Goal: Information Seeking & Learning: Learn about a topic

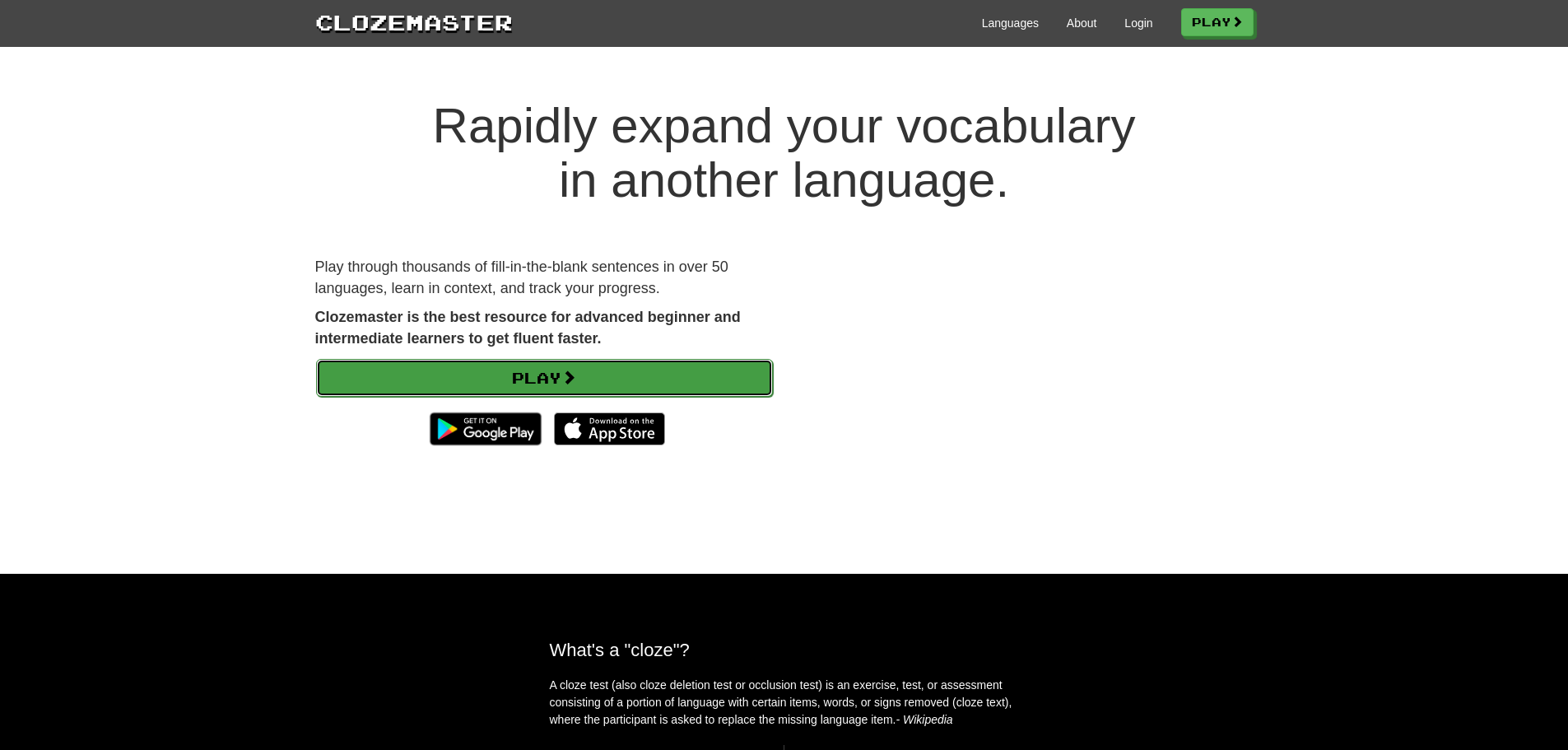
click at [555, 389] on link "Play" at bounding box center [544, 378] width 456 height 38
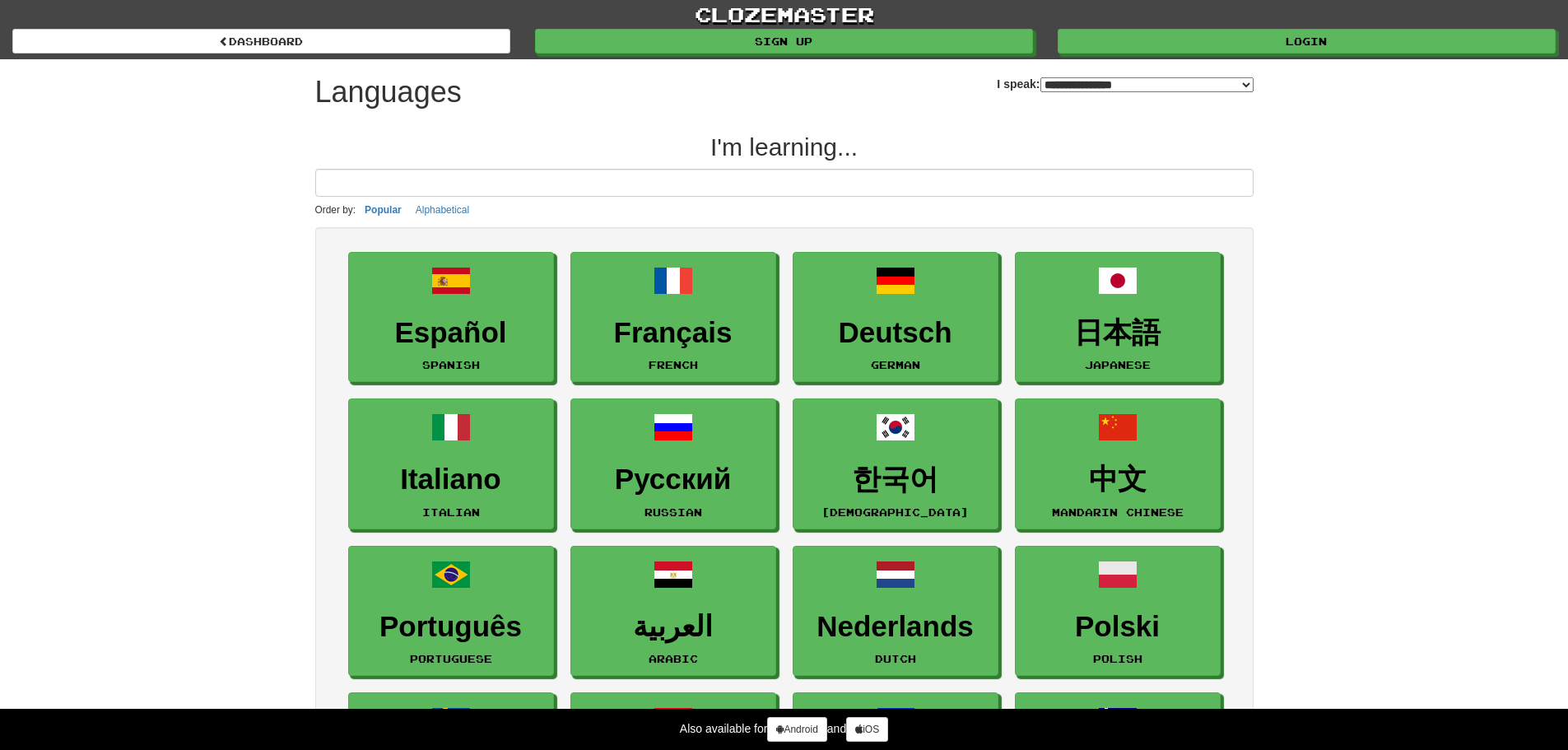
select select "*******"
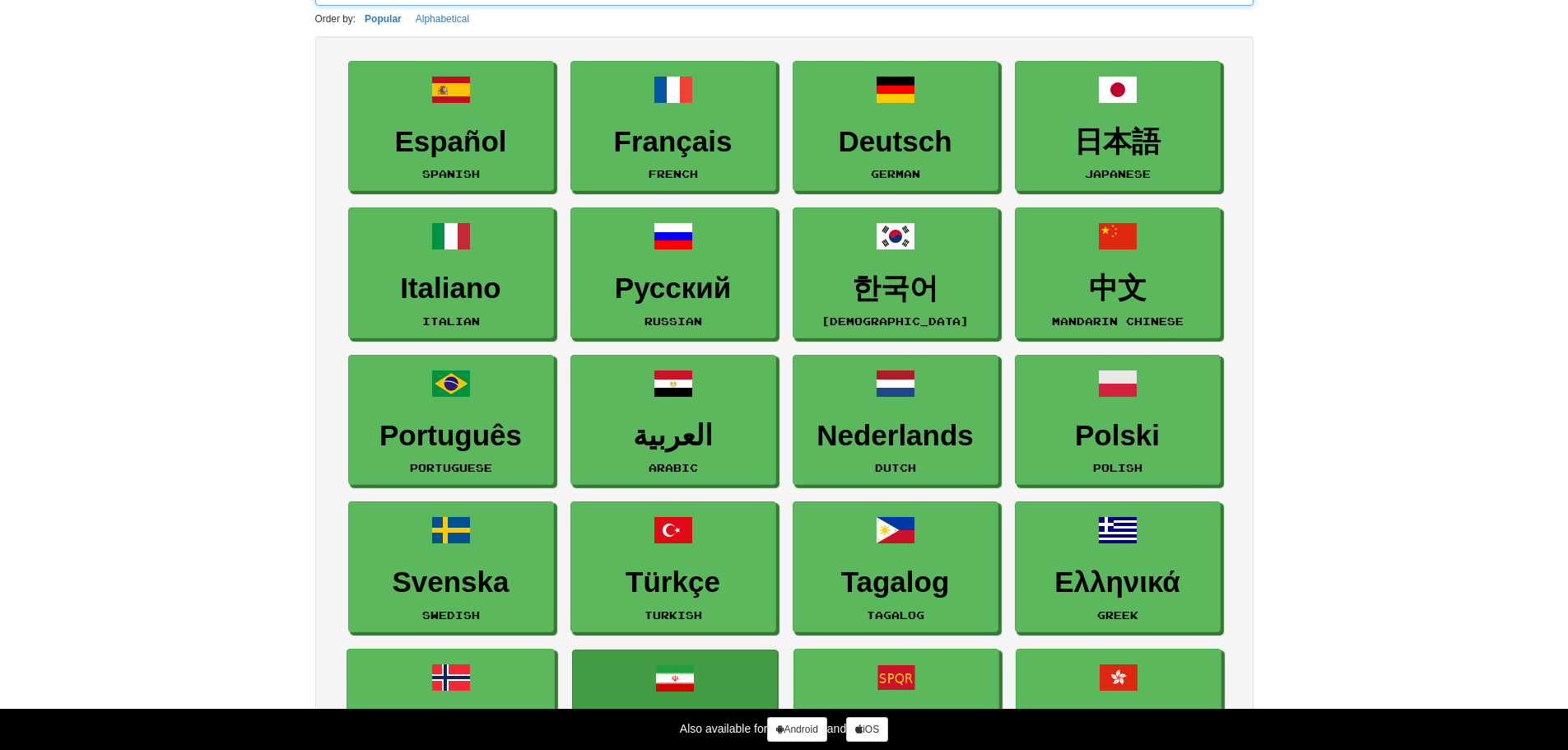
scroll to position [165, 0]
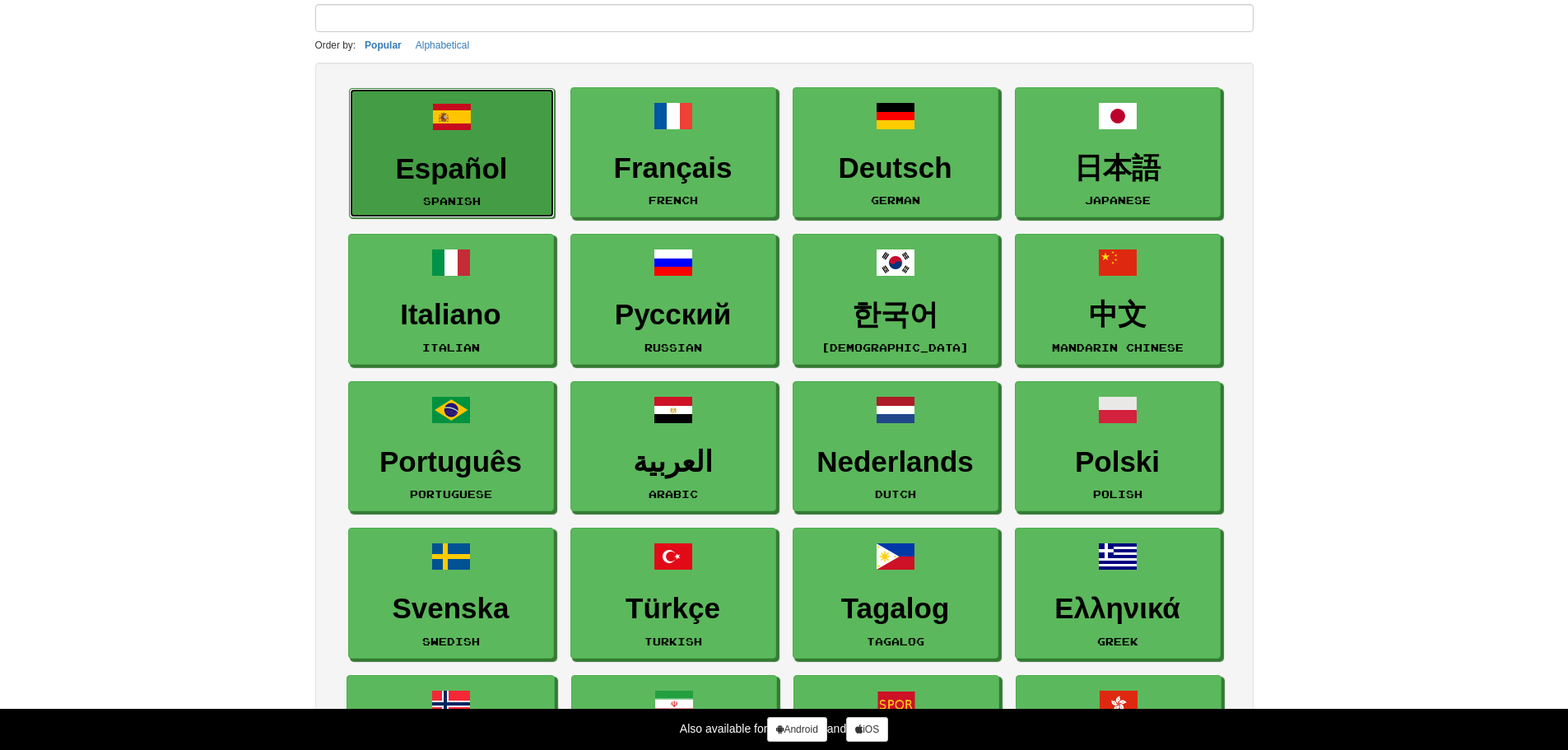
click at [518, 167] on h3 "Español" at bounding box center [452, 169] width 188 height 32
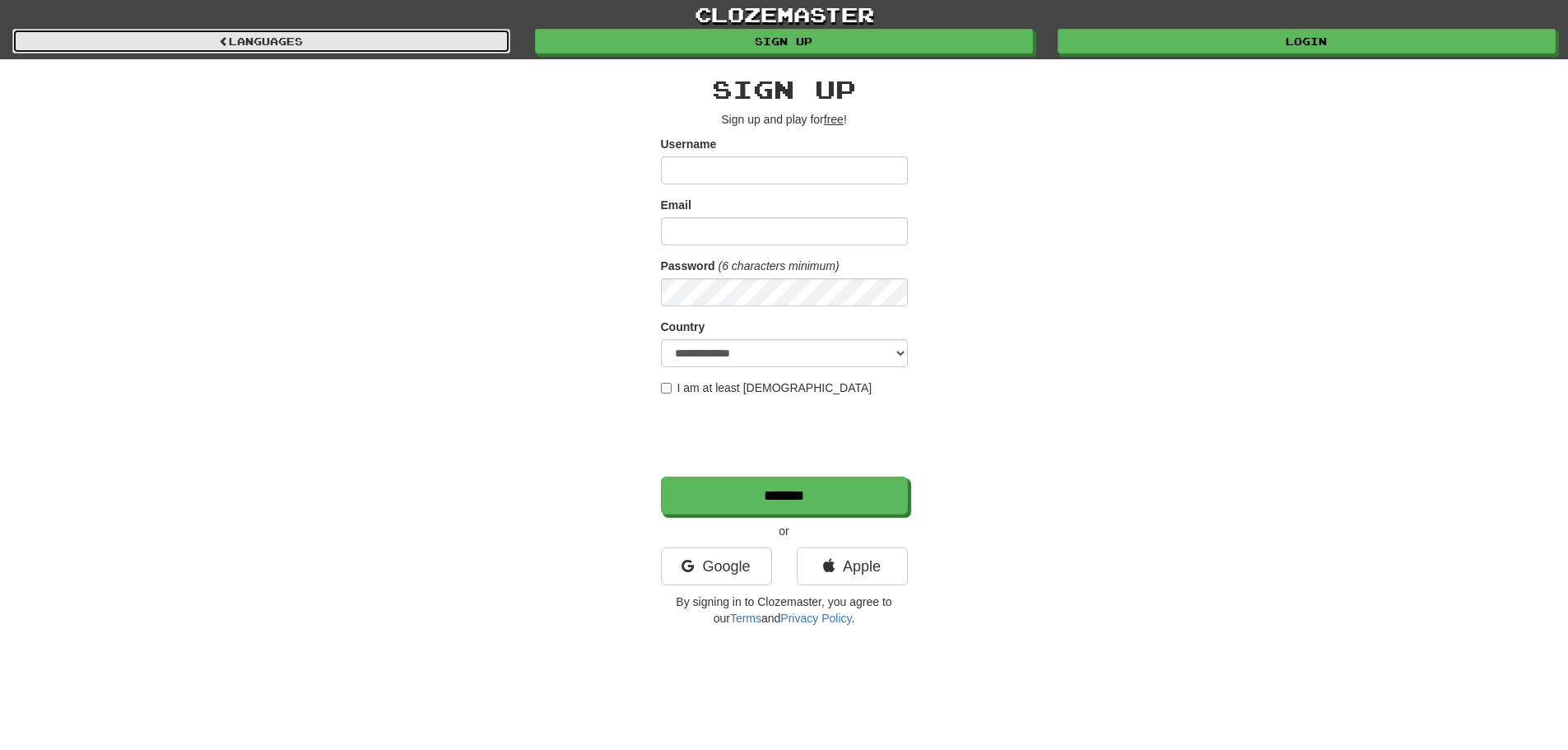
click at [220, 38] on span at bounding box center [224, 40] width 10 height 10
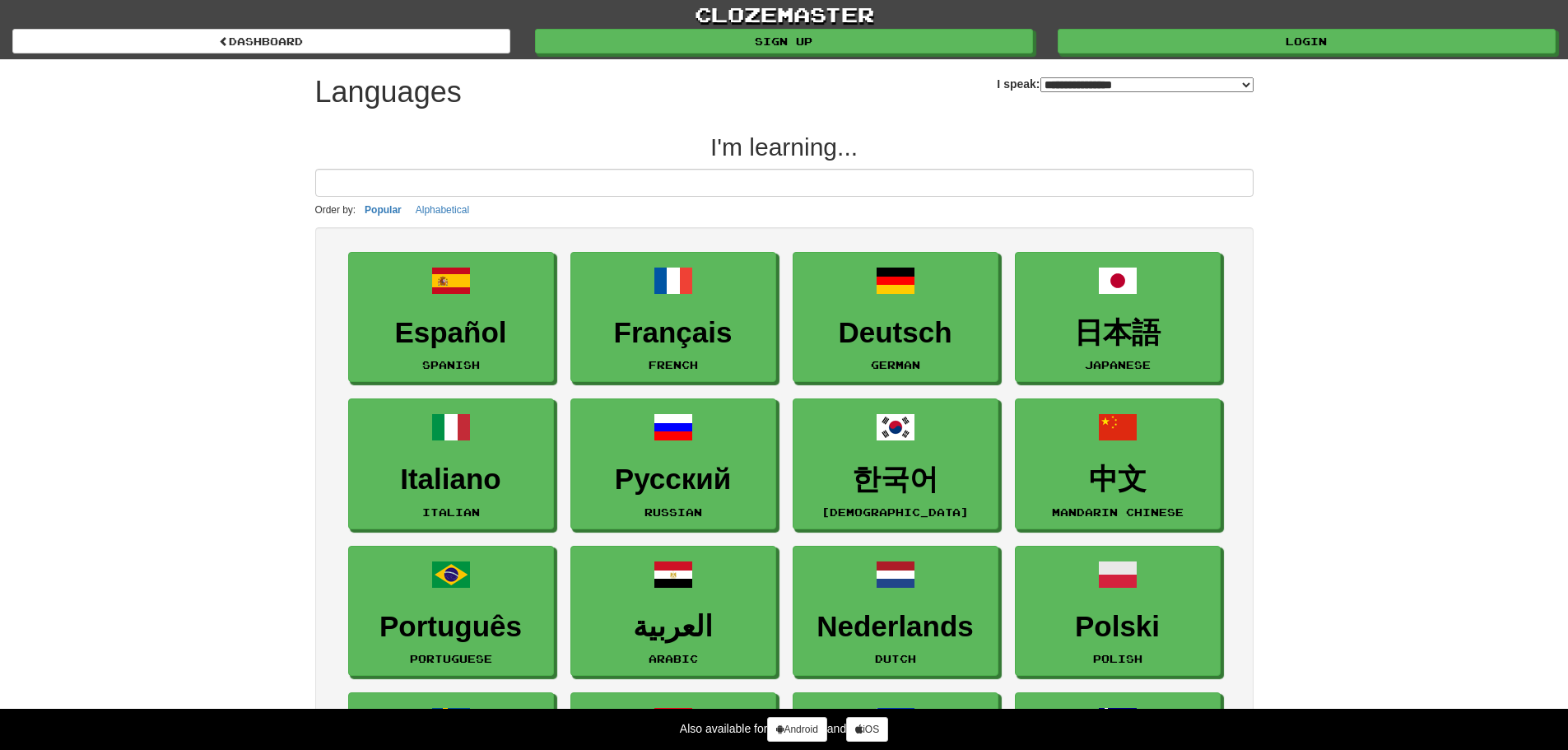
select select "*******"
click at [401, 217] on button "Popular" at bounding box center [383, 209] width 47 height 18
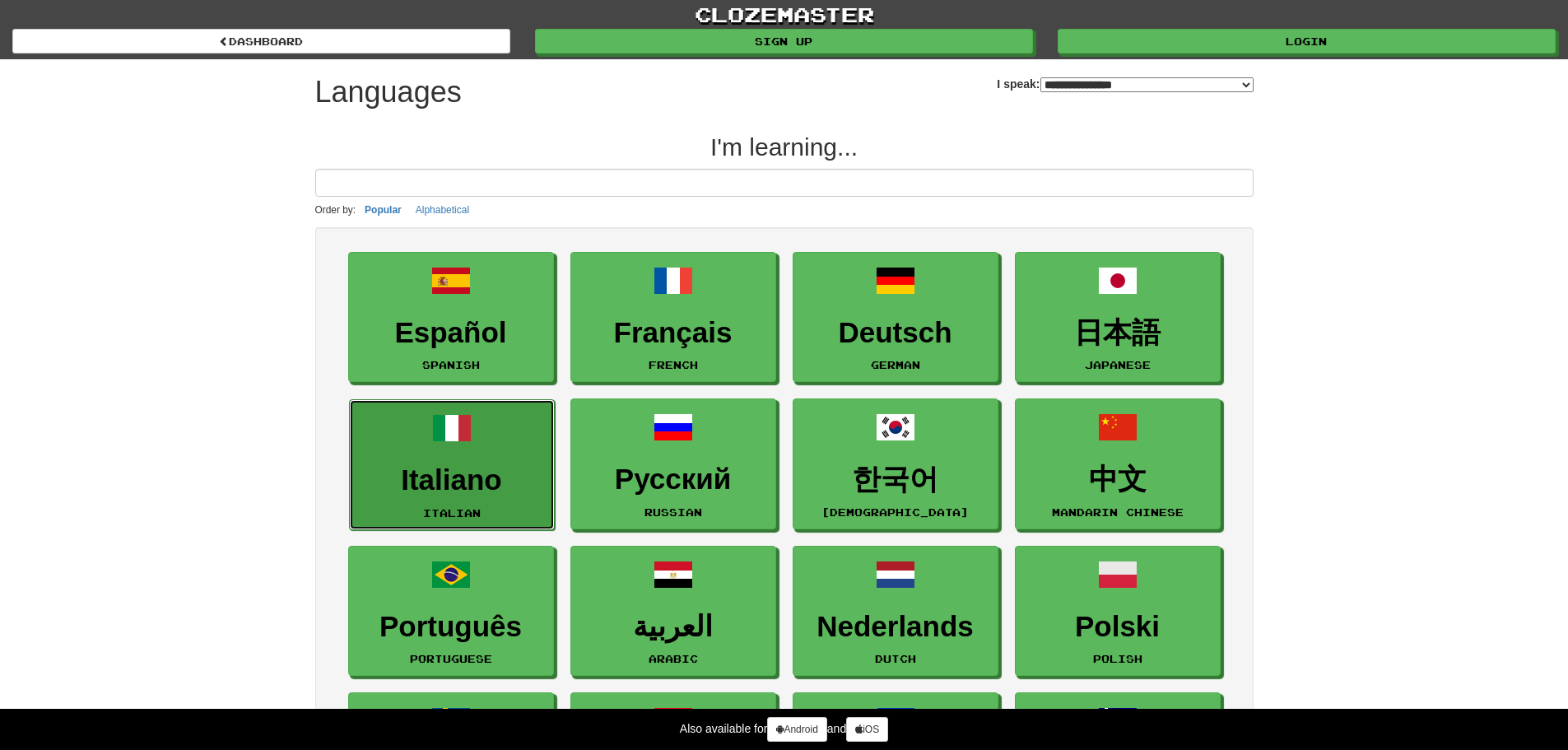
click at [486, 439] on link "Italiano Italian" at bounding box center [452, 464] width 206 height 131
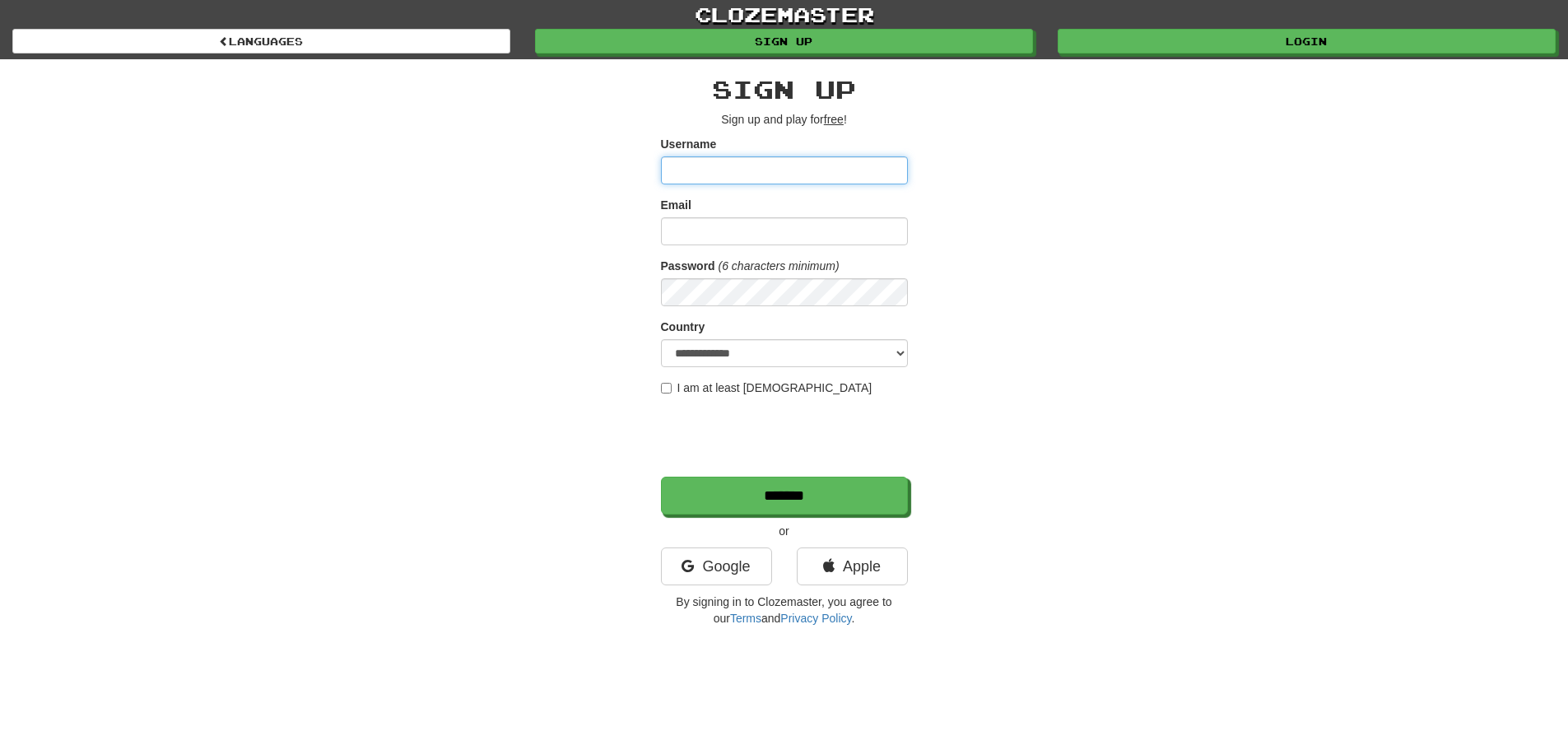
click at [765, 177] on input "Username" at bounding box center [784, 170] width 247 height 28
type input "*"
type input "*********"
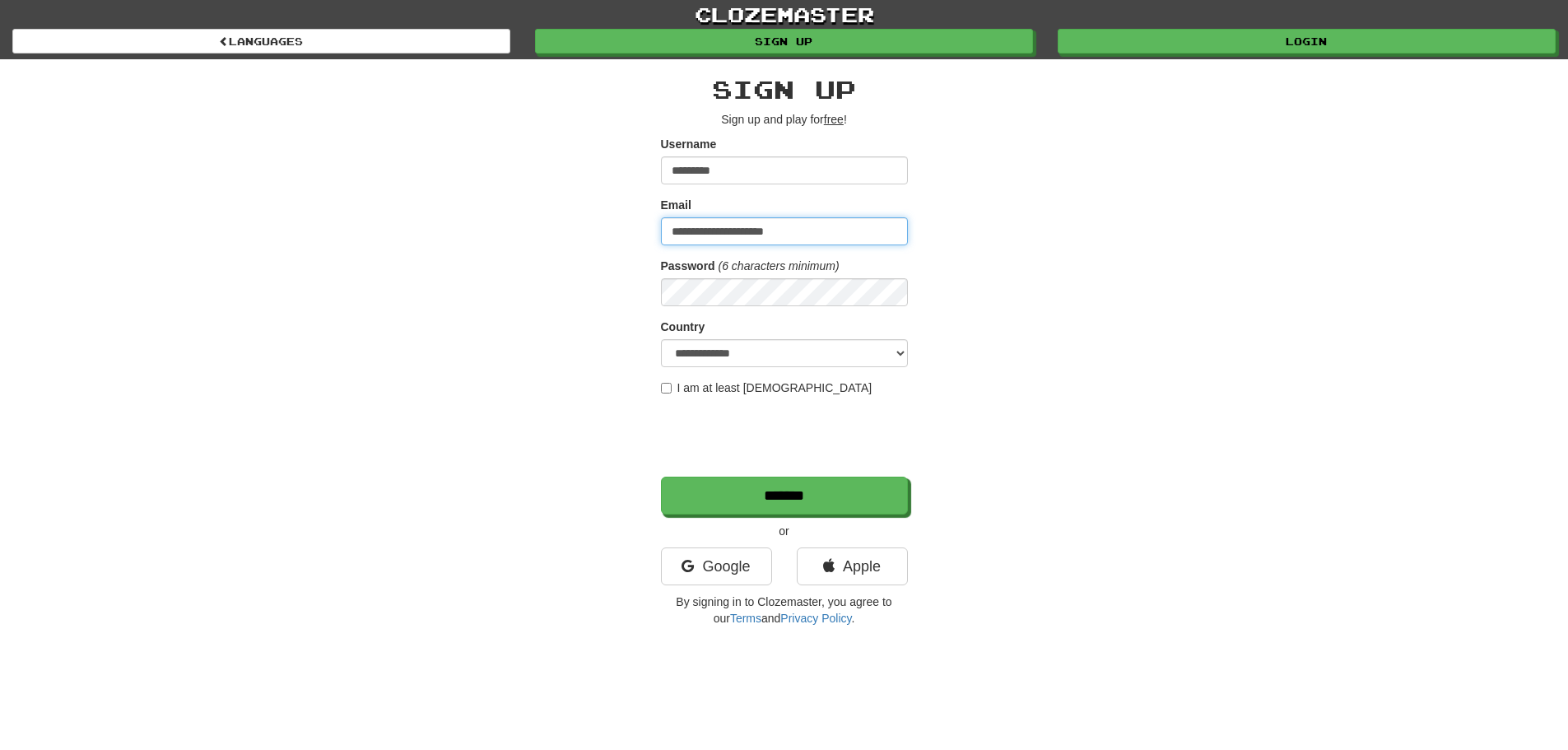
type input "**********"
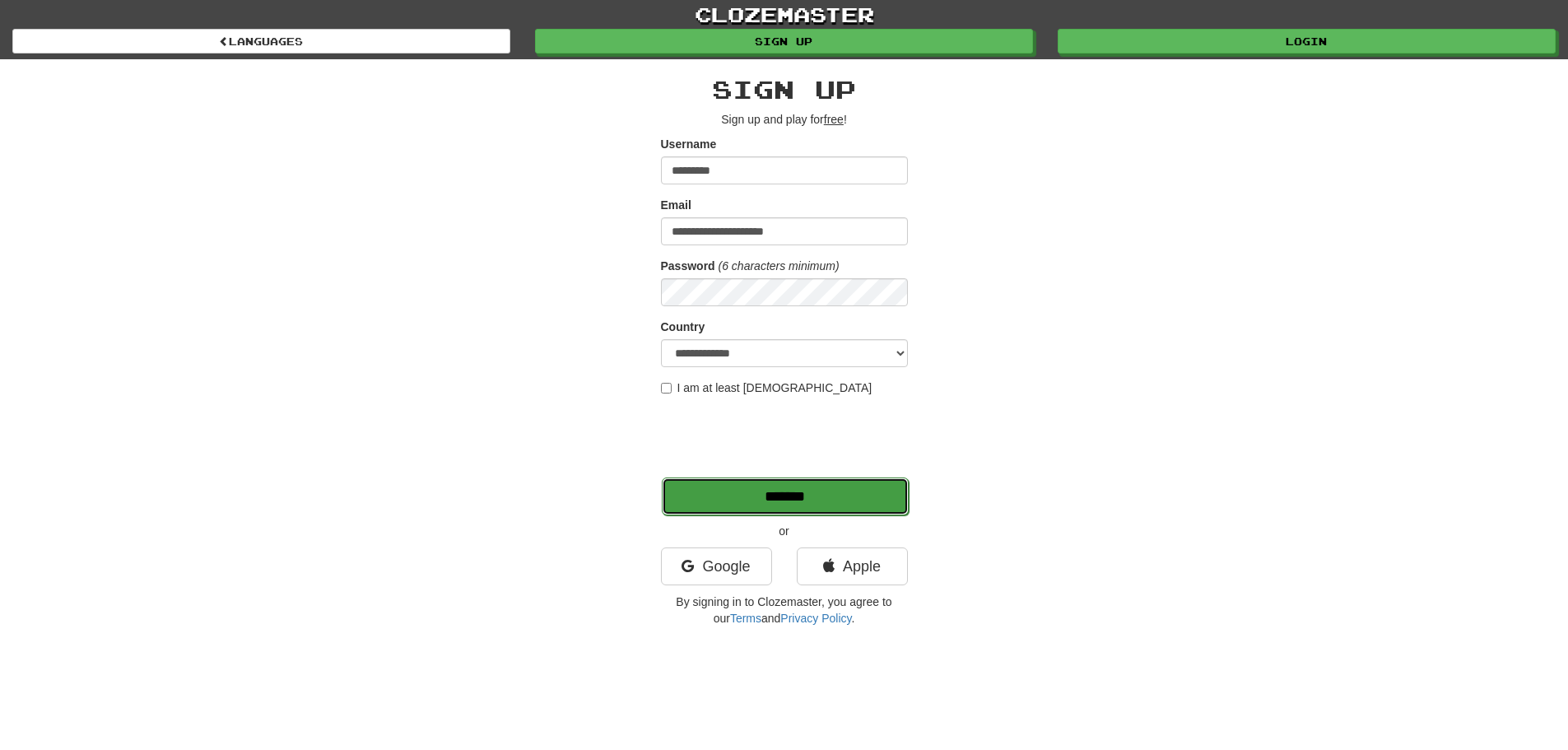
click at [816, 487] on input "*******" at bounding box center [785, 496] width 247 height 38
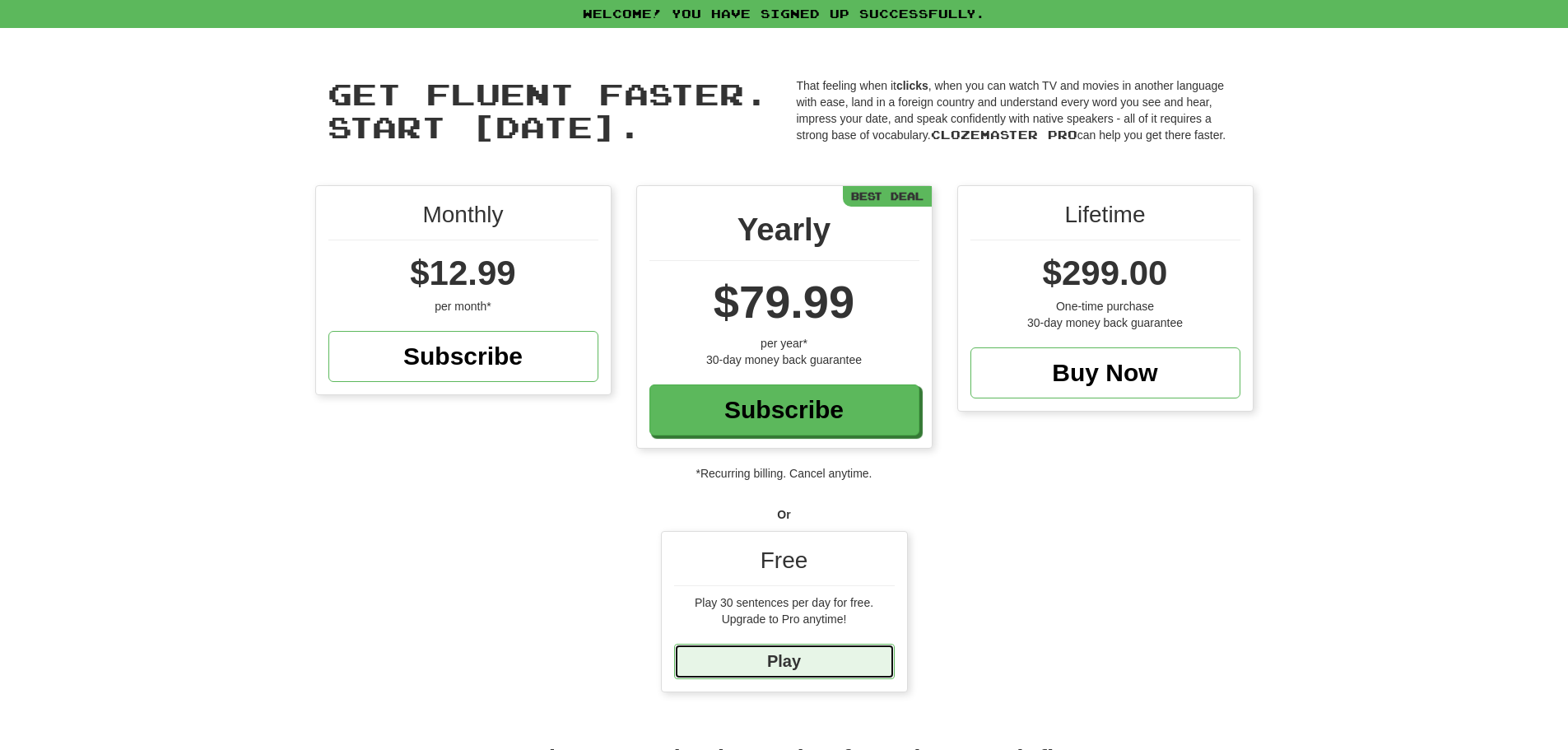
click at [729, 669] on link "Play" at bounding box center [784, 661] width 220 height 36
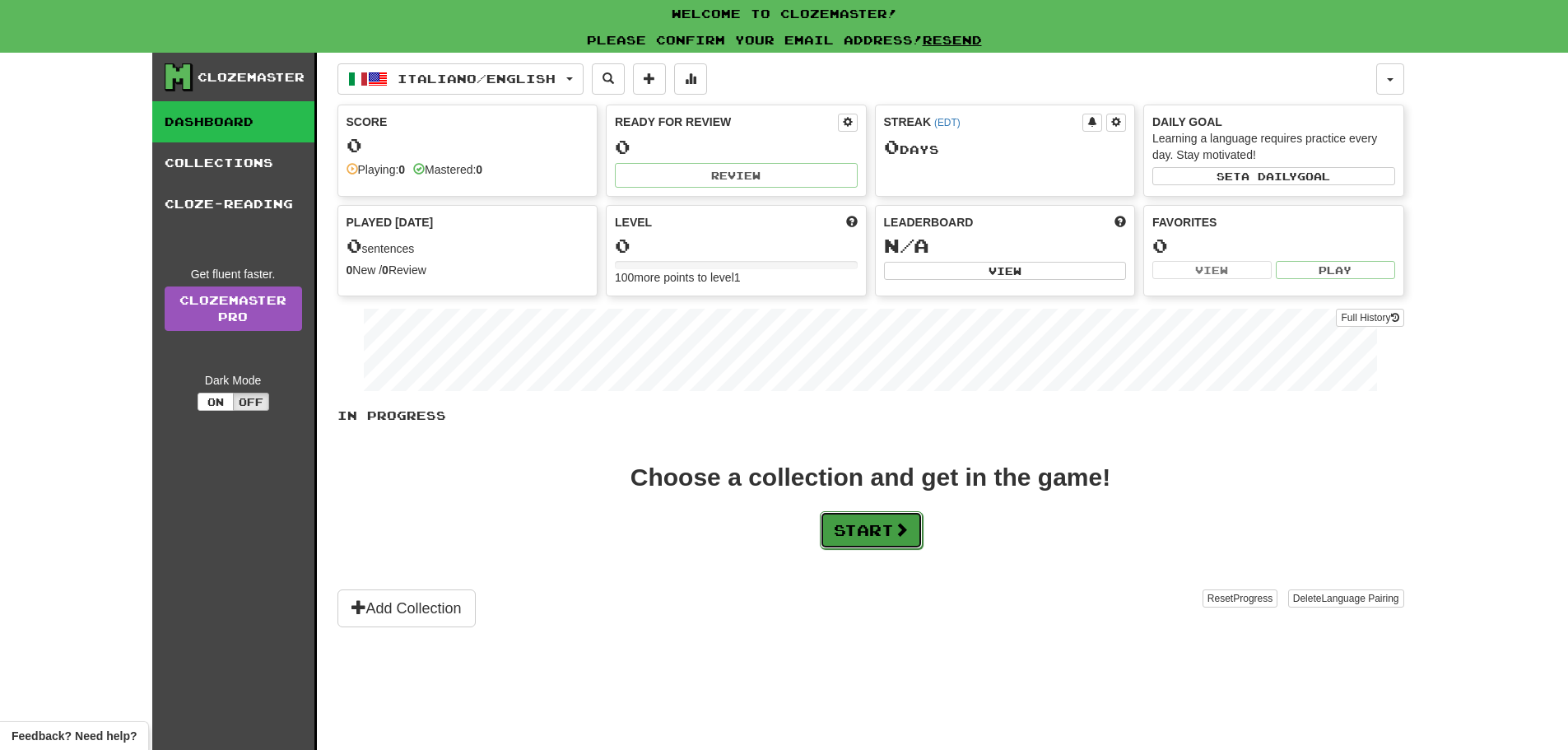
click at [849, 530] on button "Start" at bounding box center [871, 530] width 103 height 38
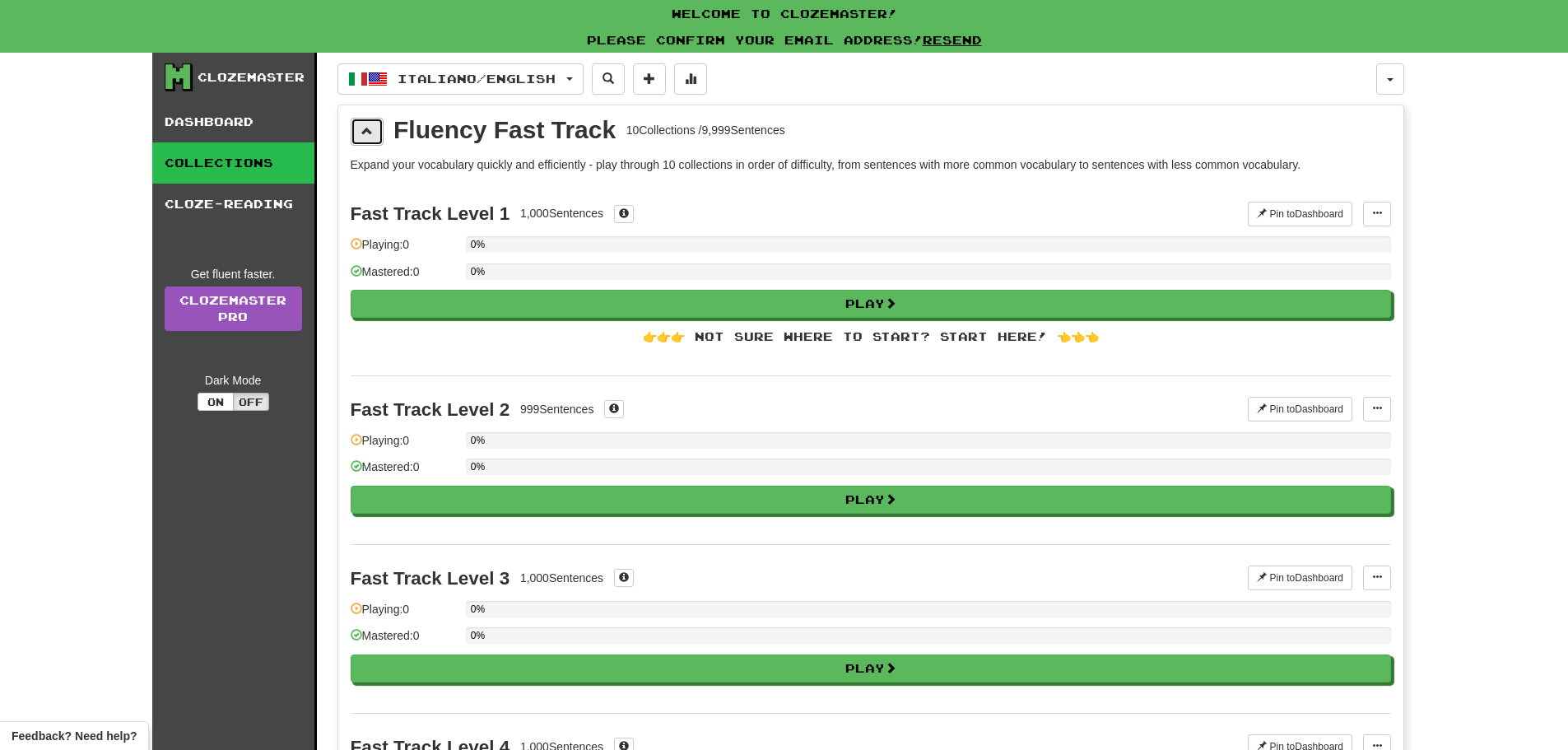
click at [375, 137] on button at bounding box center [367, 132] width 33 height 28
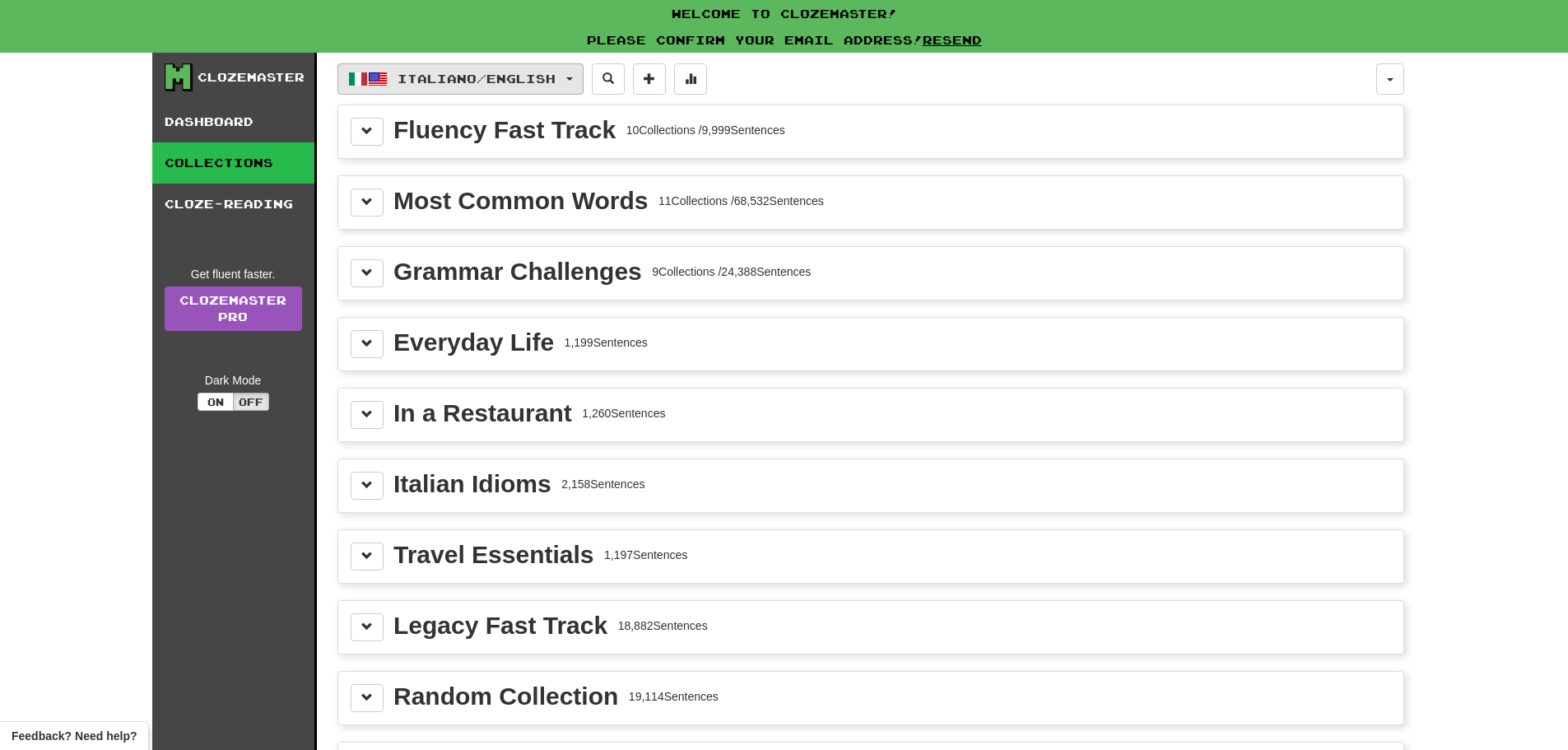
click at [396, 72] on button "Italiano / English" at bounding box center [460, 79] width 246 height 31
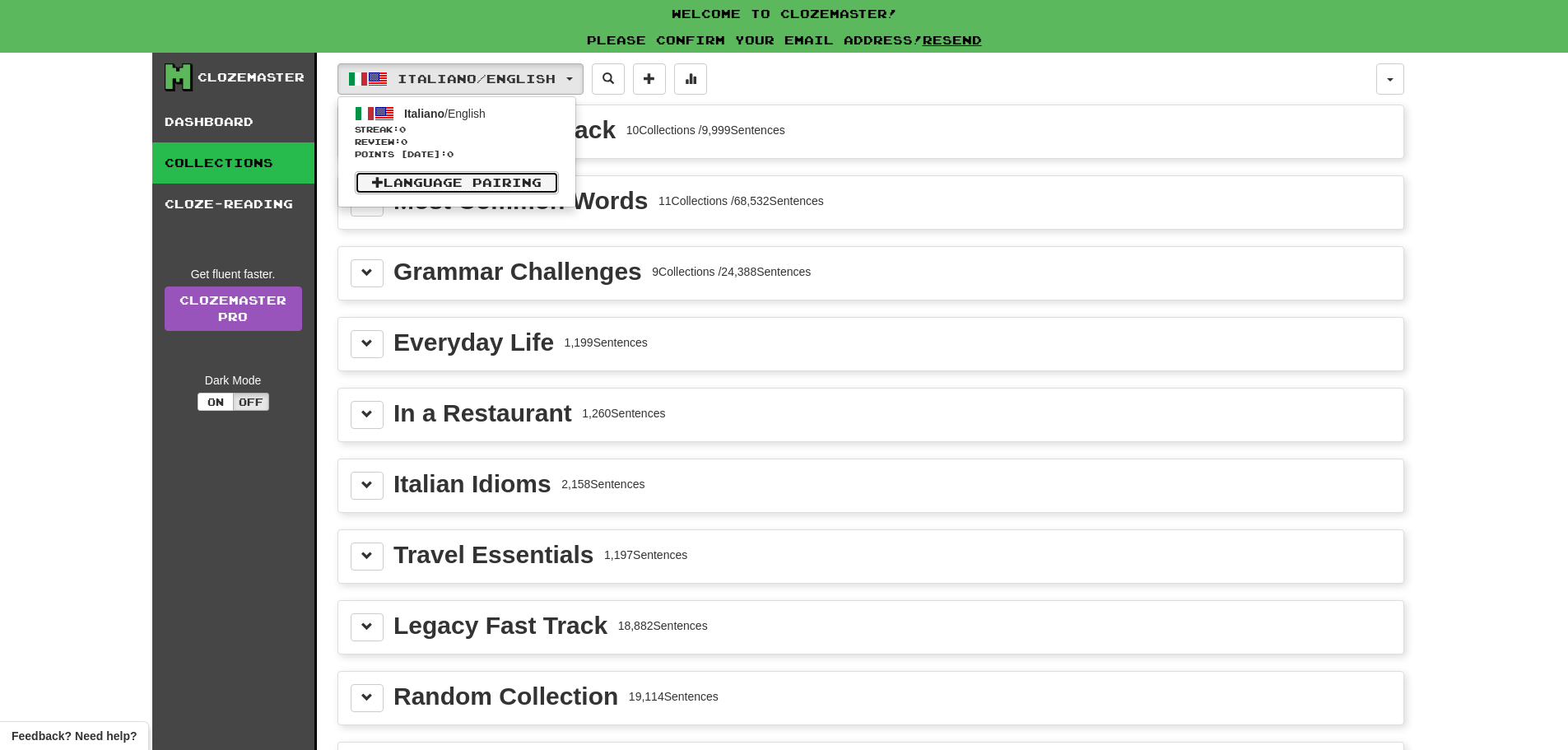
click at [487, 190] on link "Language Pairing" at bounding box center [456, 183] width 204 height 23
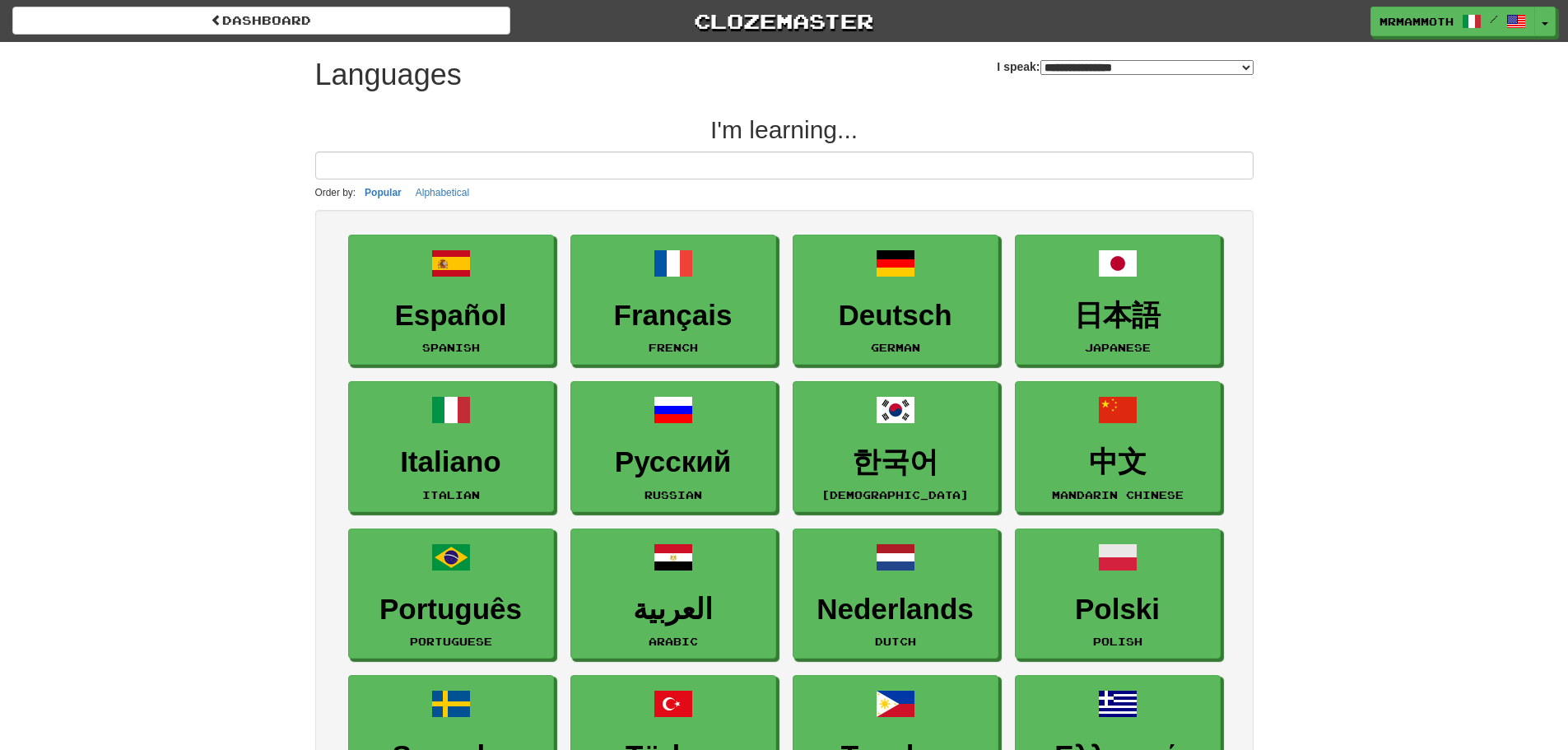
select select "*******"
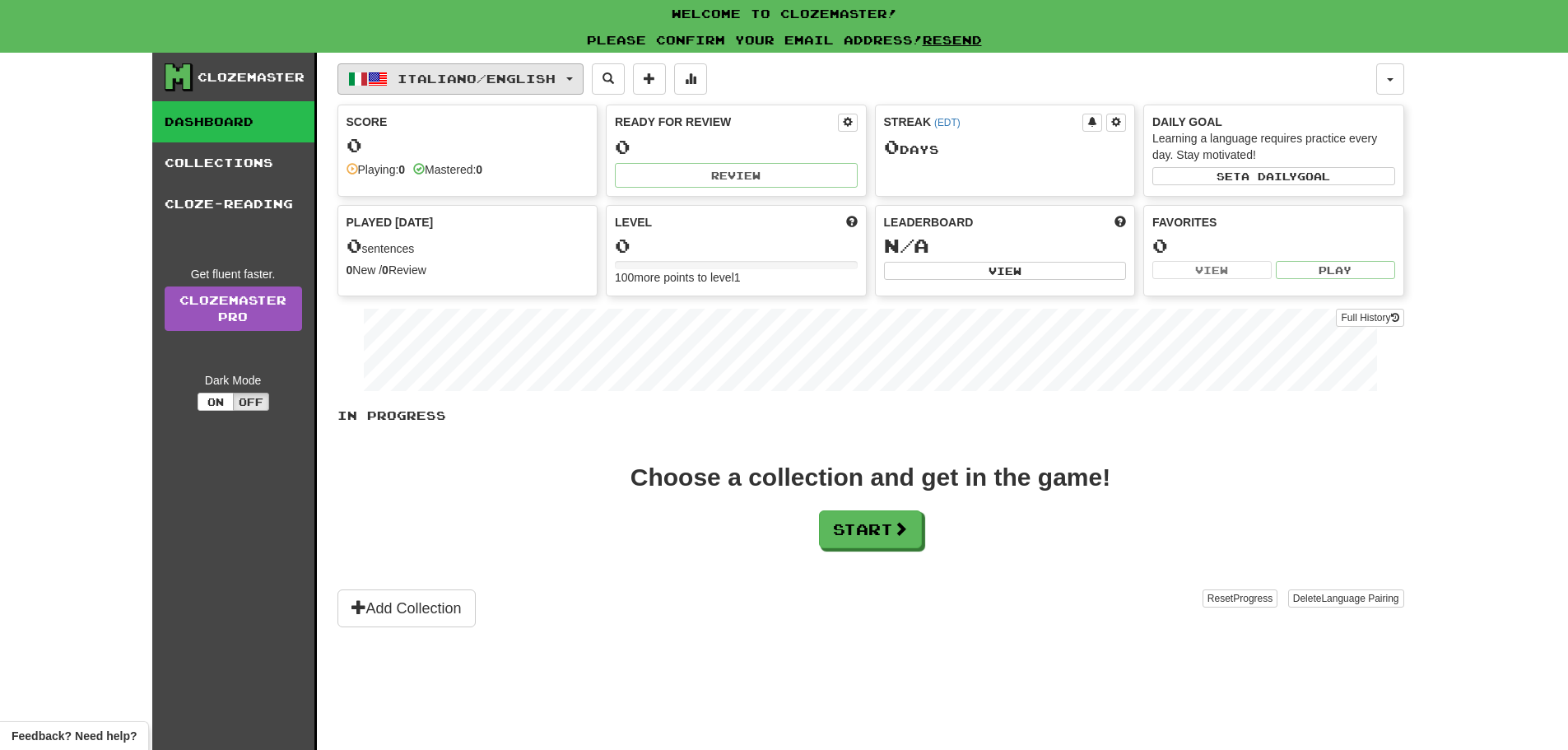
click at [394, 87] on button "Italiano / English" at bounding box center [460, 79] width 246 height 31
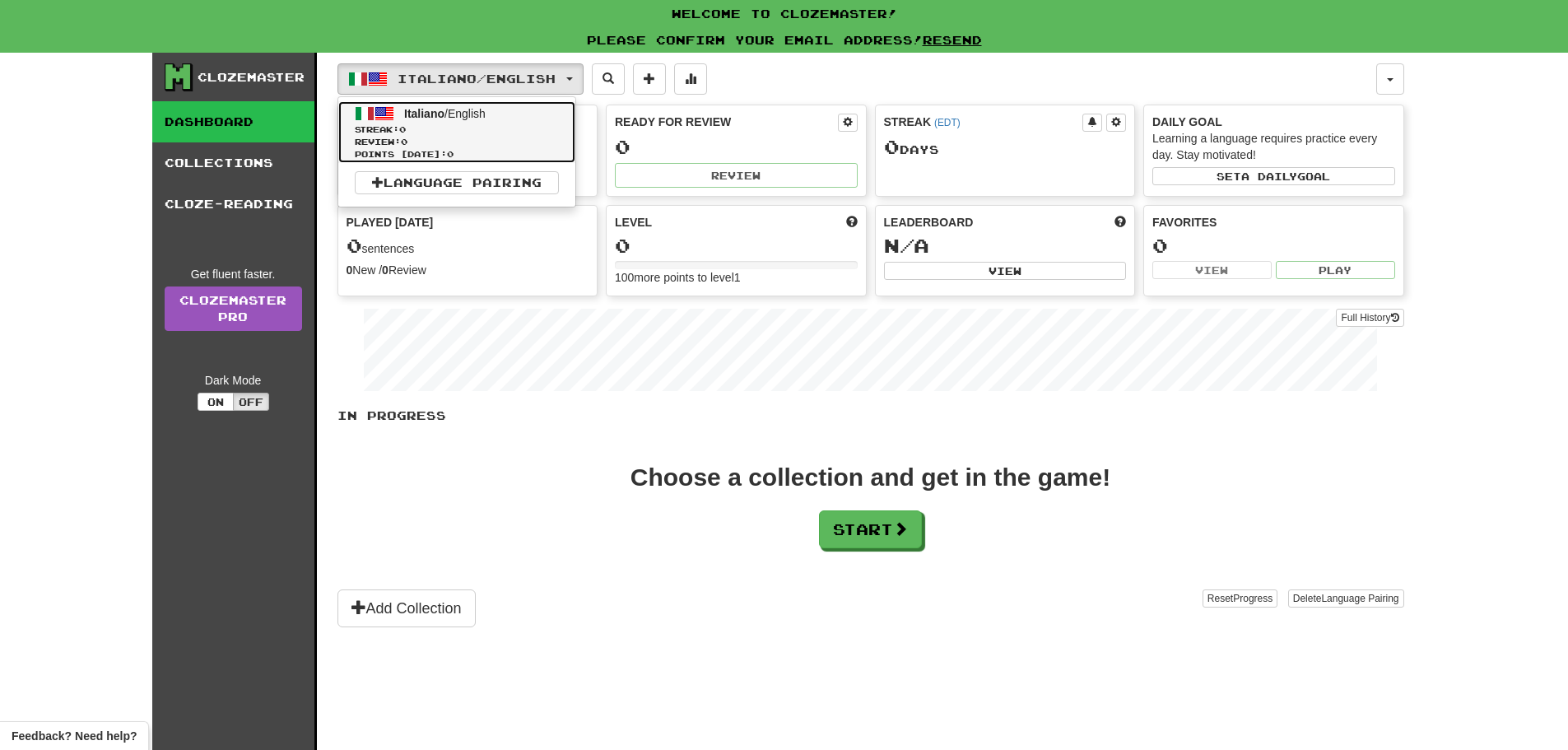
click at [452, 108] on span "Italiano / English" at bounding box center [445, 114] width 81 height 13
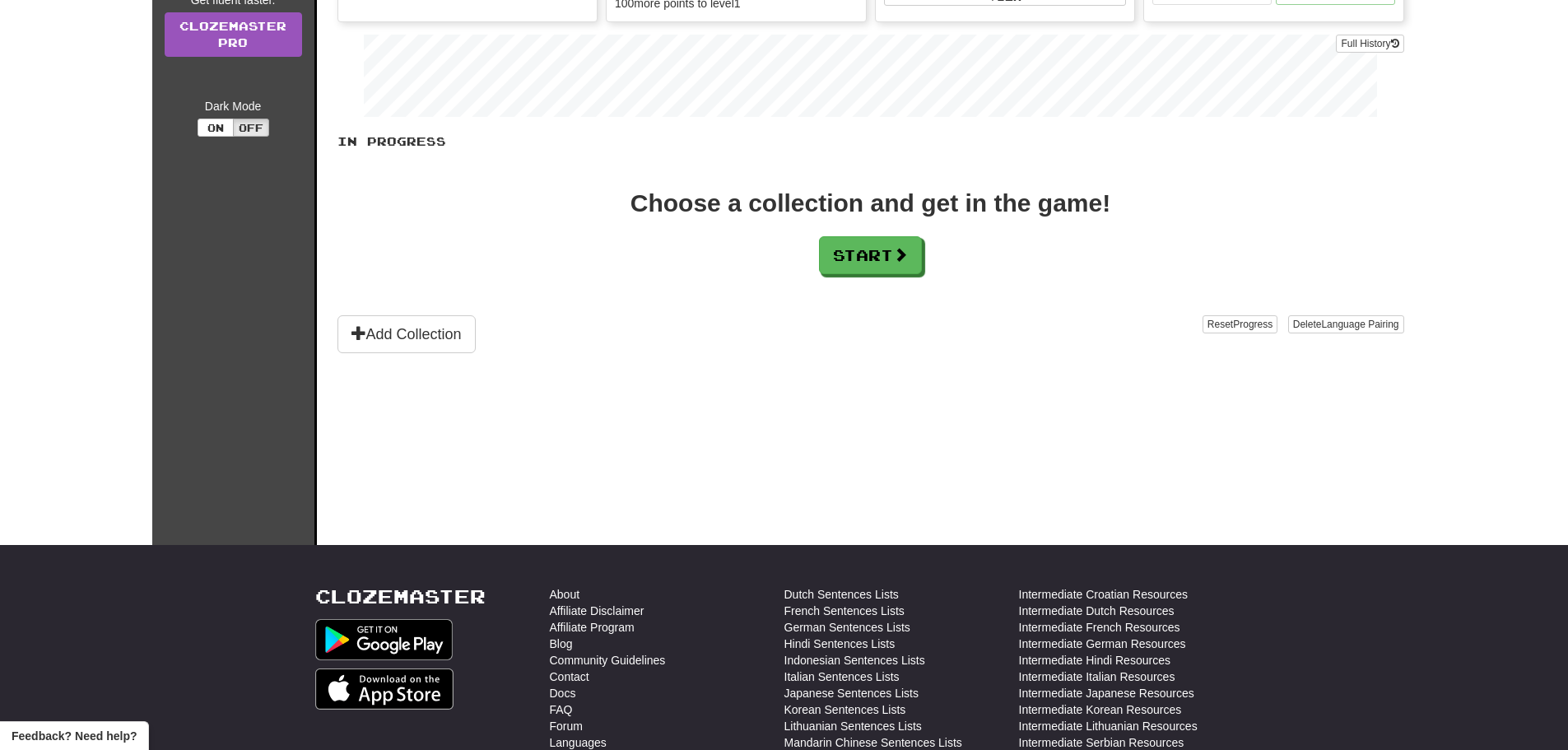
scroll to position [247, 0]
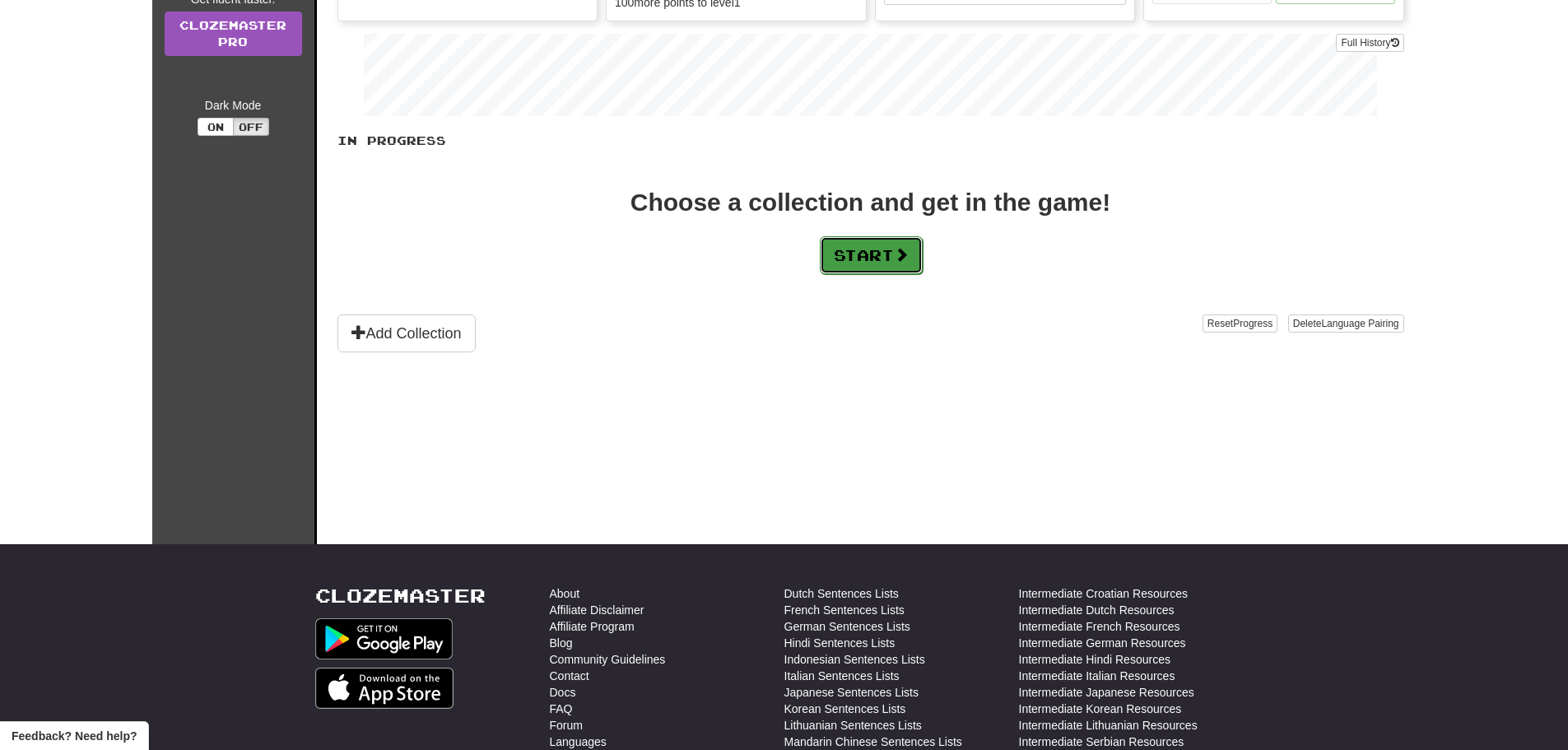
click at [893, 265] on button "Start" at bounding box center [871, 255] width 103 height 38
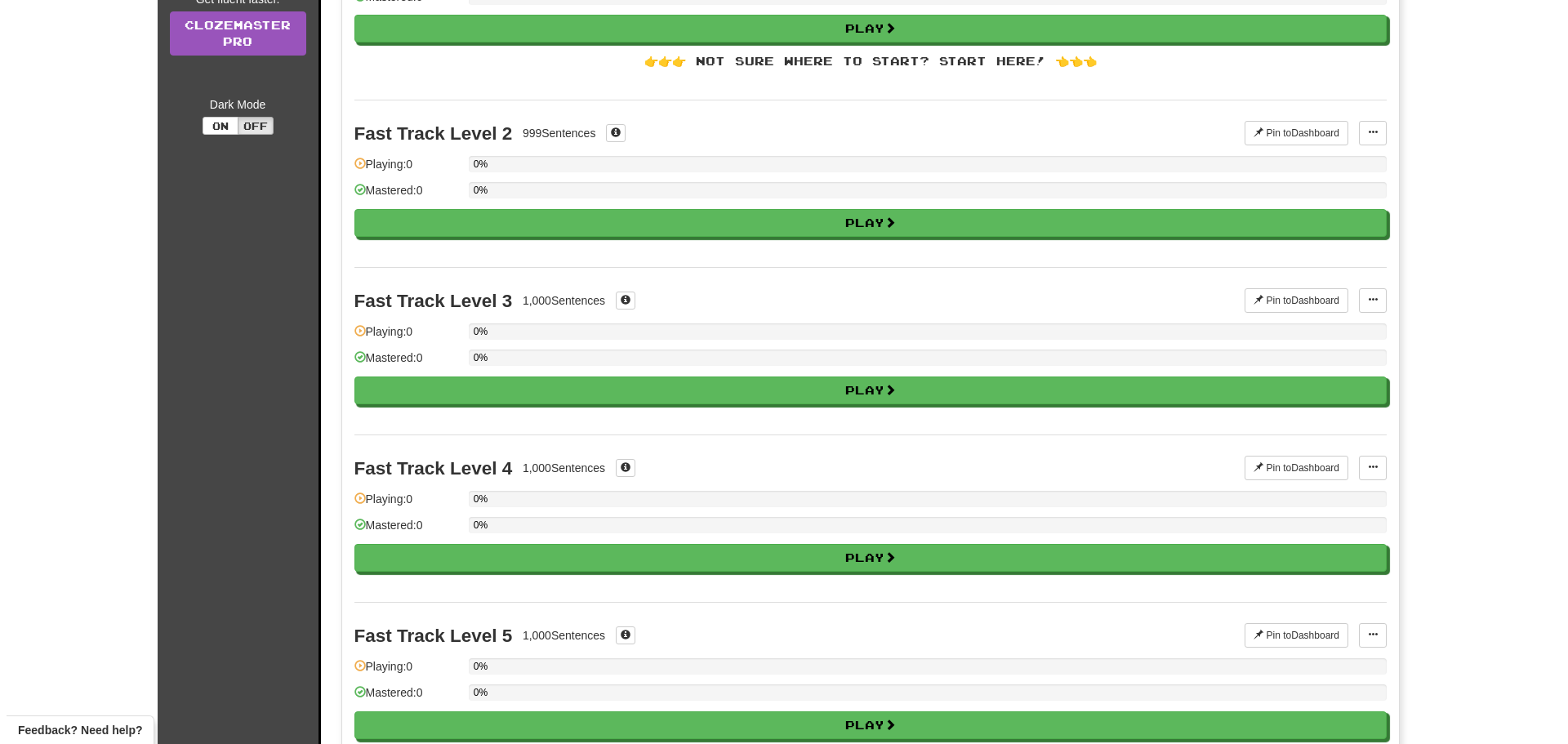
scroll to position [0, 0]
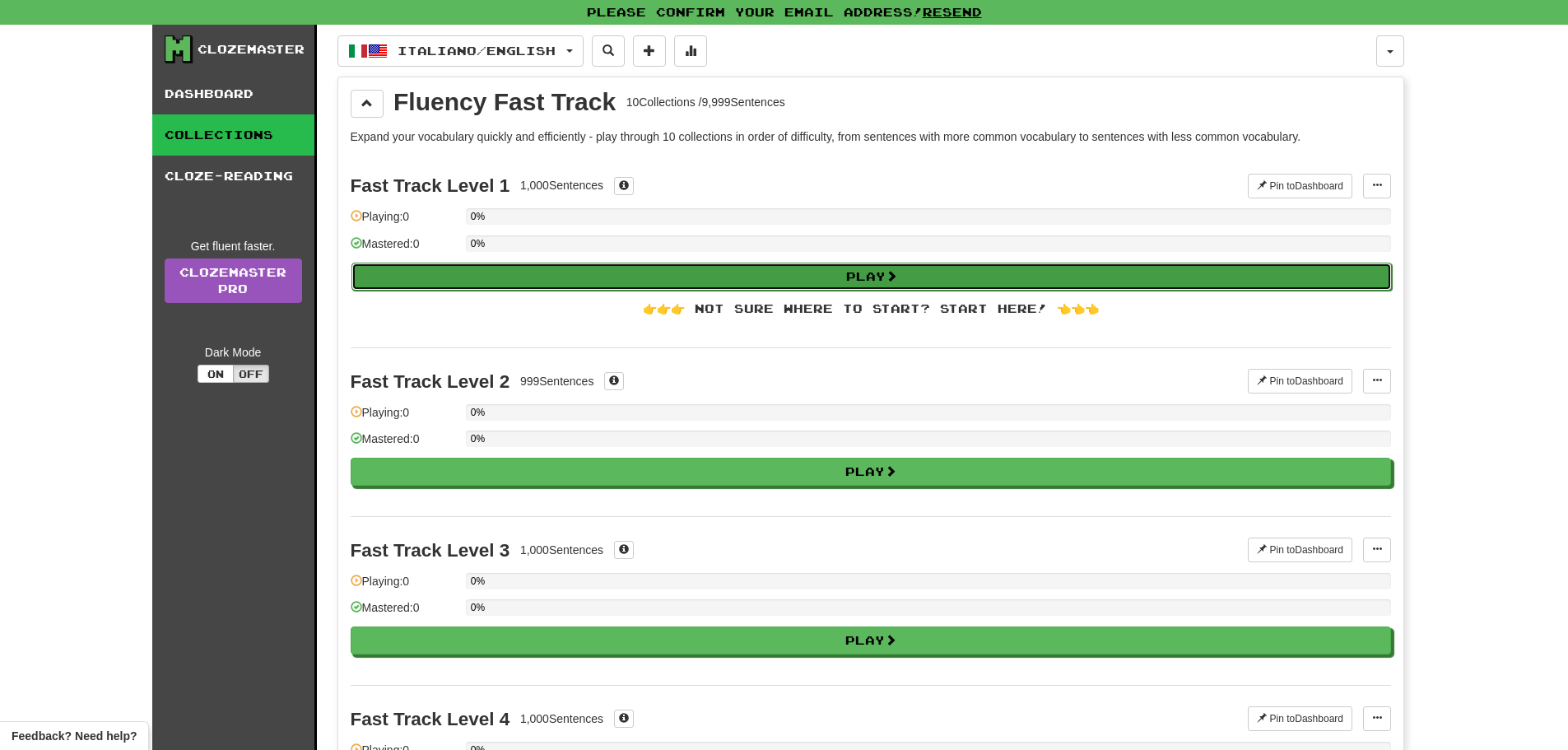
click at [857, 278] on button "Play" at bounding box center [872, 276] width 1040 height 28
select select "**"
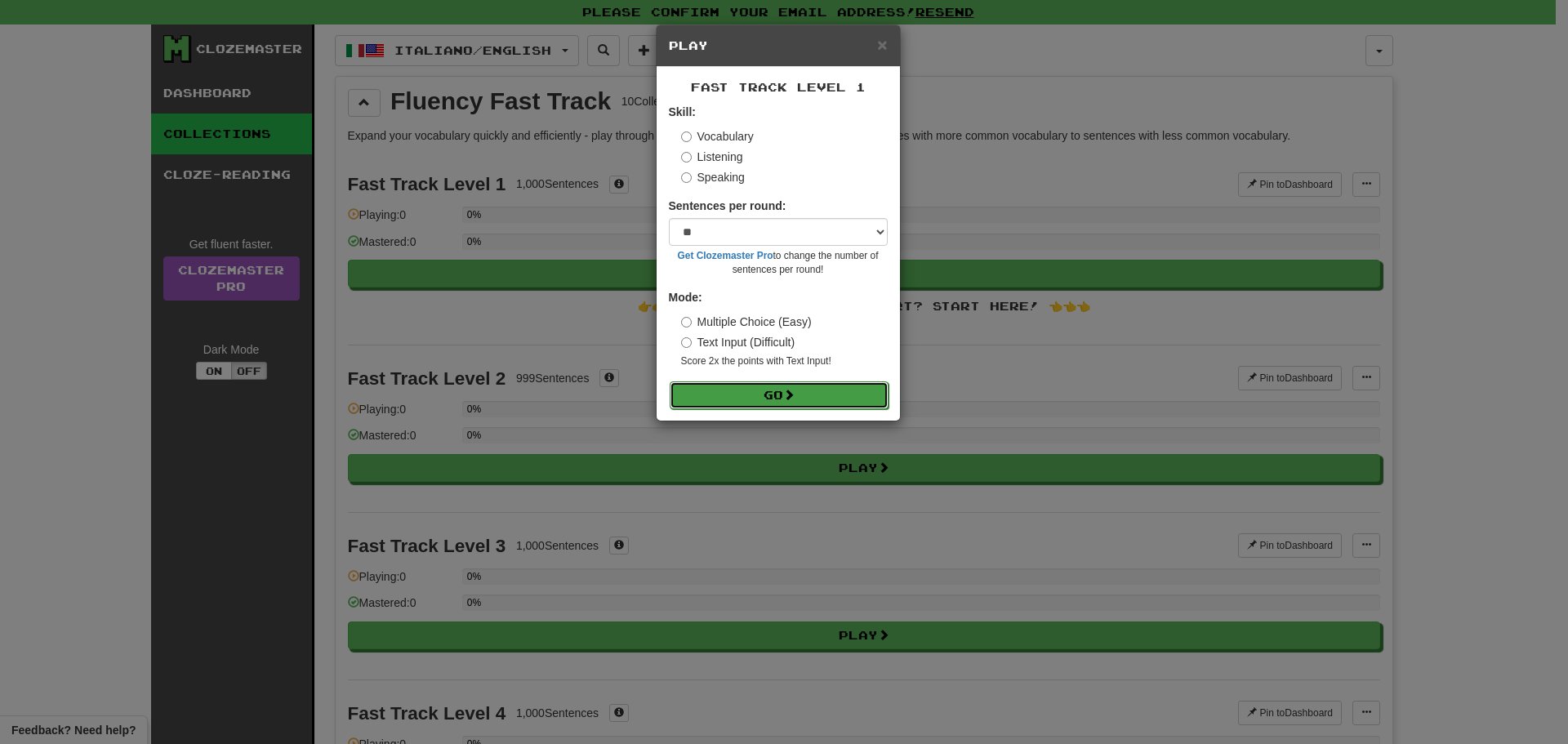
click at [793, 400] on span at bounding box center [788, 394] width 12 height 12
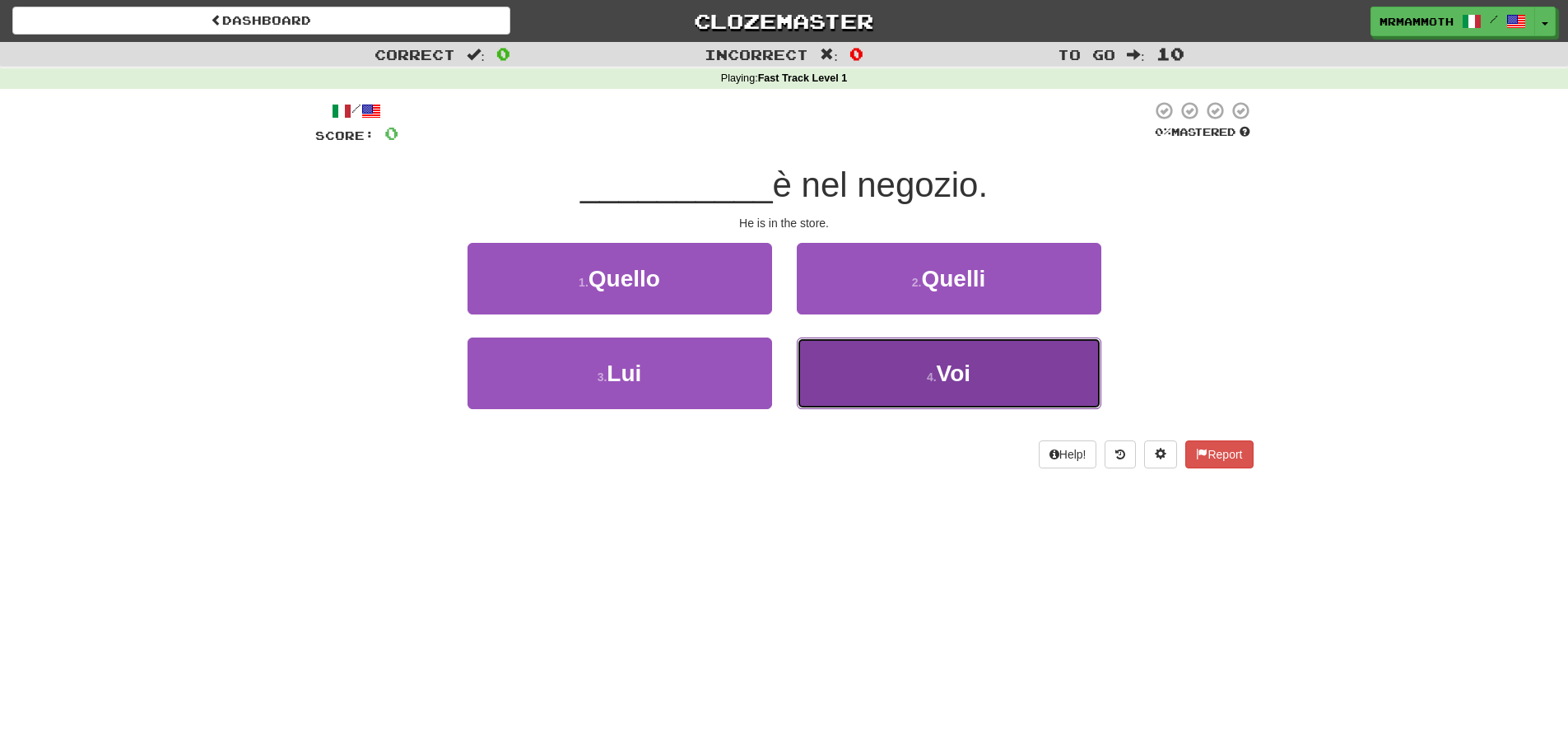
click at [872, 370] on button "4 . Voi" at bounding box center [949, 373] width 304 height 72
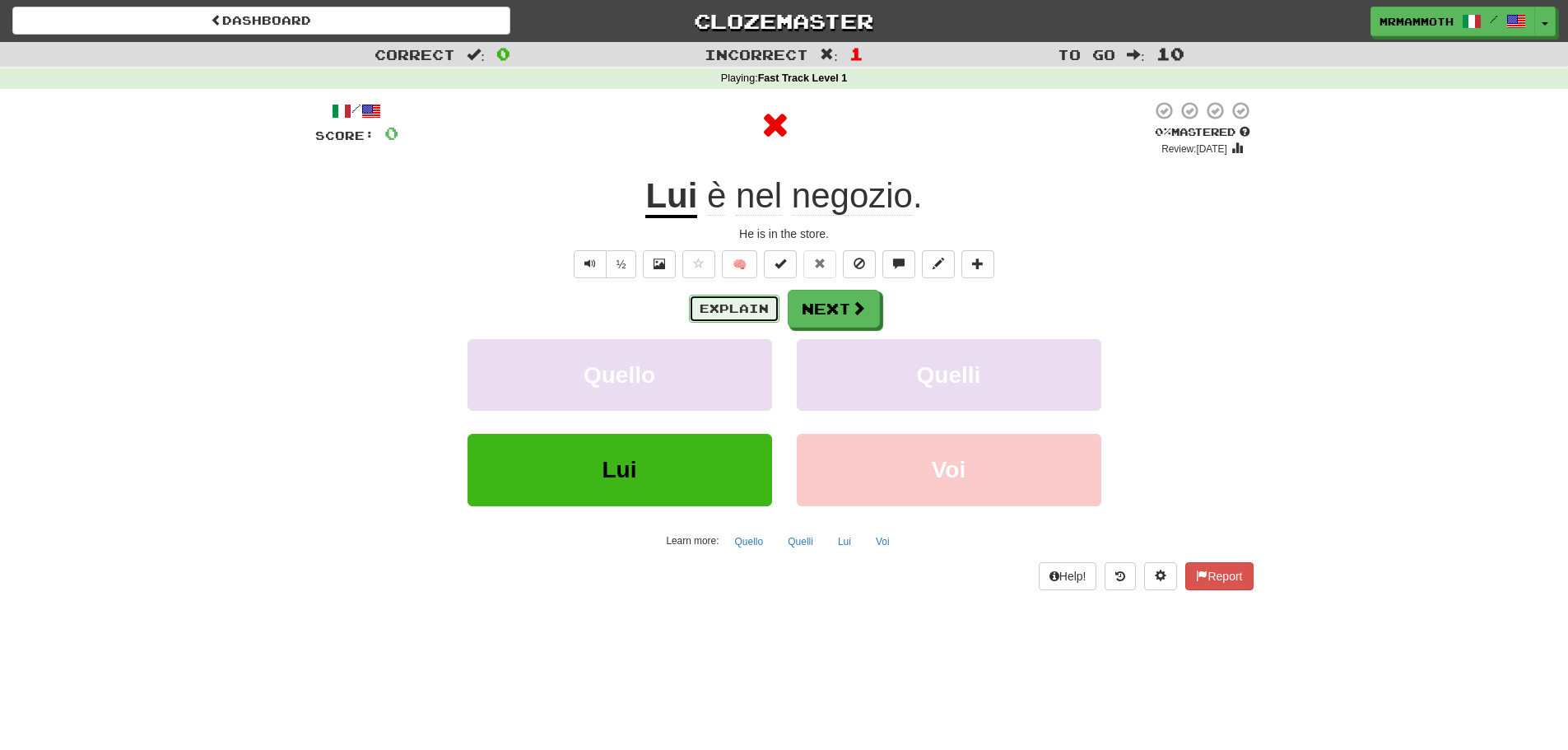
click at [735, 306] on button "Explain" at bounding box center [734, 308] width 90 height 28
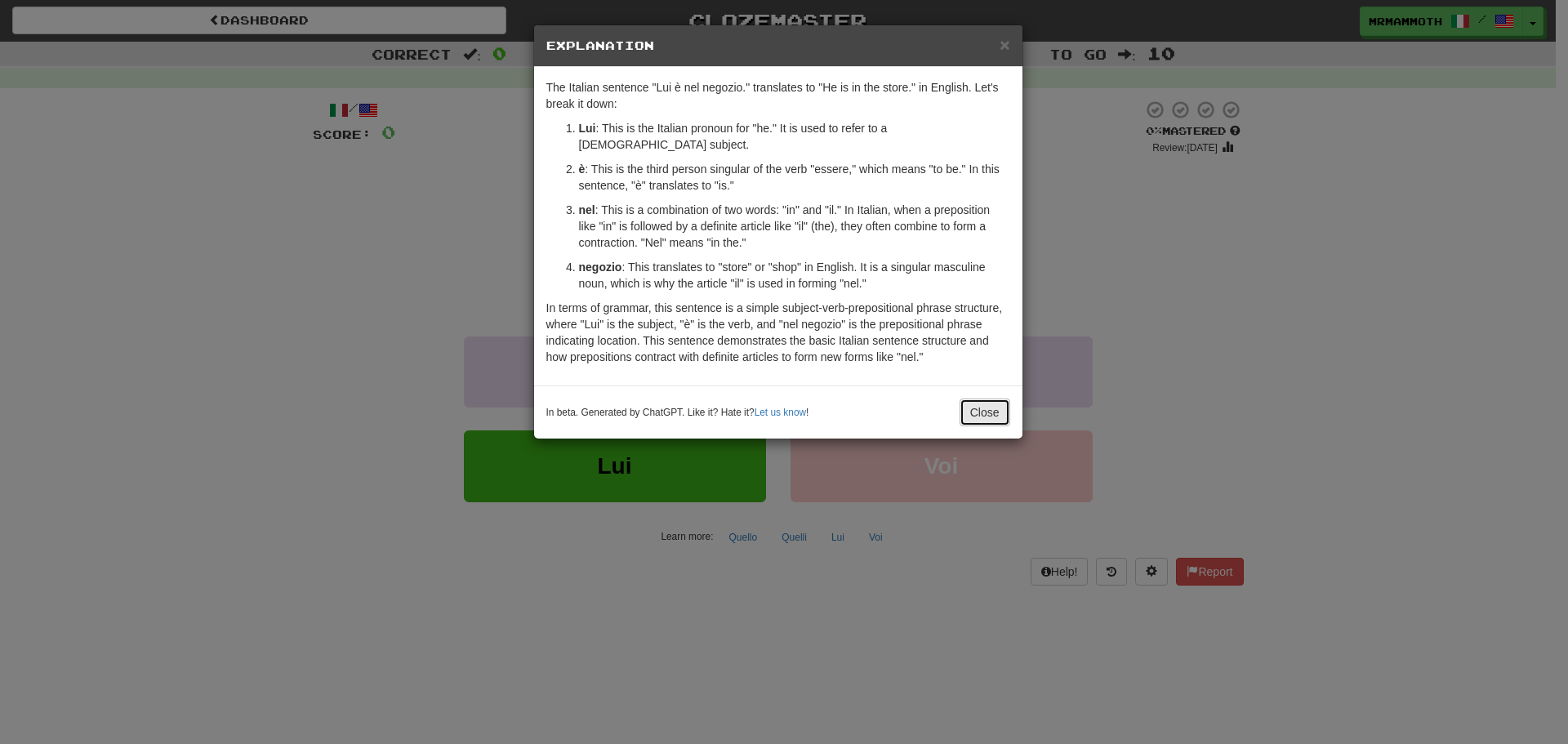
click at [977, 399] on button "Close" at bounding box center [985, 412] width 51 height 28
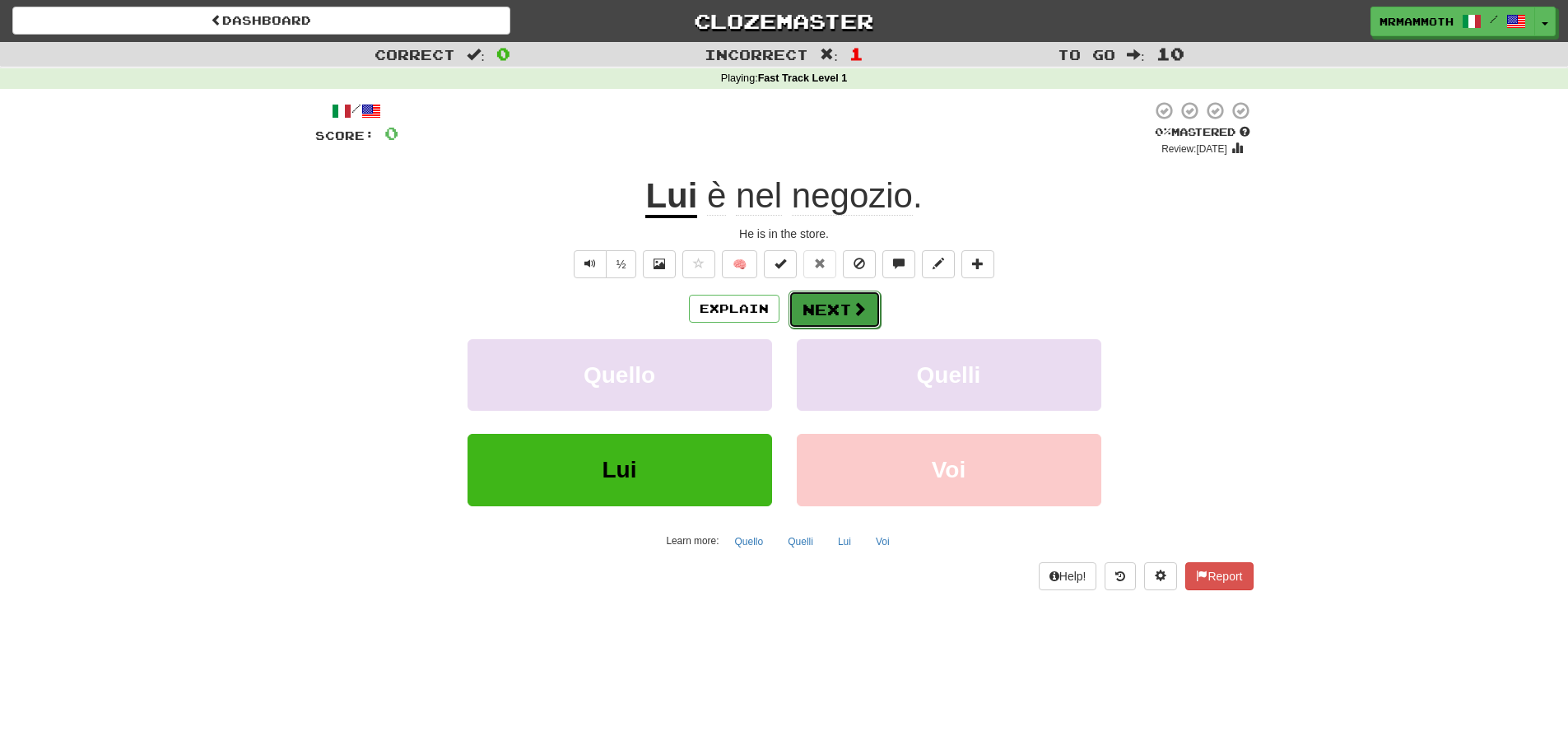
click at [834, 299] on button "Next" at bounding box center [834, 310] width 92 height 38
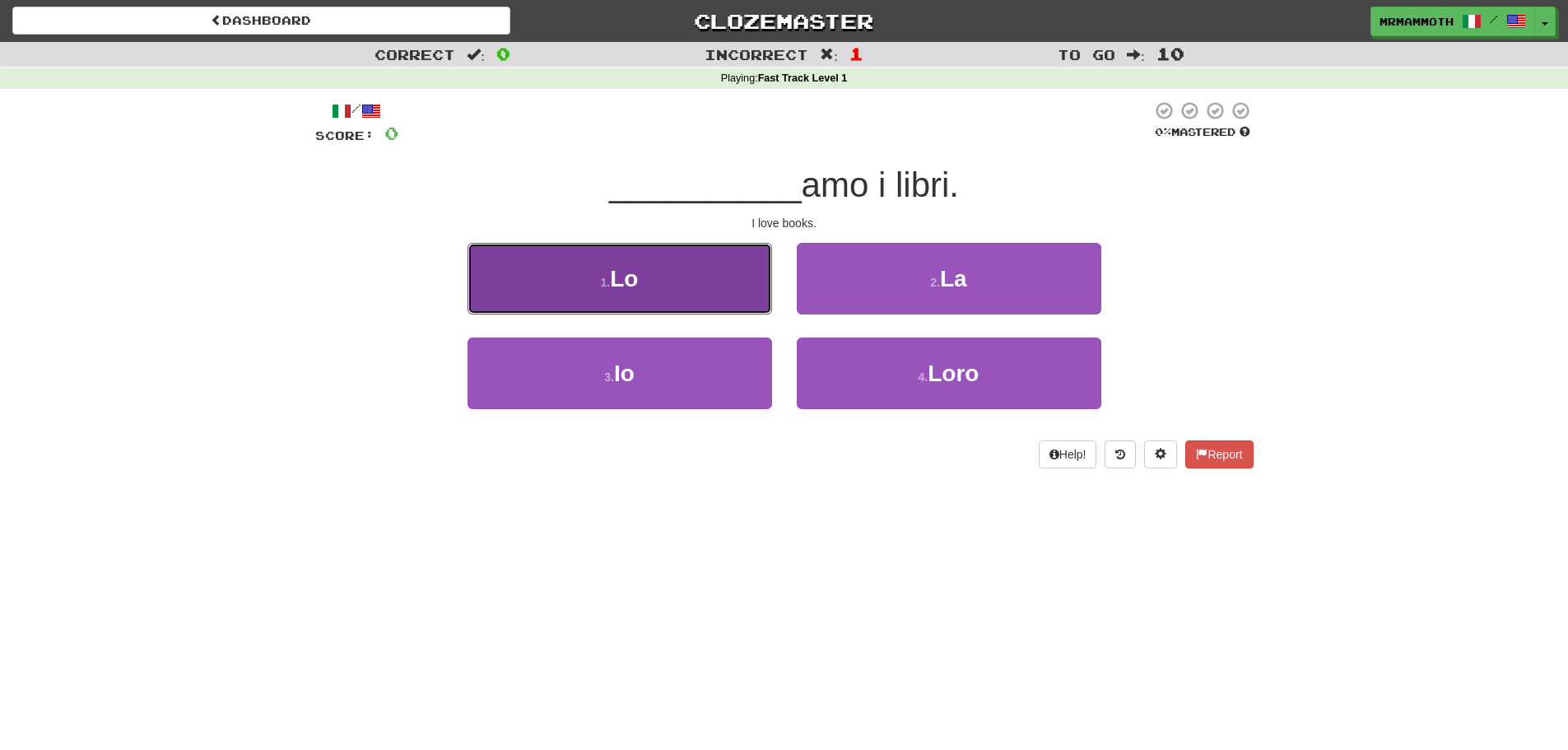
click at [742, 306] on button "1 . Lo" at bounding box center [619, 278] width 304 height 72
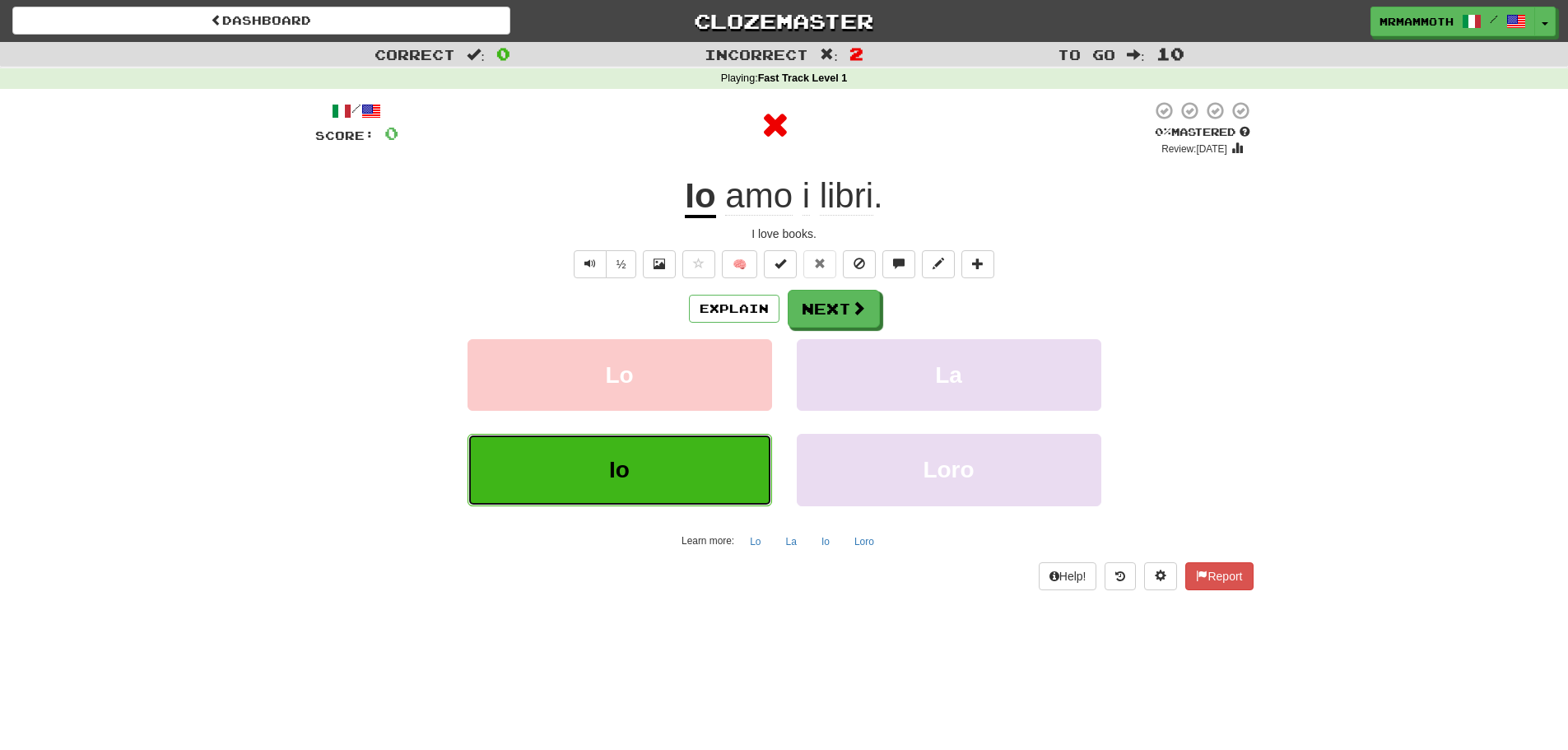
click at [684, 473] on button "Io" at bounding box center [619, 470] width 304 height 72
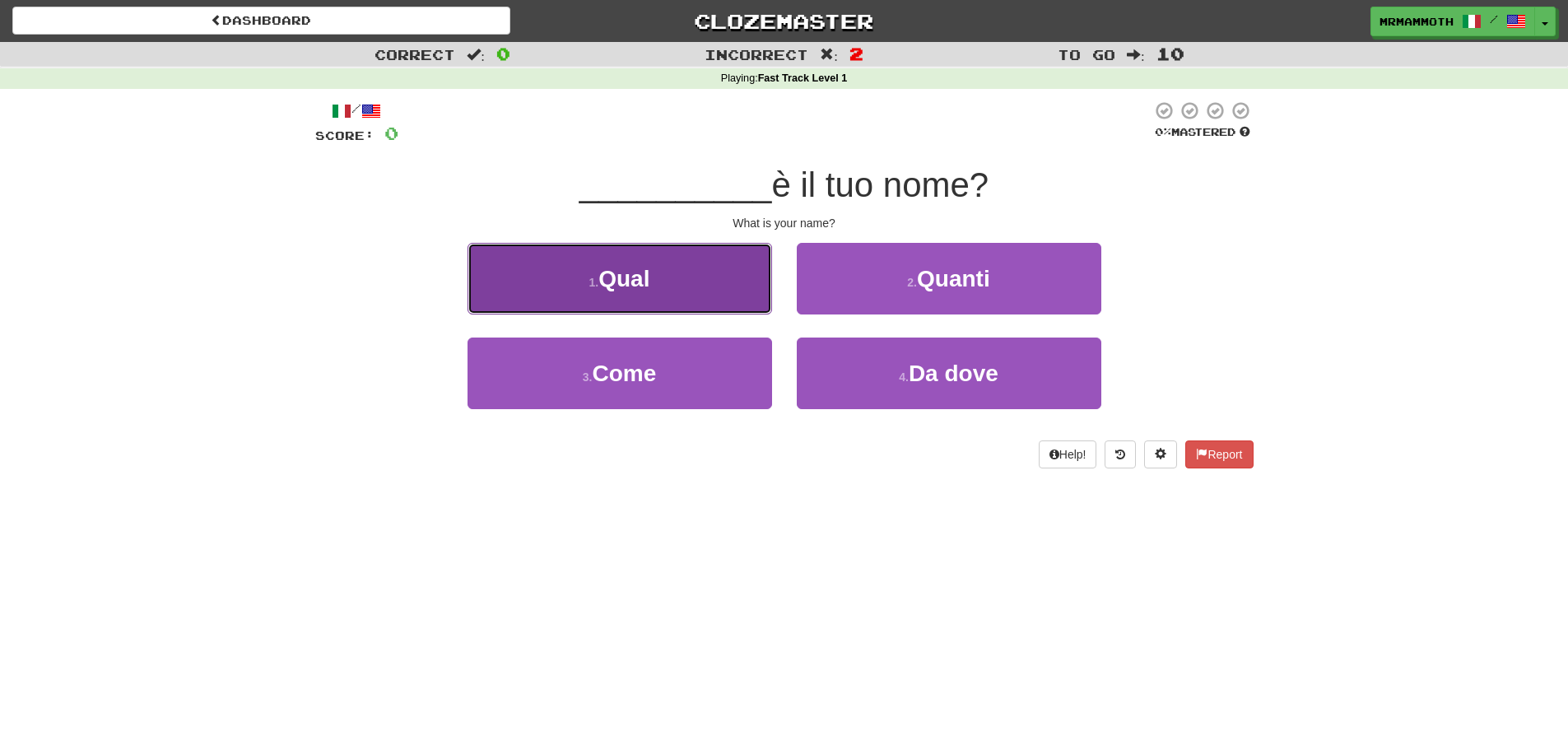
click at [734, 306] on button "1 . Qual" at bounding box center [619, 278] width 304 height 72
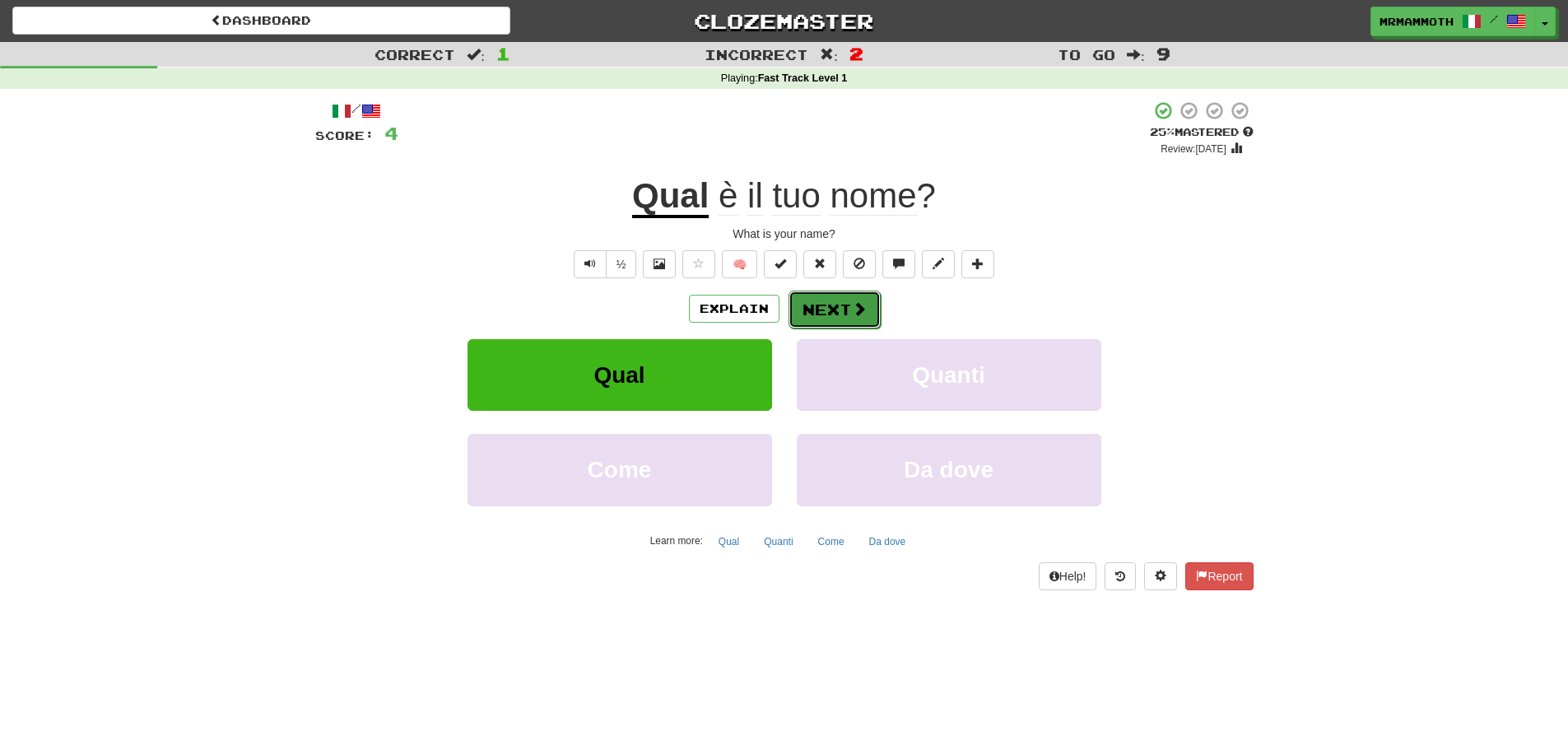
click at [819, 318] on button "Next" at bounding box center [834, 310] width 92 height 38
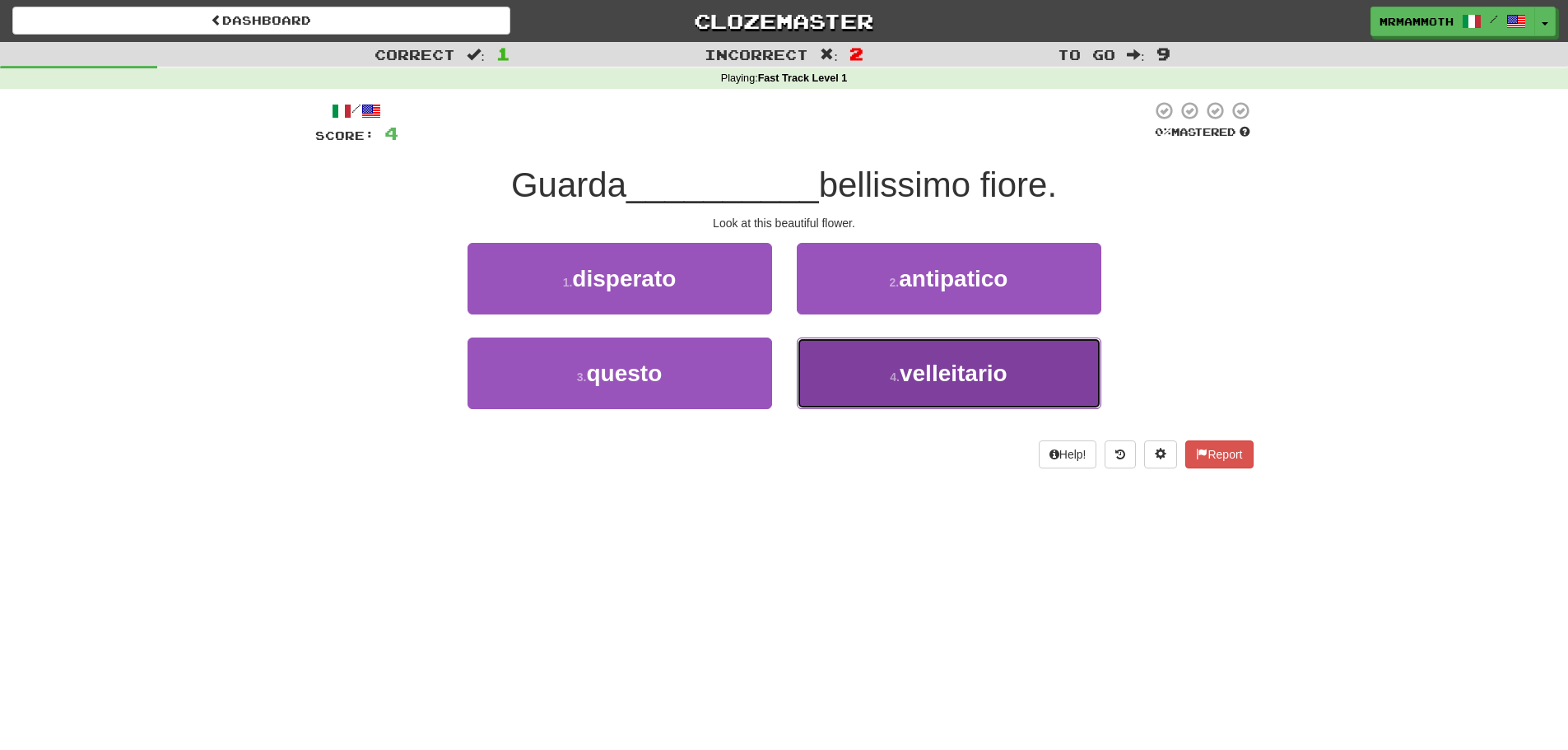
click at [838, 359] on button "4 . velleitario" at bounding box center [949, 373] width 304 height 72
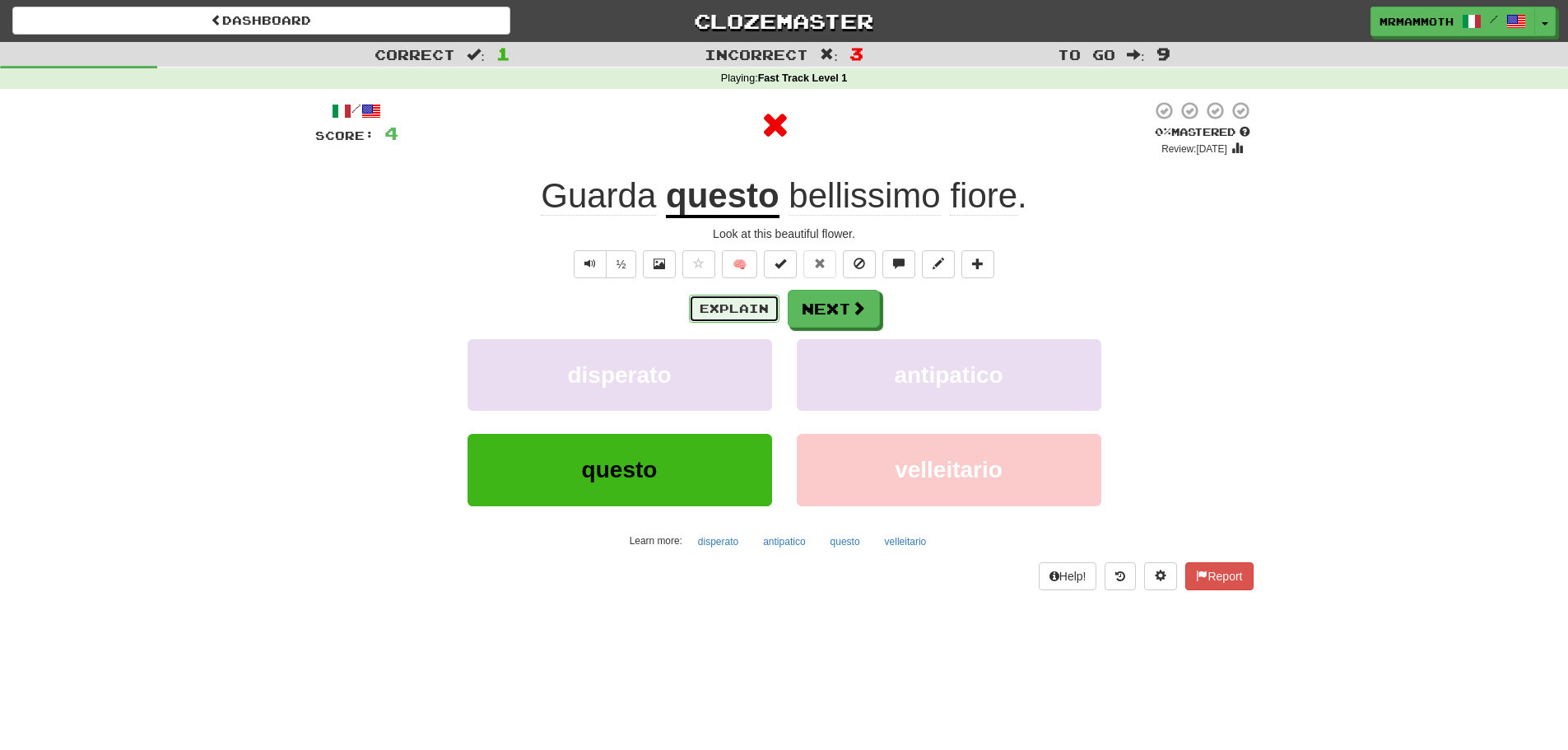
click at [743, 302] on button "Explain" at bounding box center [734, 308] width 90 height 28
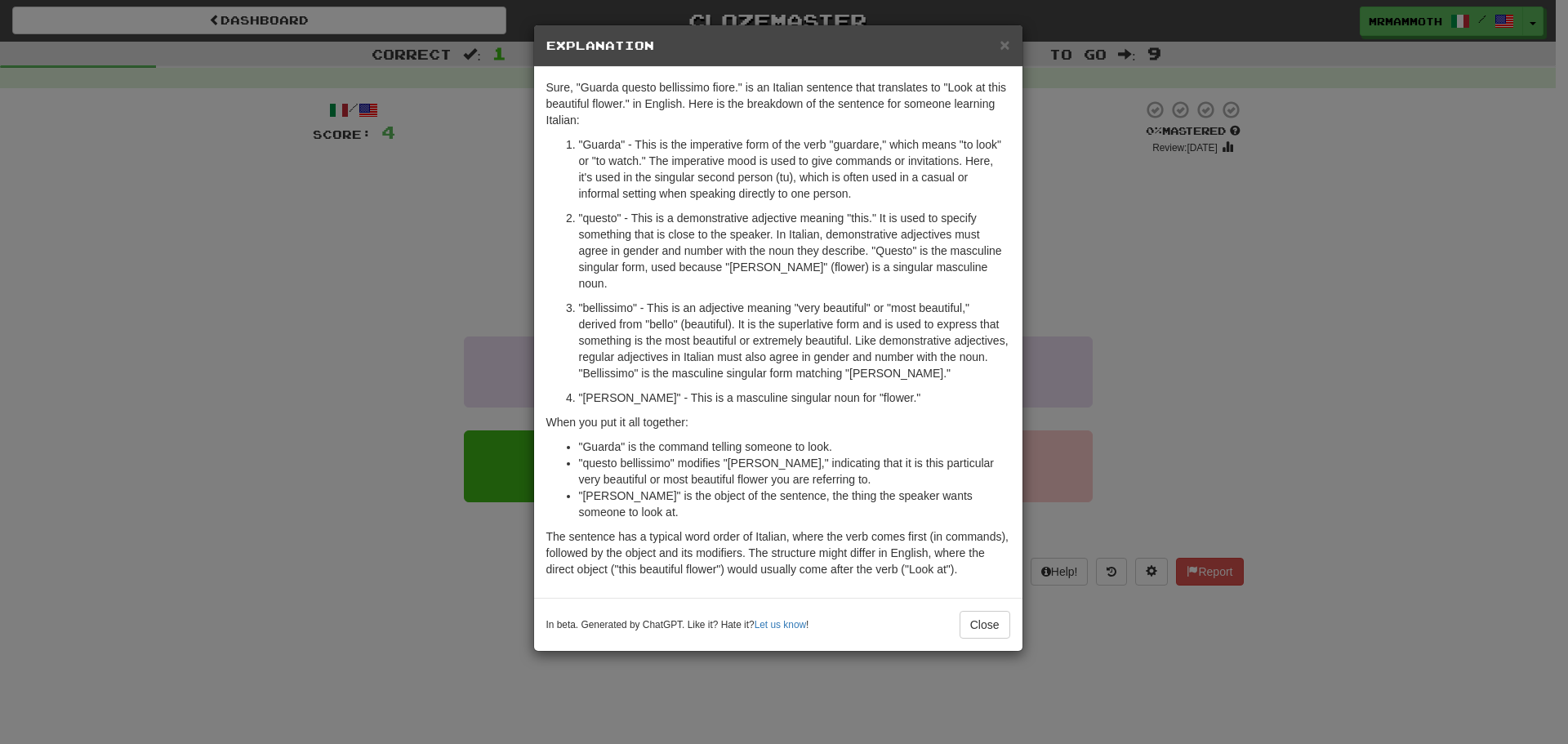
click at [858, 652] on div "× Explanation Sure, "Guarda questo bellissimo fiore." is an Italian sentence th…" at bounding box center [784, 372] width 1568 height 744
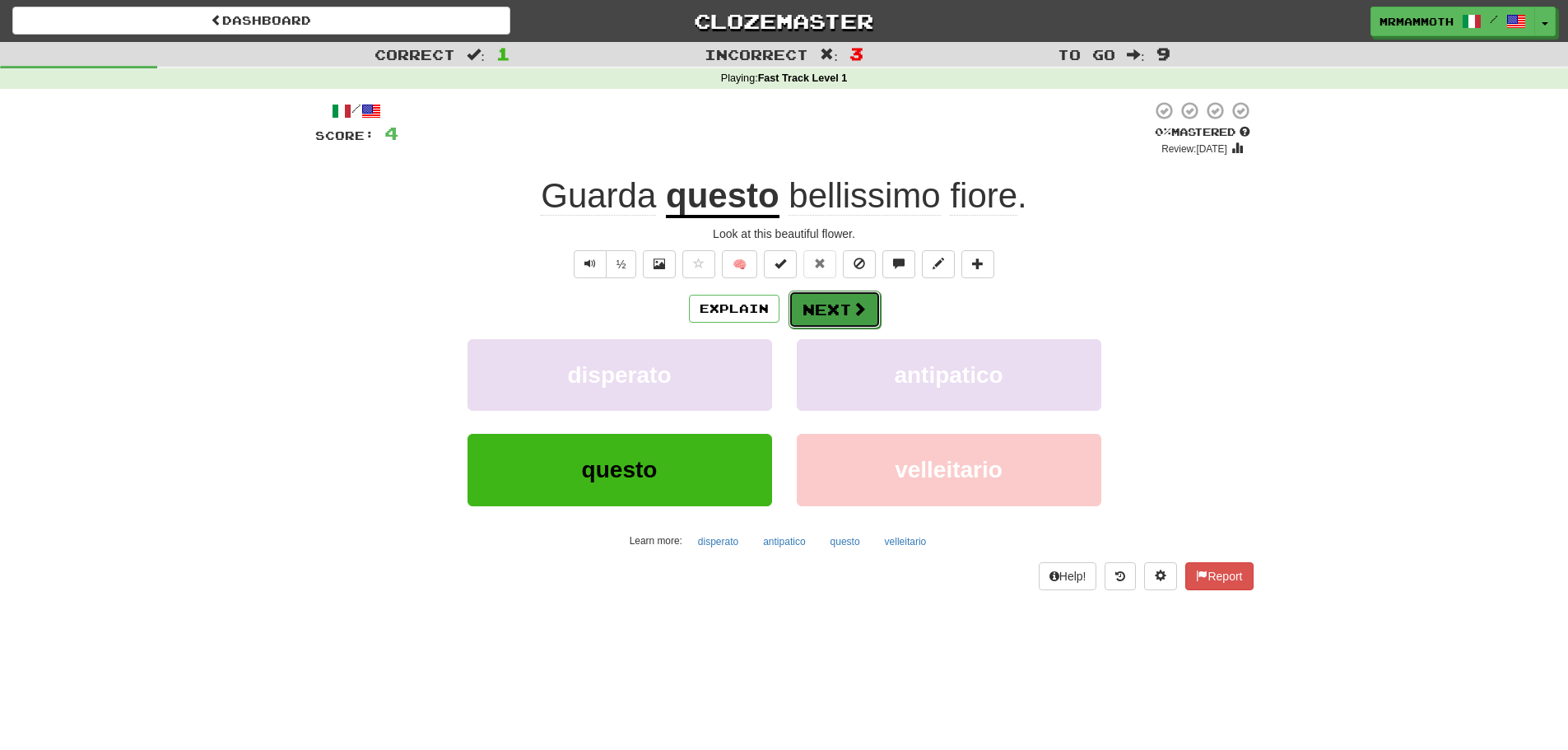
click at [847, 305] on button "Next" at bounding box center [834, 310] width 92 height 38
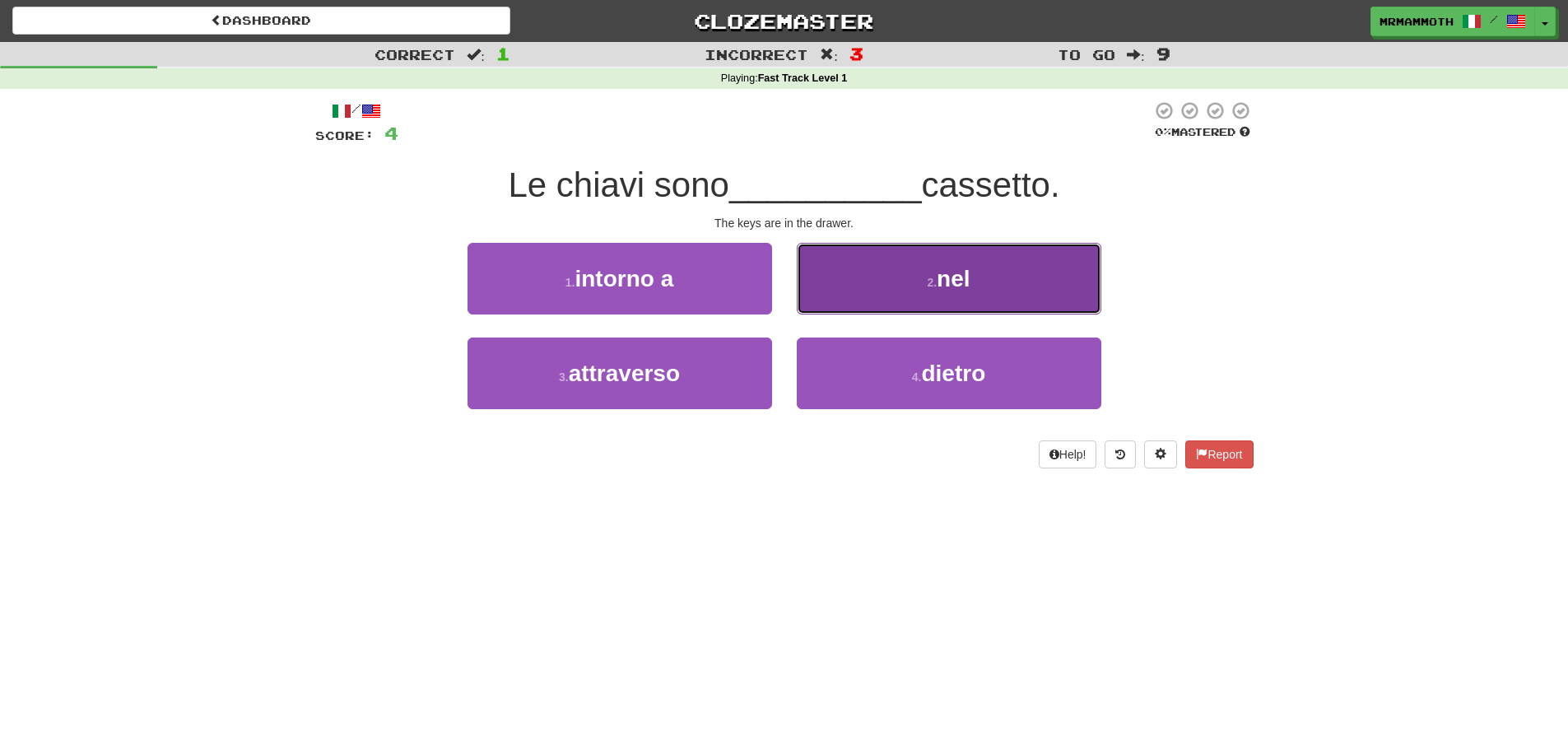
click at [861, 263] on button "2 . nel" at bounding box center [949, 278] width 304 height 72
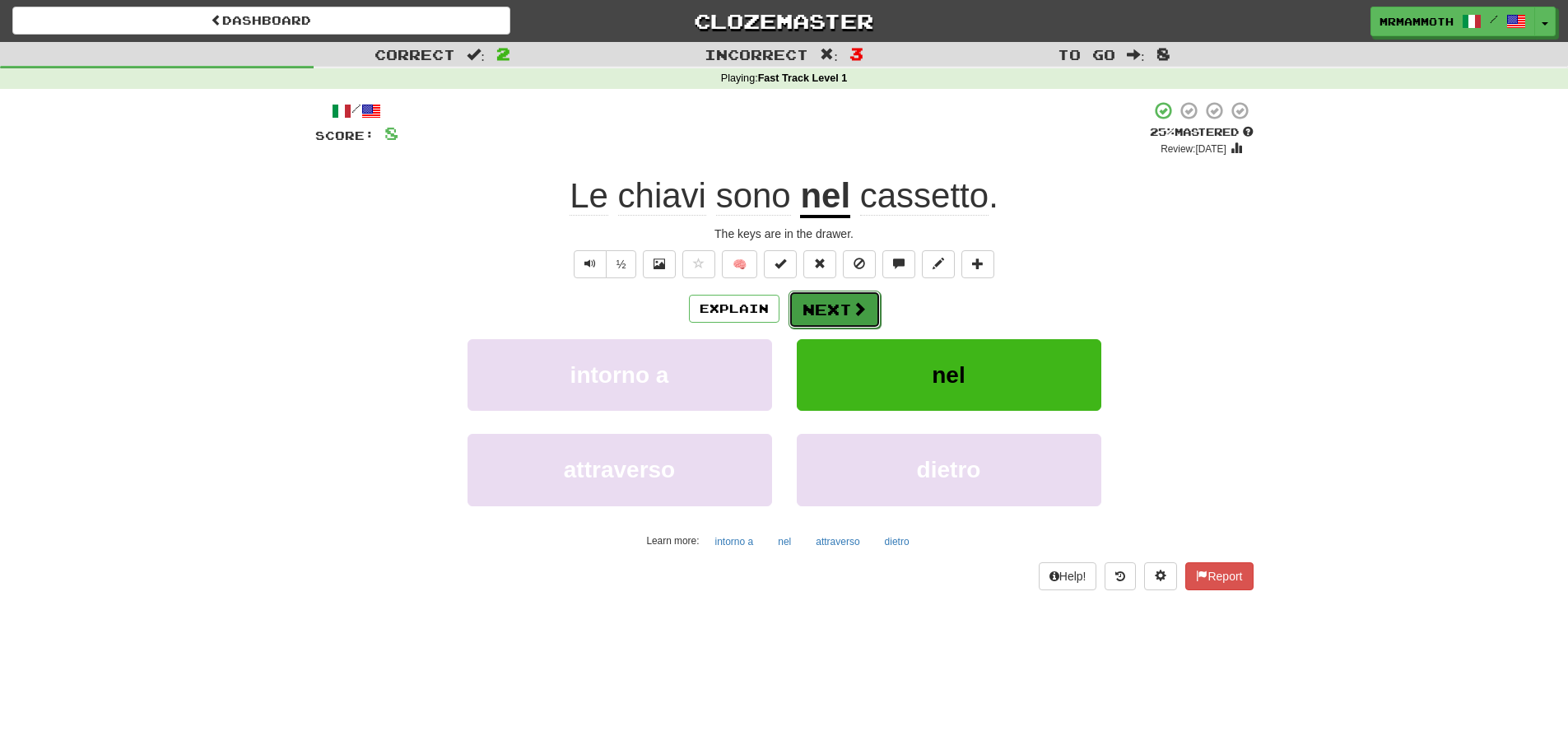
click at [855, 311] on span at bounding box center [859, 309] width 15 height 15
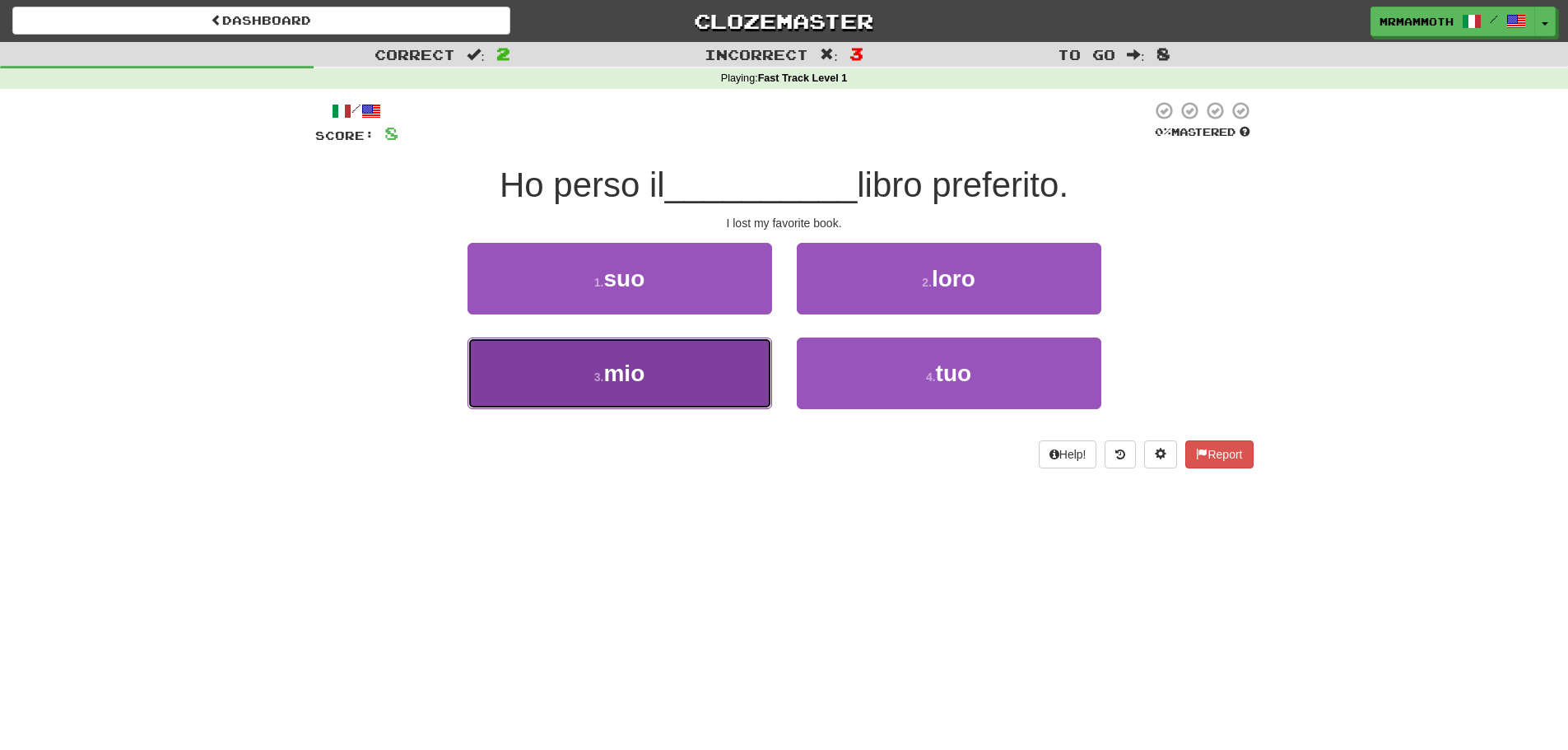
click at [679, 401] on button "3 . mio" at bounding box center [619, 373] width 304 height 72
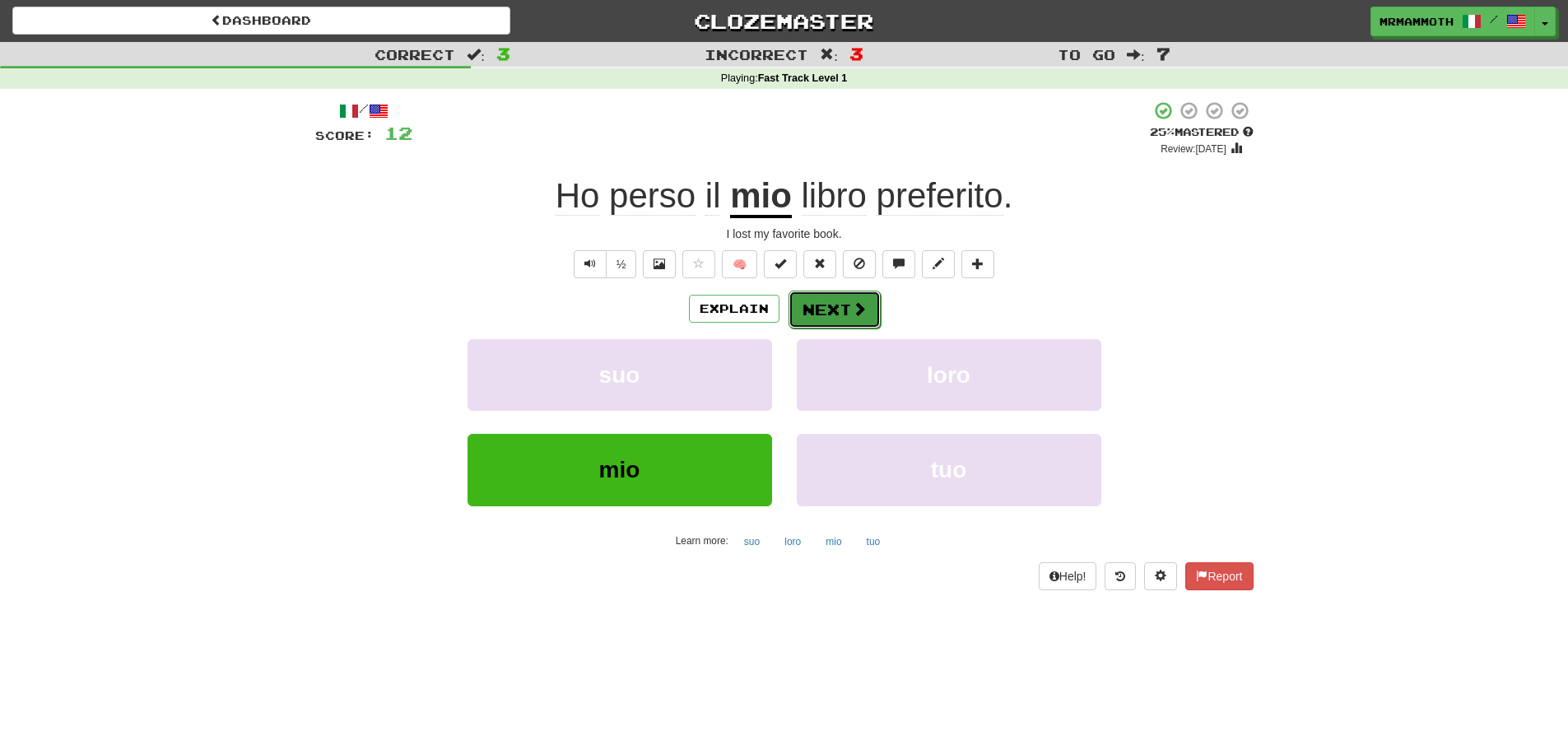
click at [856, 314] on span at bounding box center [859, 309] width 15 height 15
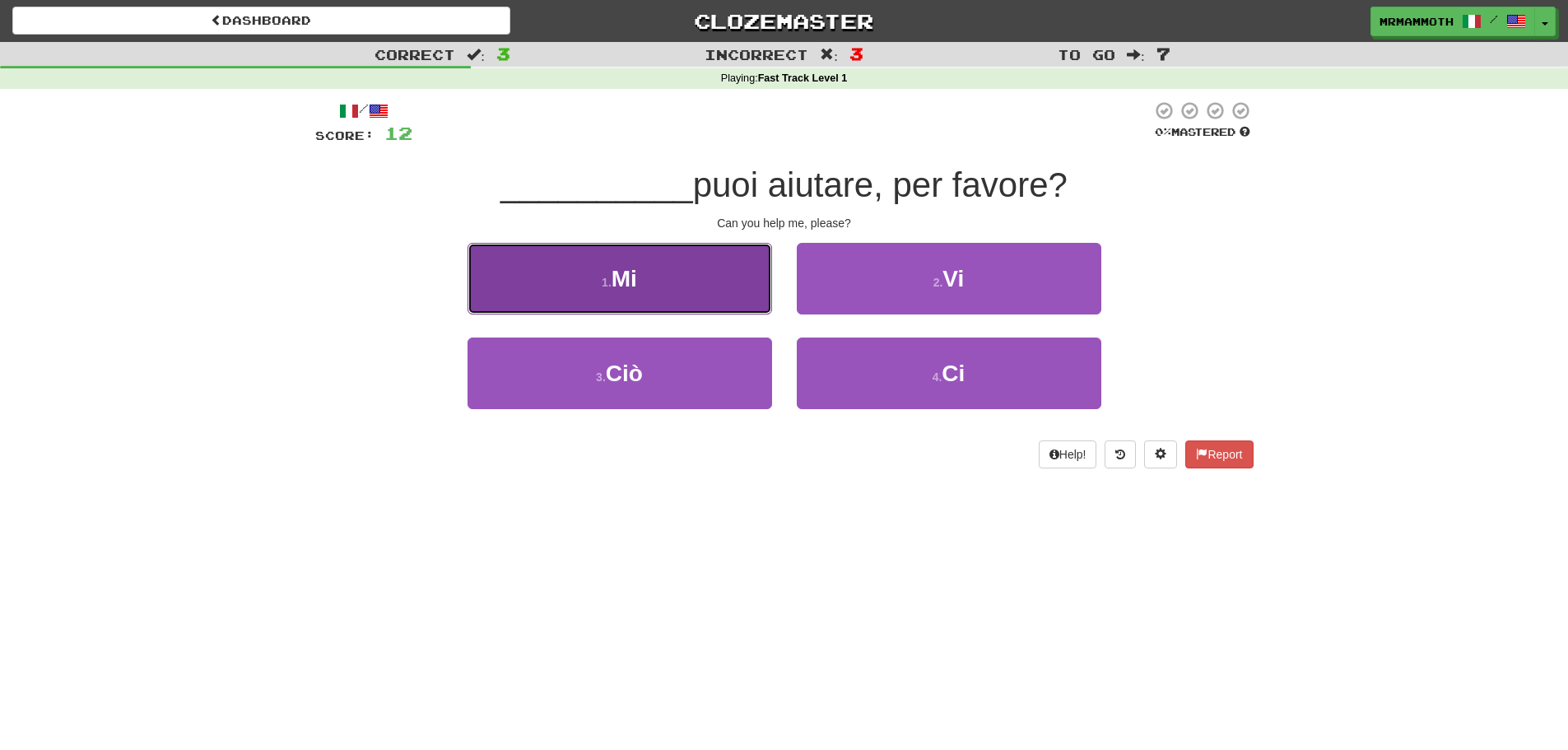
click at [683, 272] on button "1 . Mi" at bounding box center [619, 278] width 304 height 72
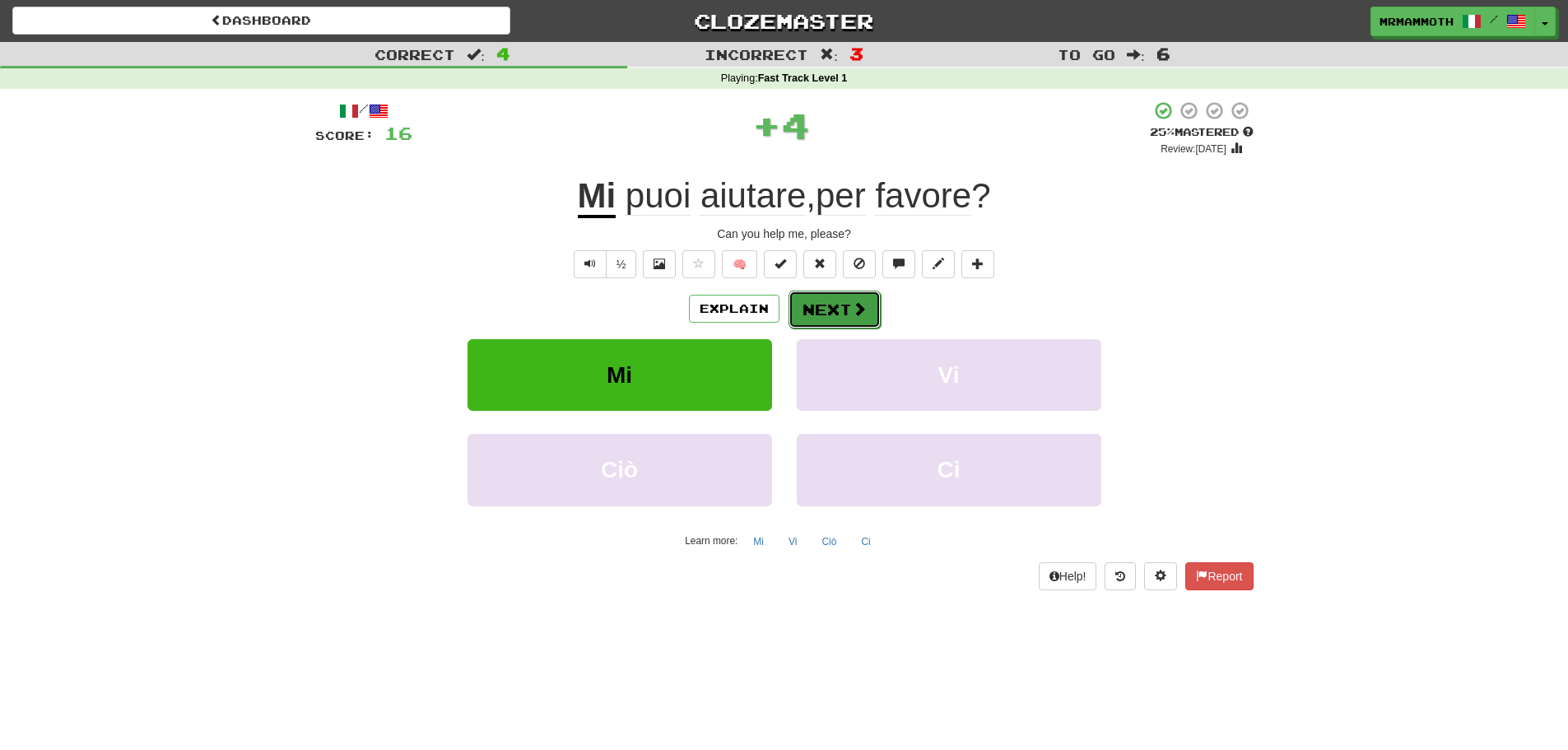
click at [839, 311] on button "Next" at bounding box center [834, 310] width 92 height 38
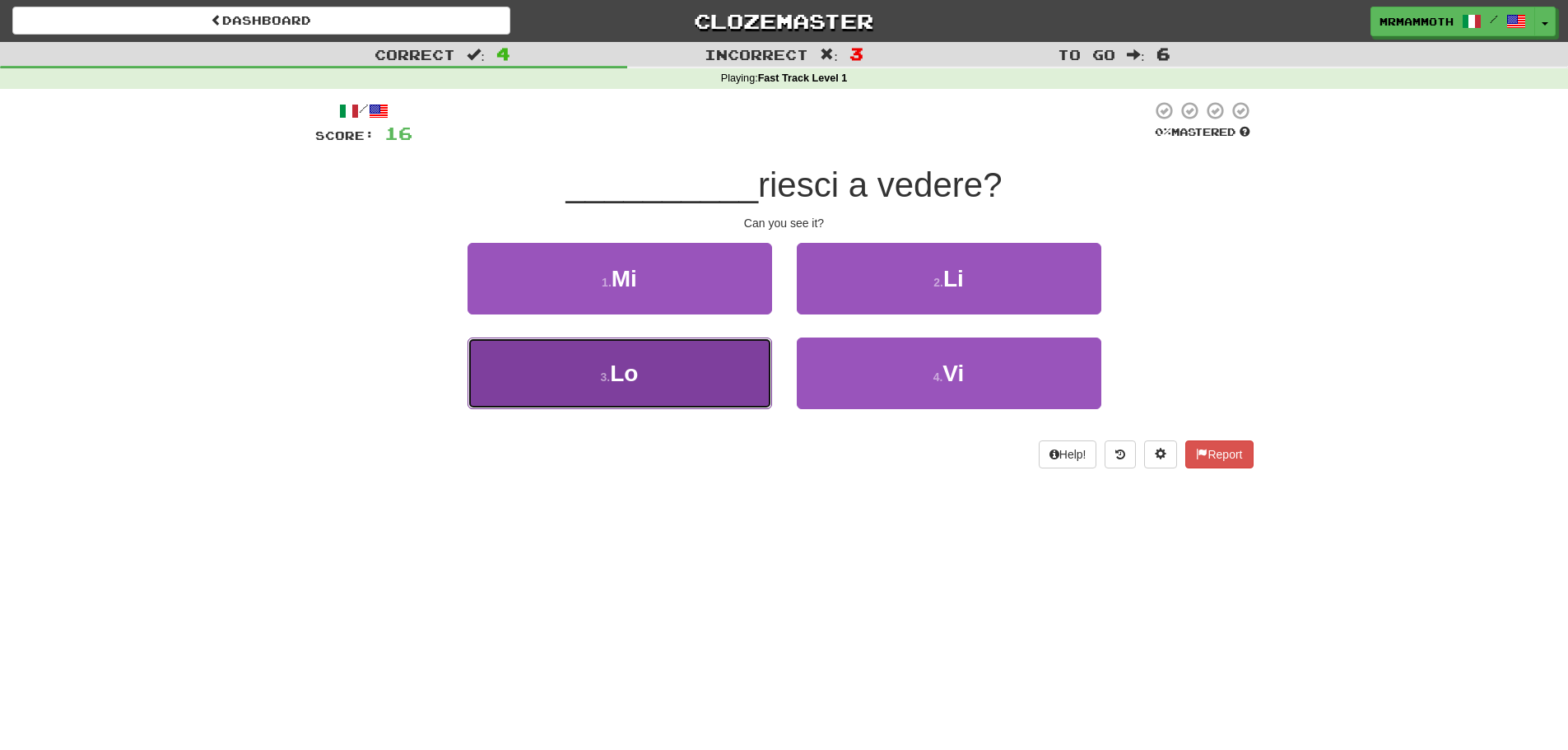
click at [758, 351] on button "3 . Lo" at bounding box center [619, 373] width 304 height 72
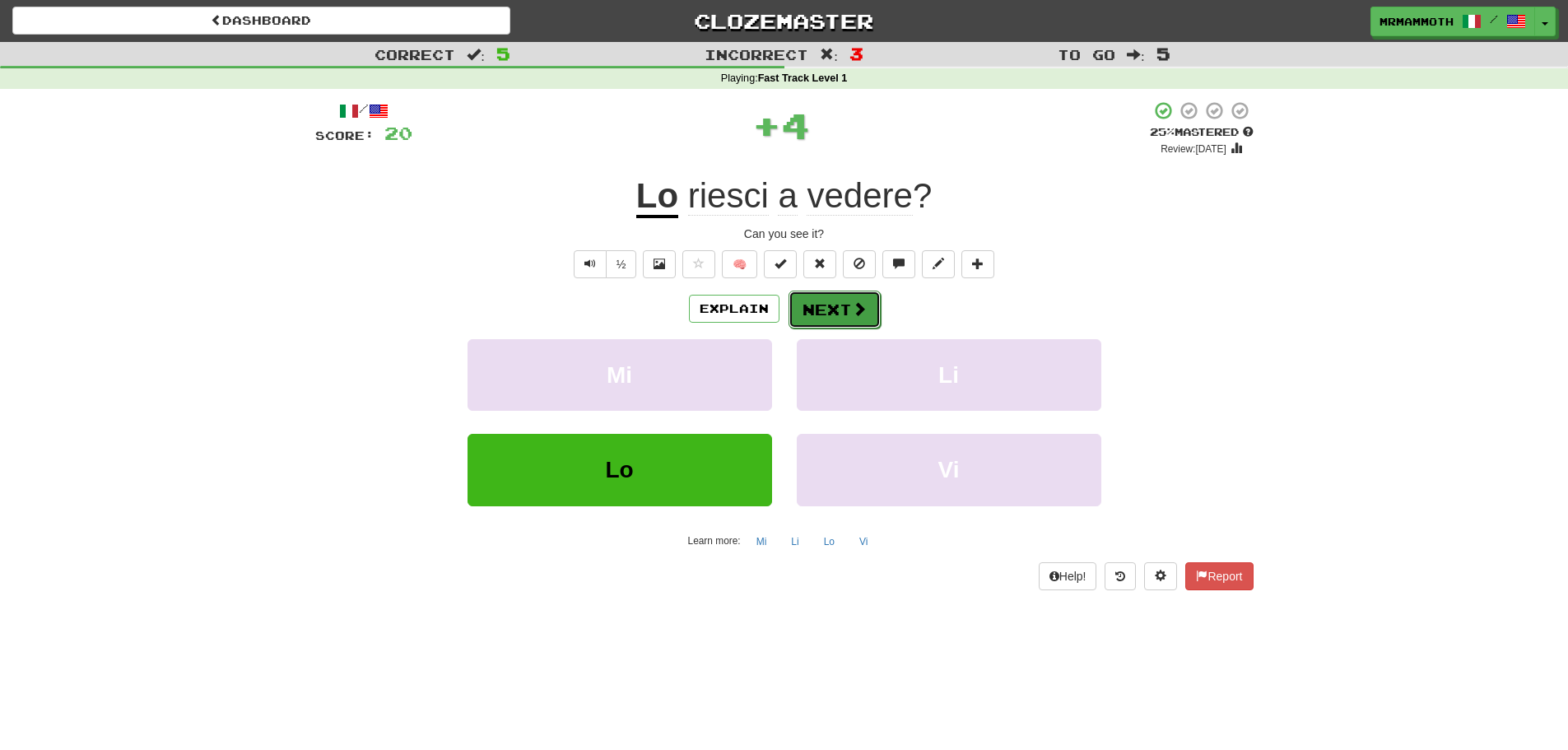
click at [829, 315] on button "Next" at bounding box center [834, 310] width 92 height 38
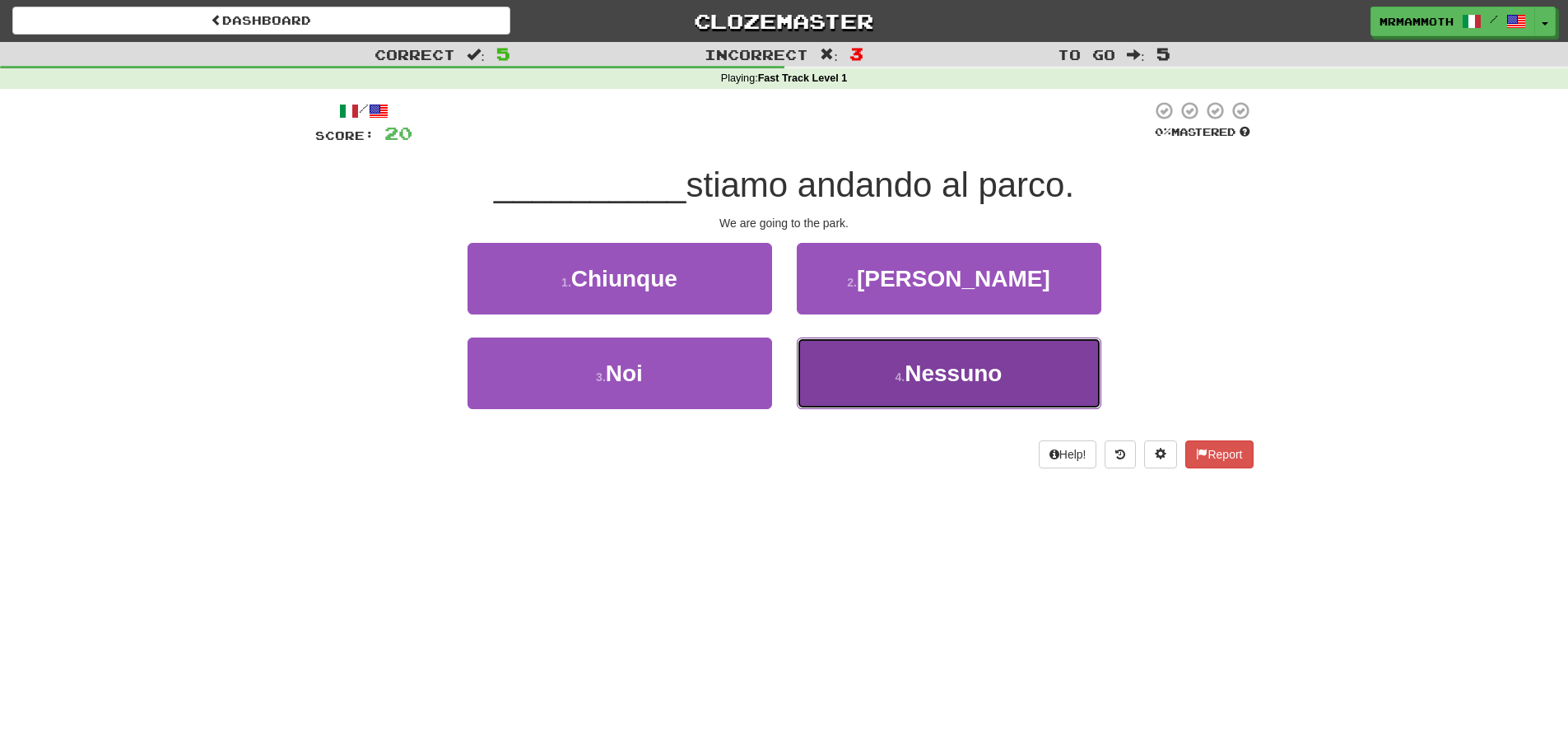
click at [848, 388] on button "4 . Nessuno" at bounding box center [949, 373] width 304 height 72
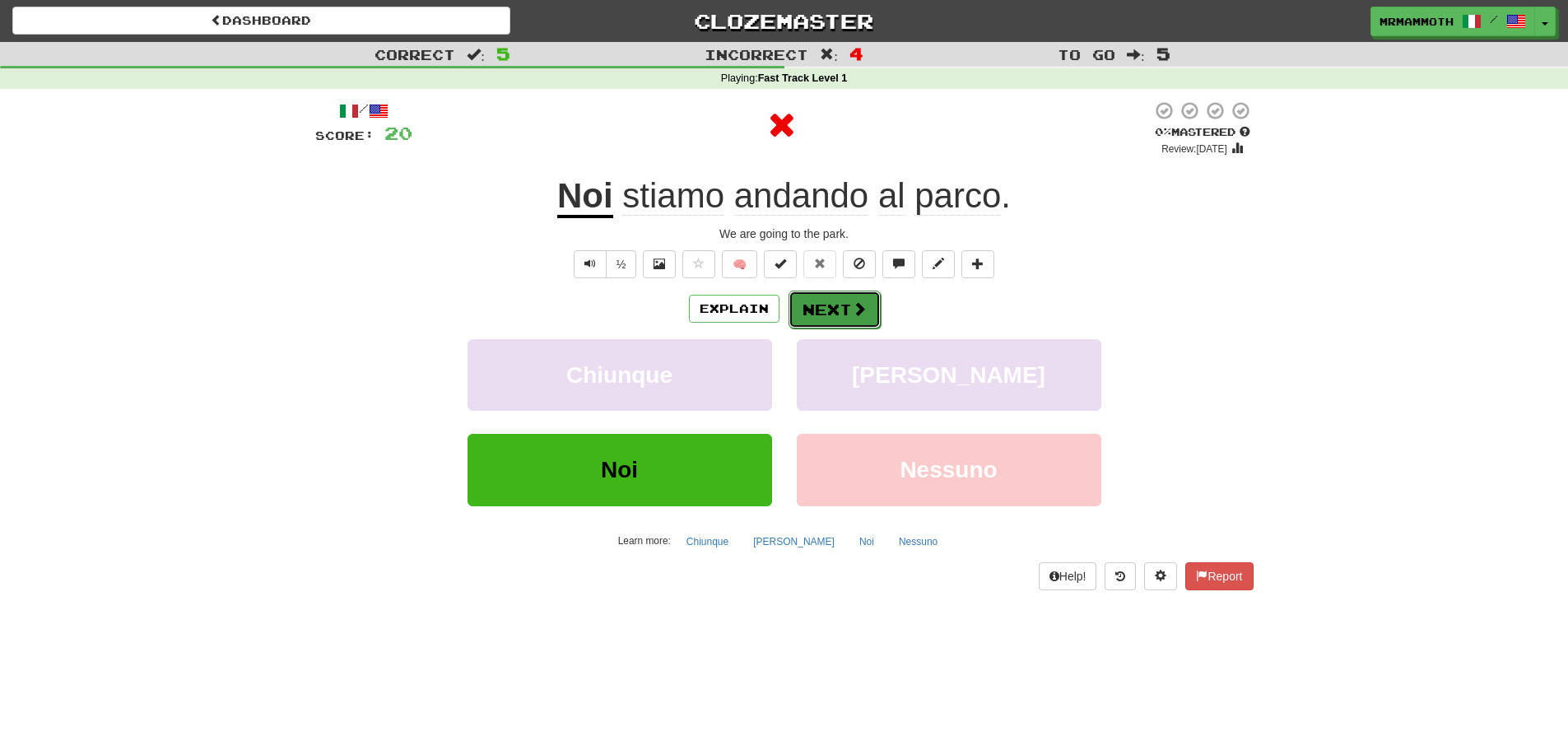
click at [854, 315] on span at bounding box center [859, 309] width 15 height 15
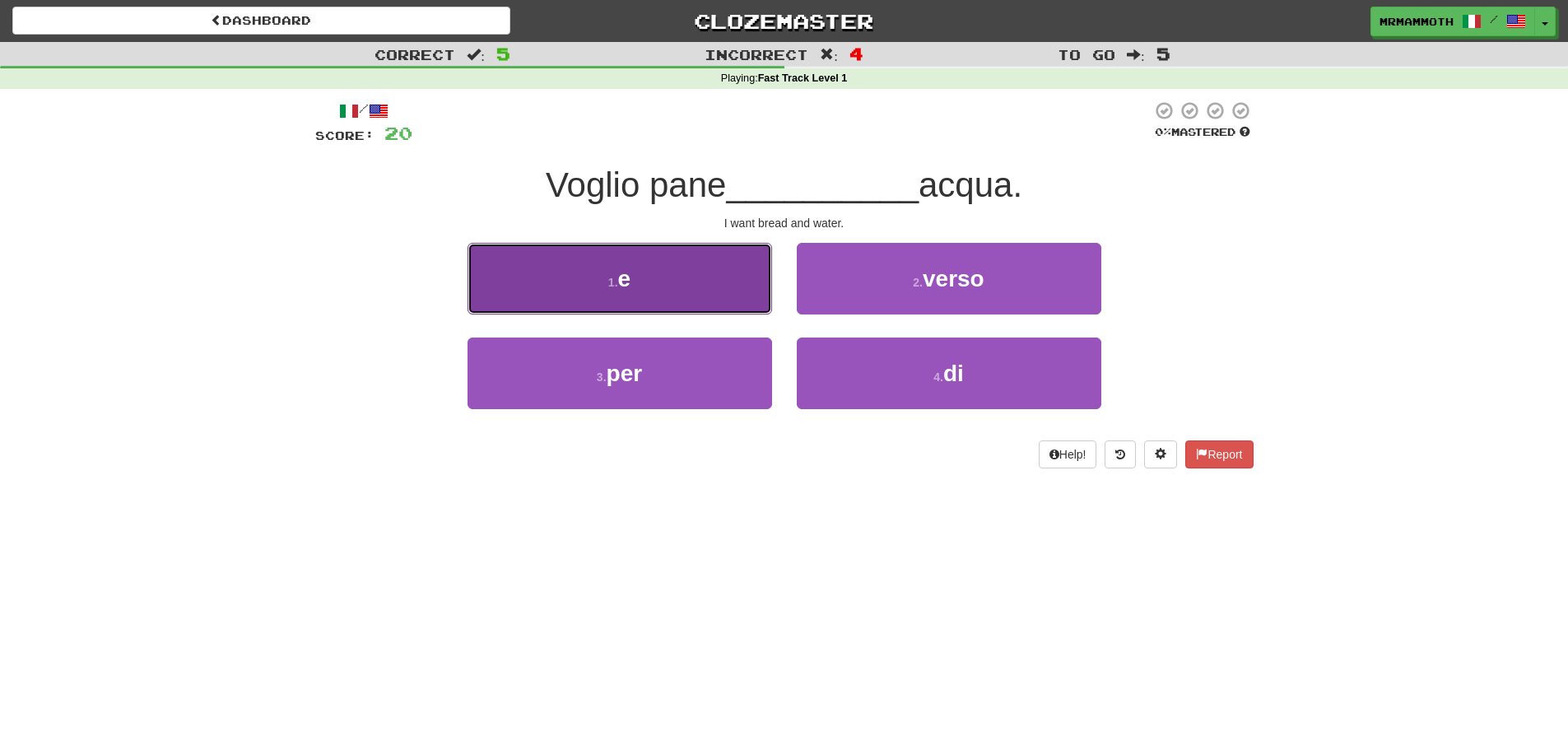
click at [627, 289] on span "e" at bounding box center [625, 278] width 13 height 26
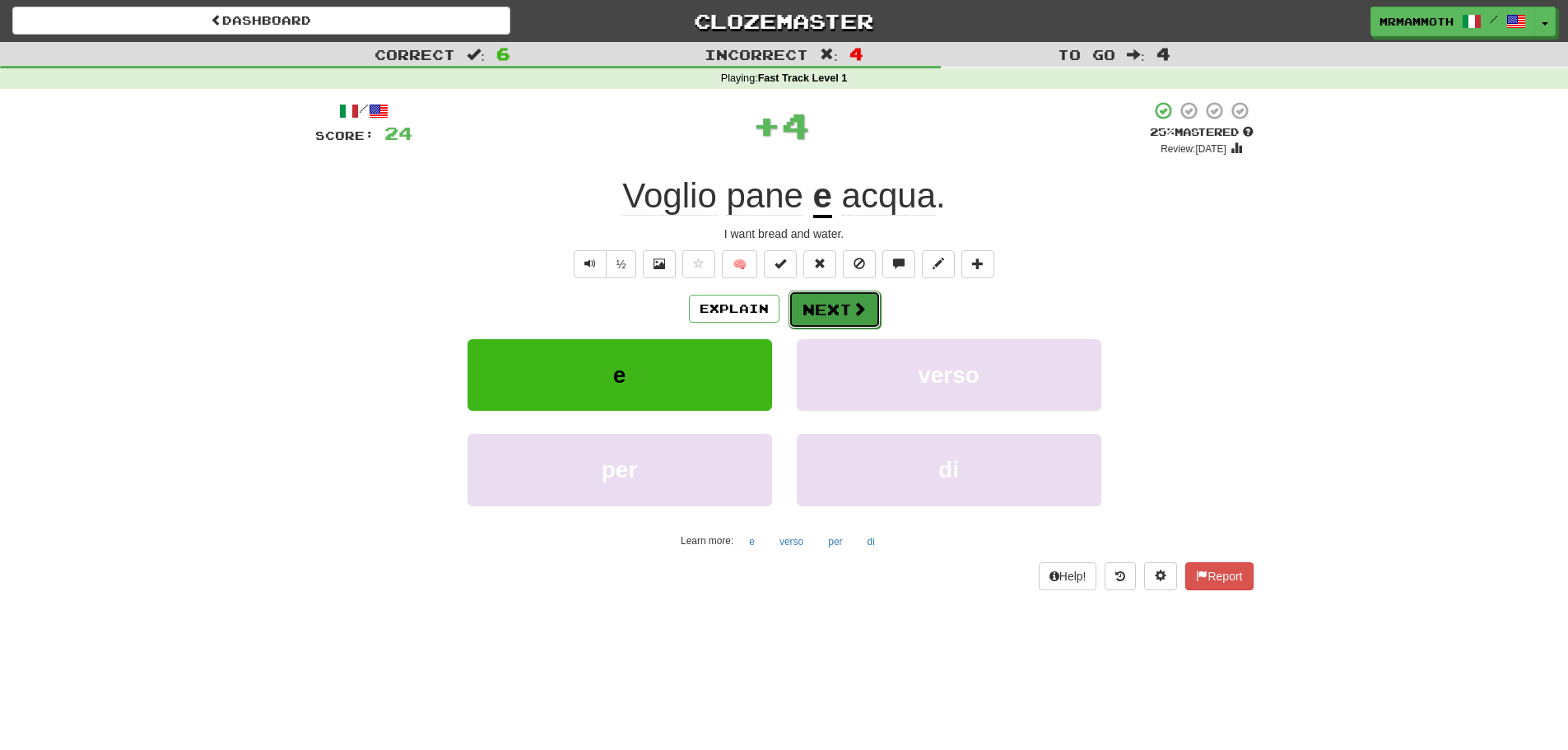
click at [808, 319] on button "Next" at bounding box center [834, 310] width 92 height 38
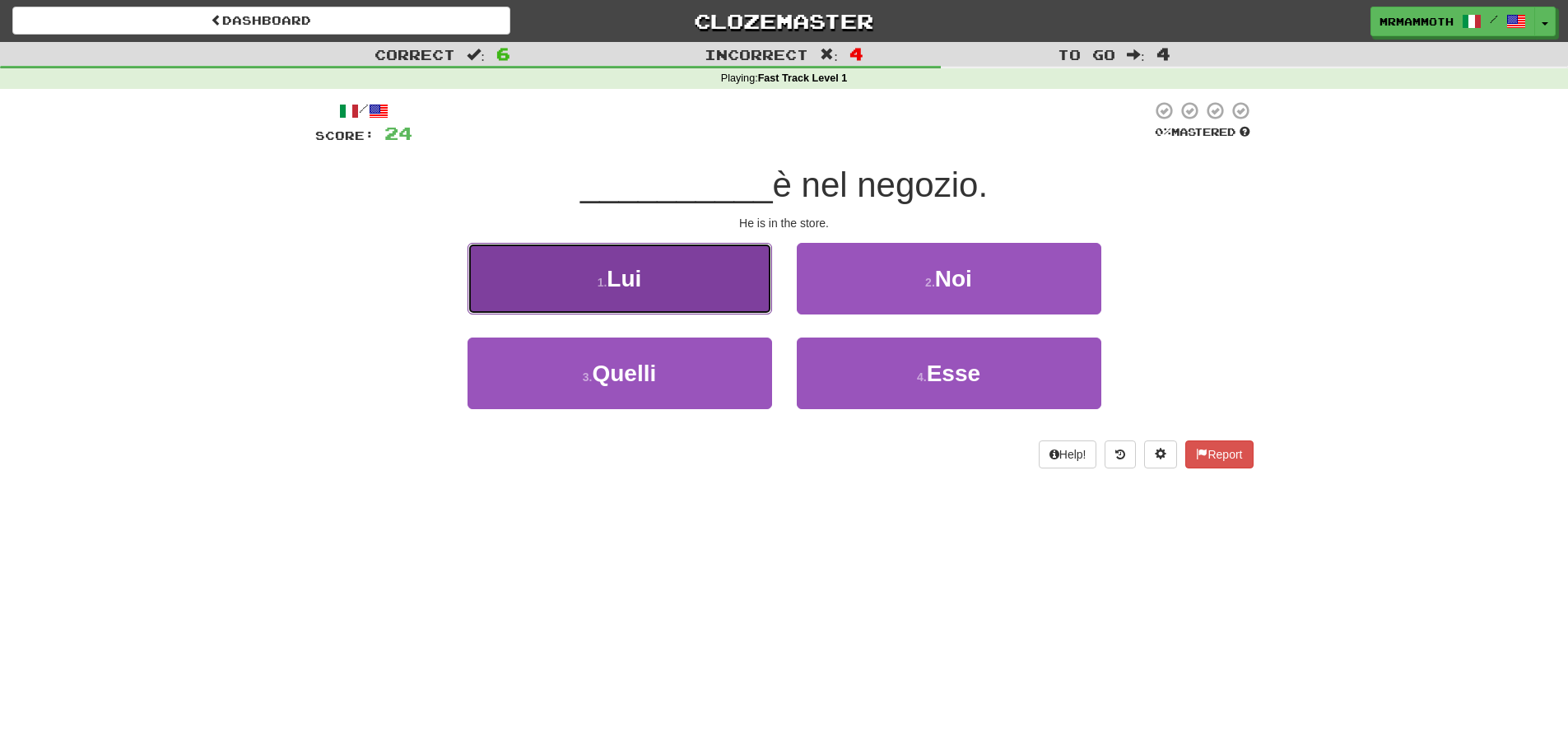
click at [771, 301] on button "1 . Lui" at bounding box center [619, 278] width 304 height 72
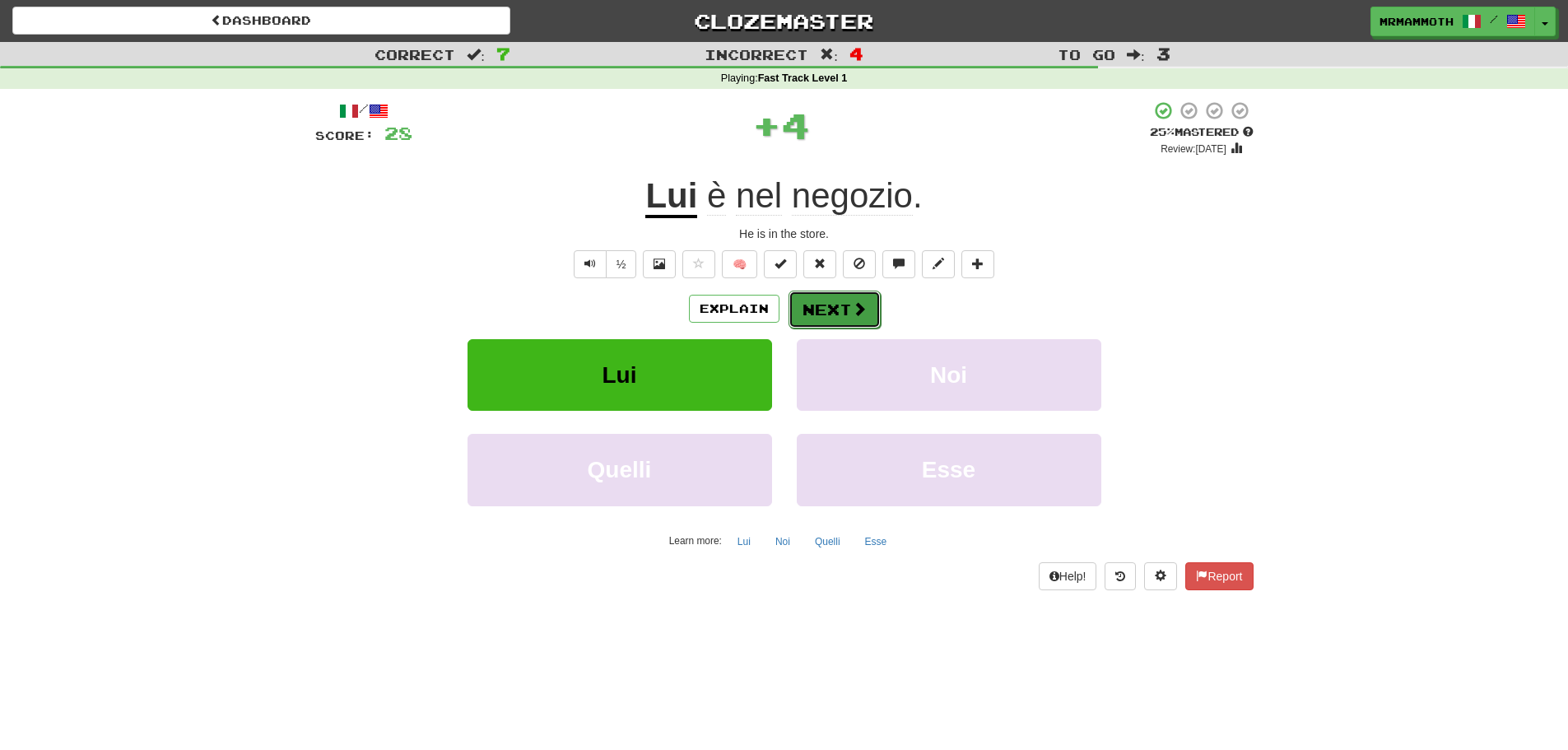
click at [848, 309] on button "Next" at bounding box center [834, 310] width 92 height 38
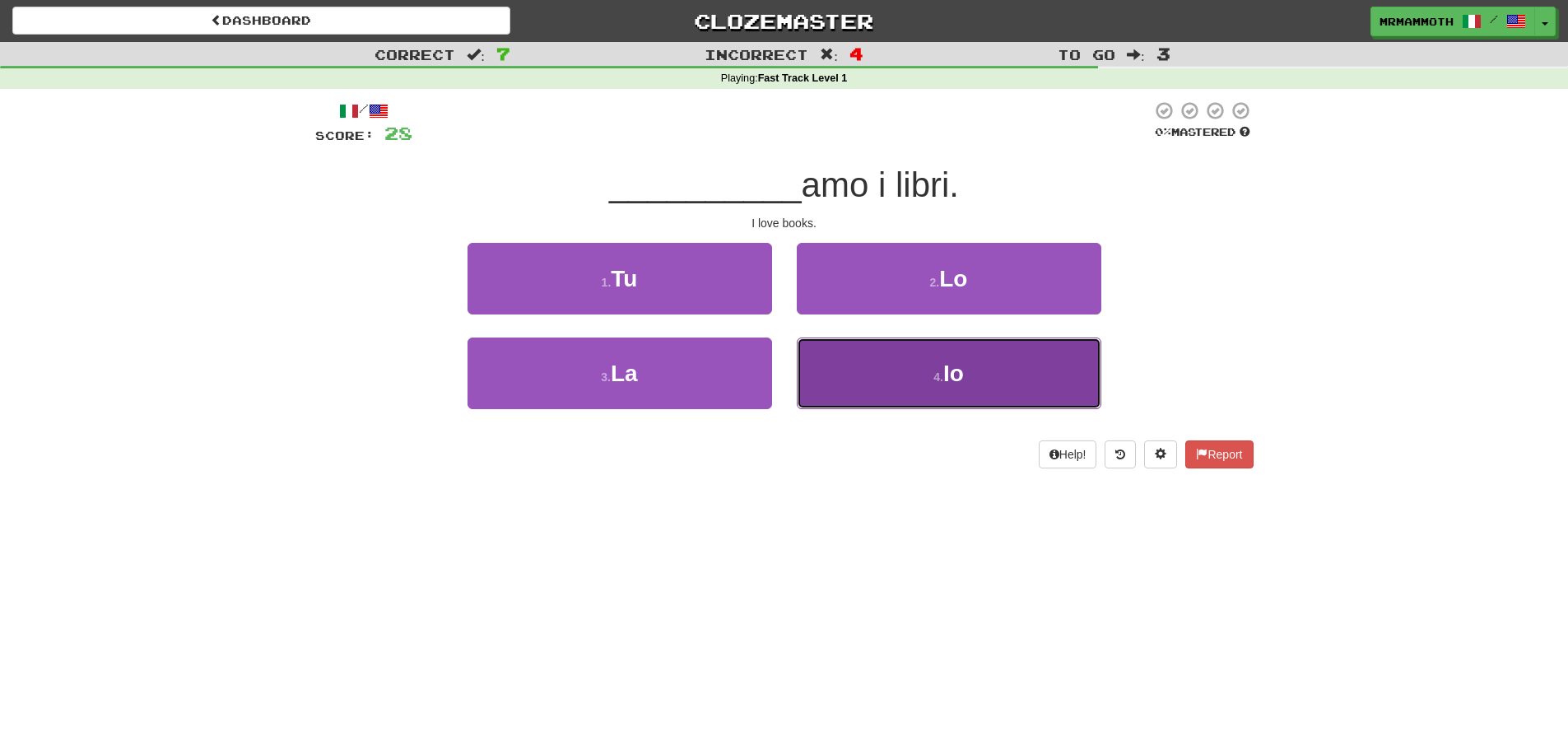
click at [882, 352] on button "4 . Io" at bounding box center [949, 373] width 304 height 72
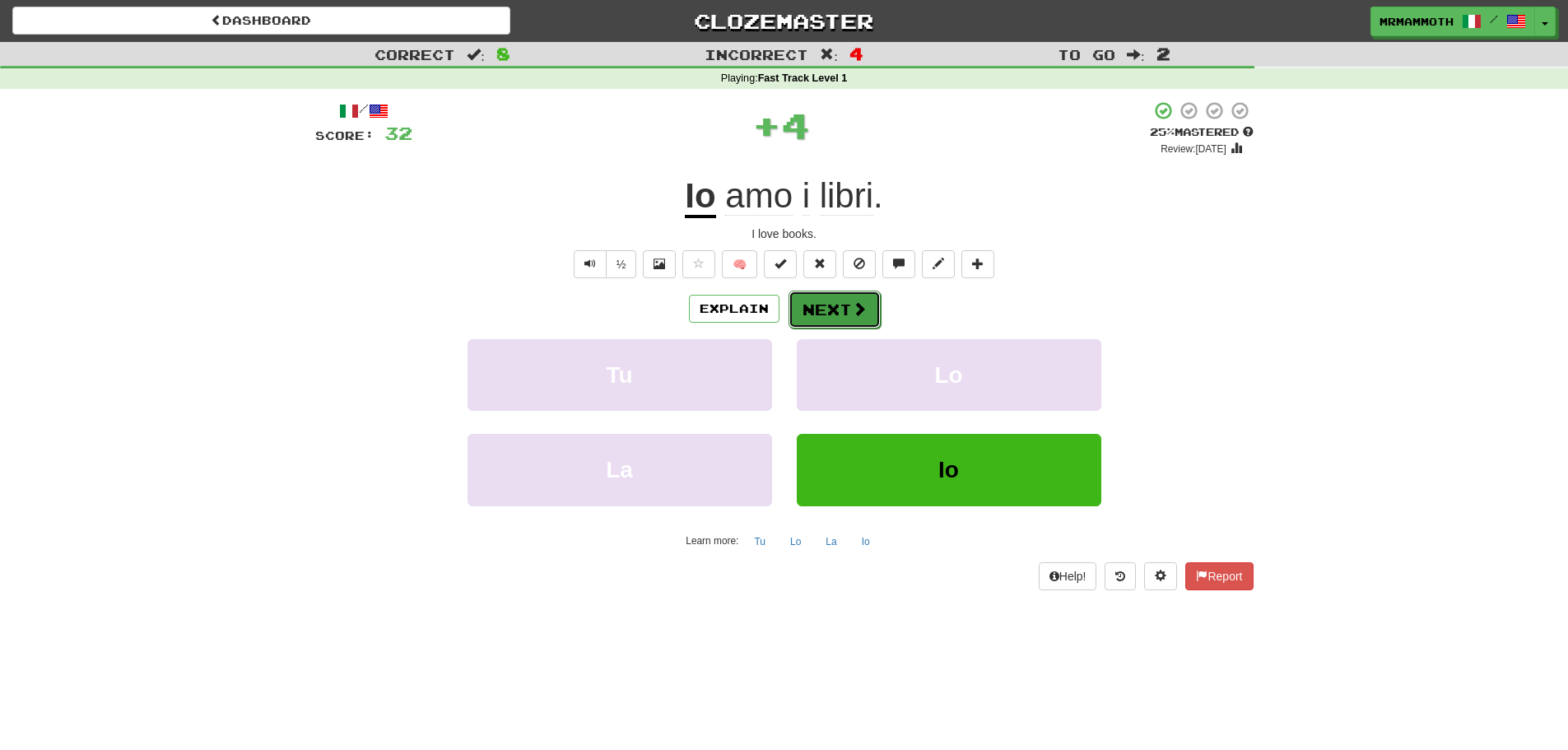
click at [852, 316] on span at bounding box center [859, 309] width 15 height 15
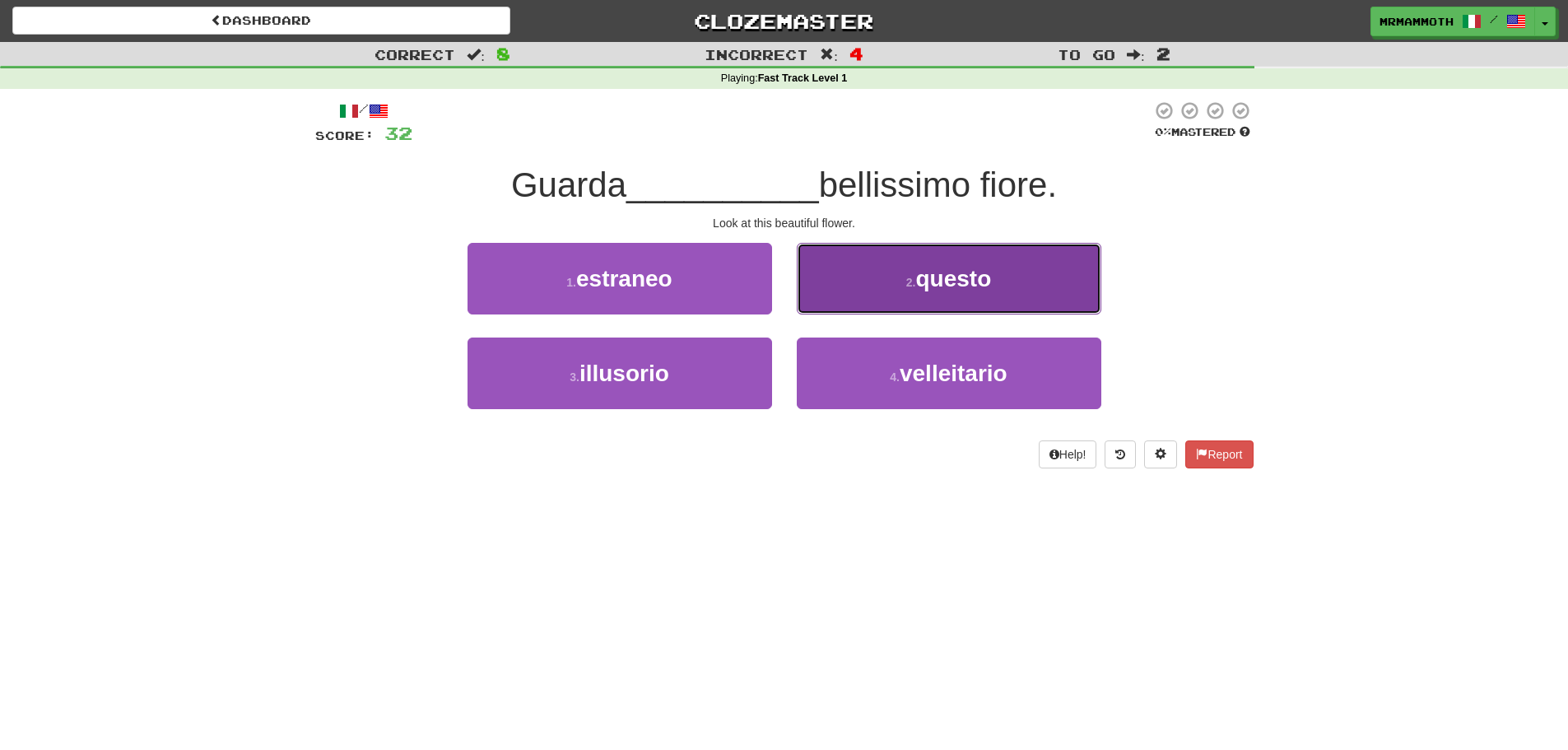
click at [923, 309] on button "2 . questo" at bounding box center [949, 278] width 304 height 72
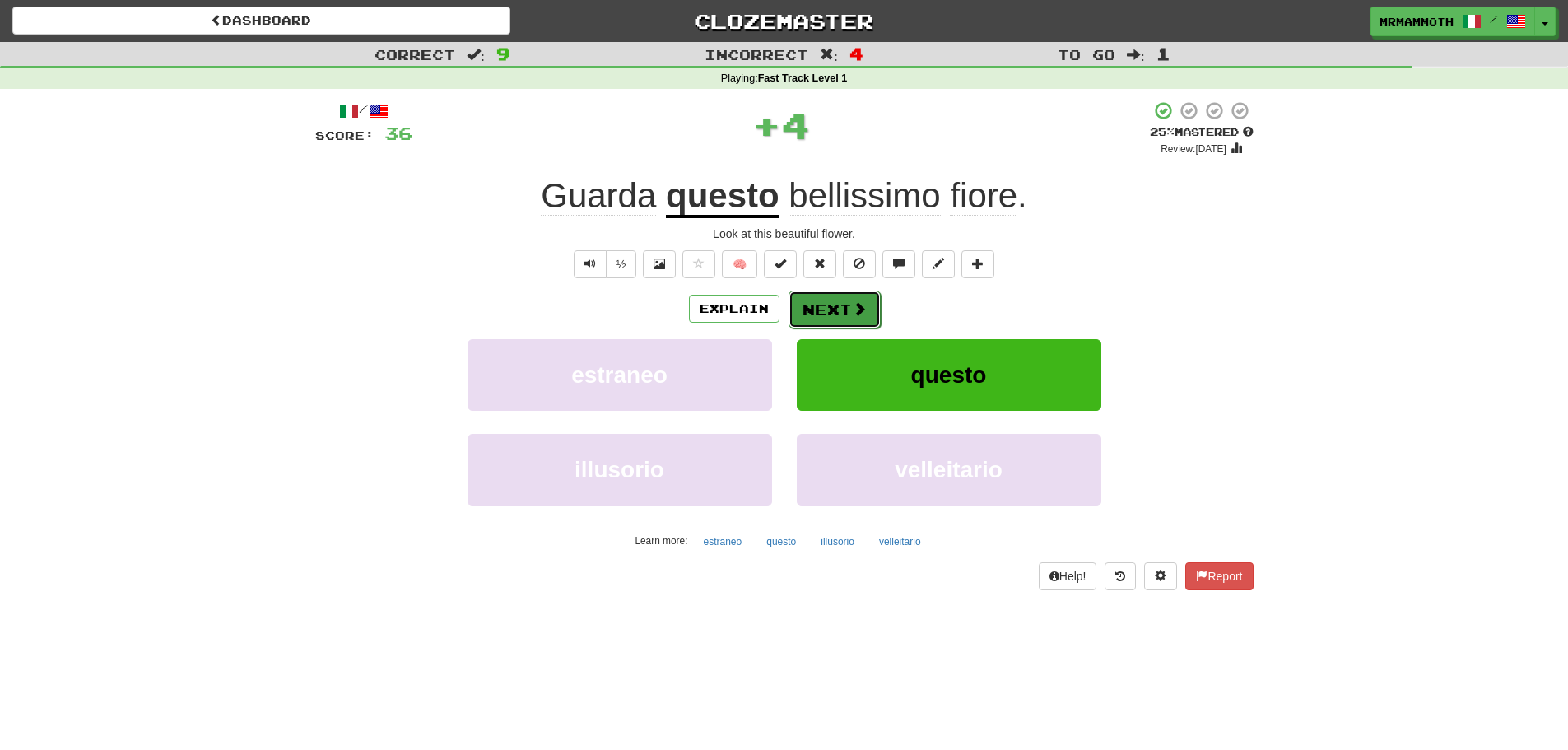
click at [840, 302] on button "Next" at bounding box center [834, 310] width 92 height 38
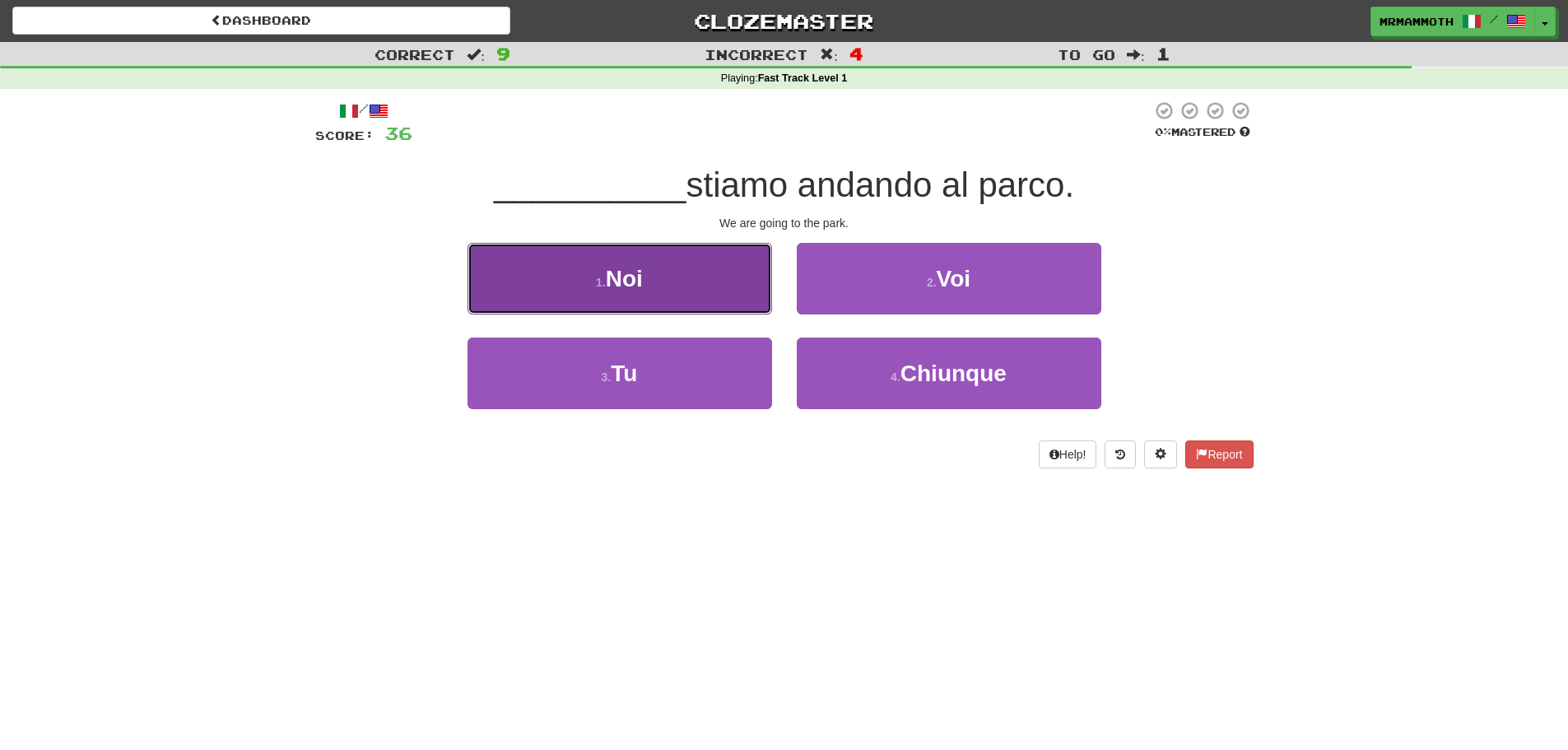
click at [711, 286] on button "1 . Noi" at bounding box center [619, 278] width 304 height 72
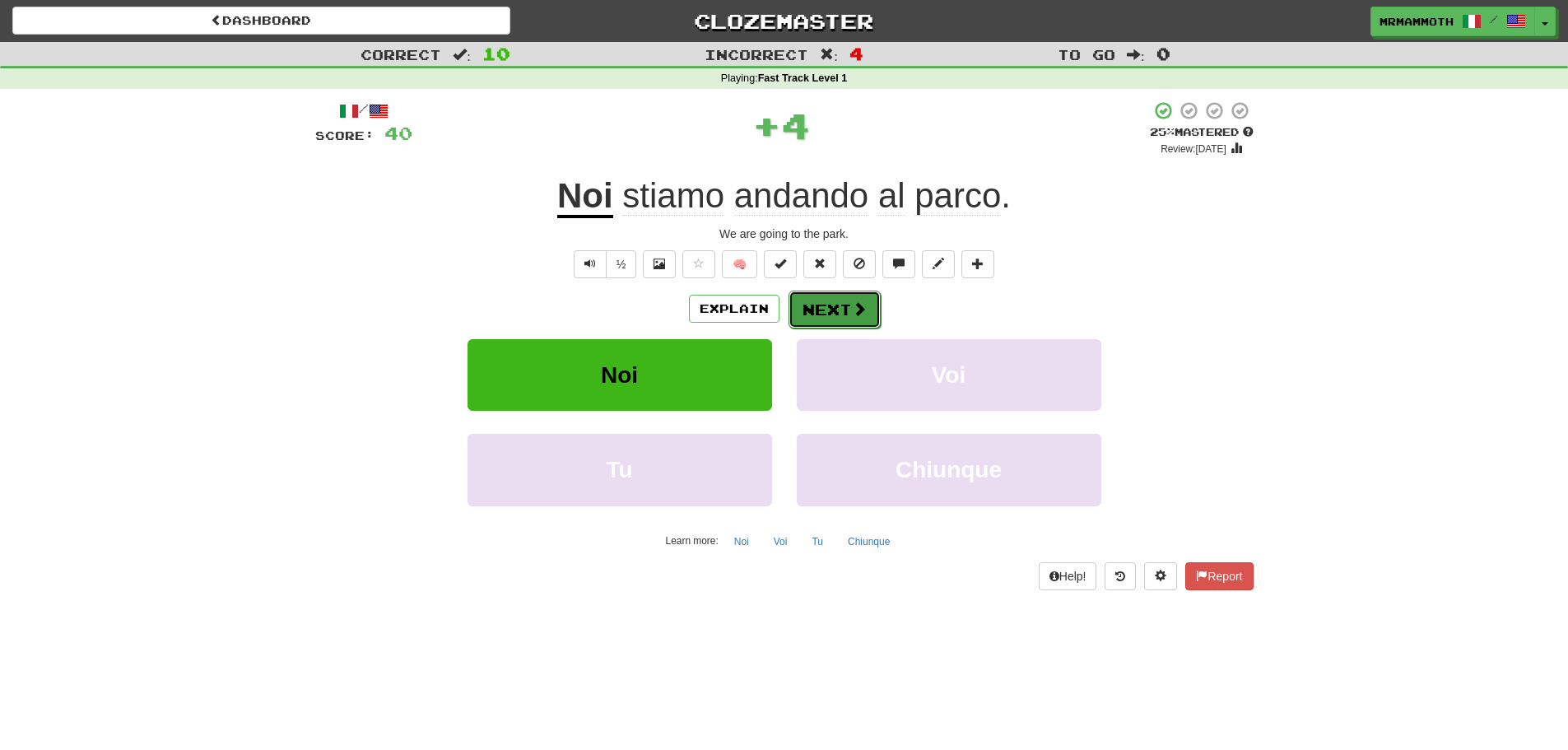
click at [832, 312] on button "Next" at bounding box center [834, 310] width 92 height 38
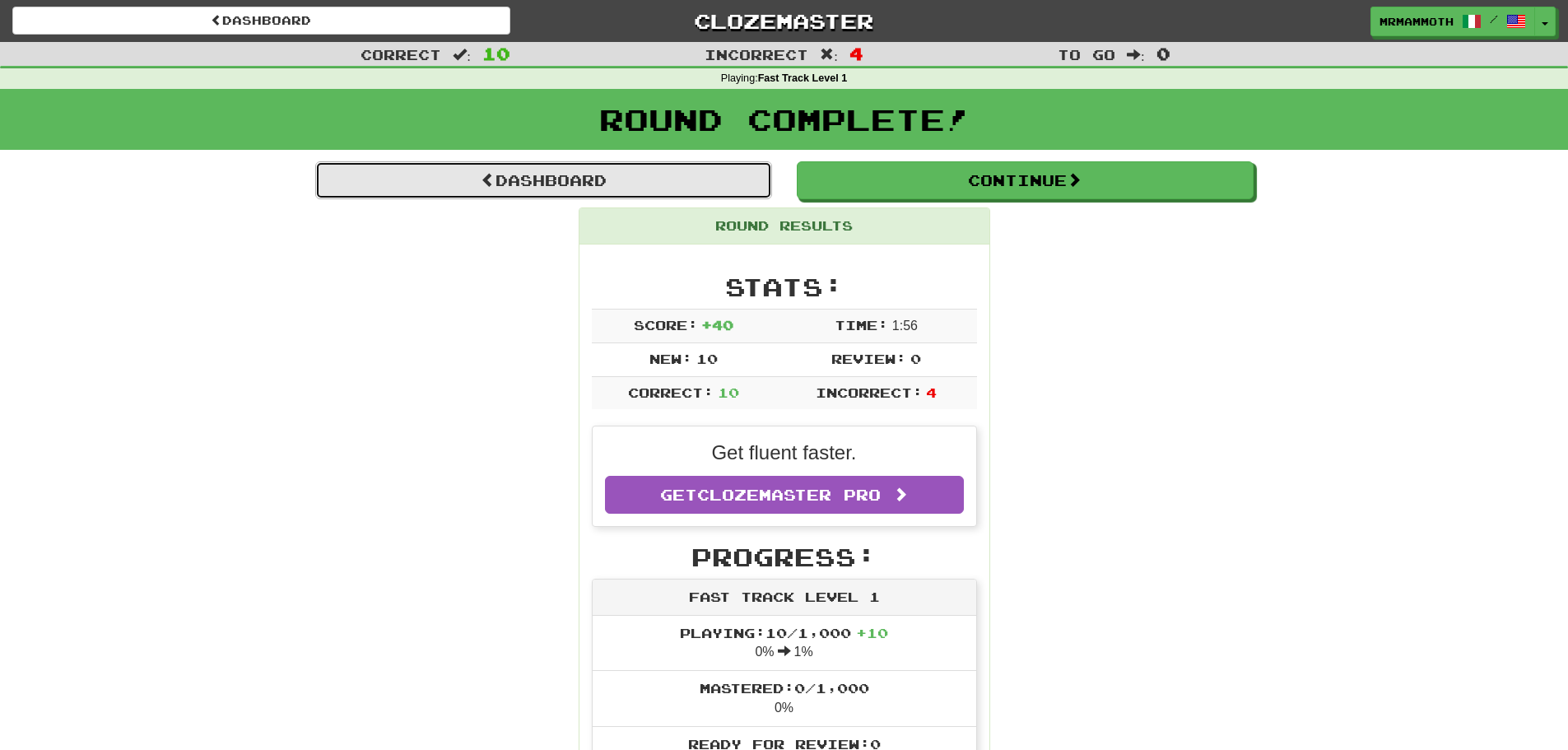
click at [730, 184] on link "Dashboard" at bounding box center [543, 180] width 456 height 38
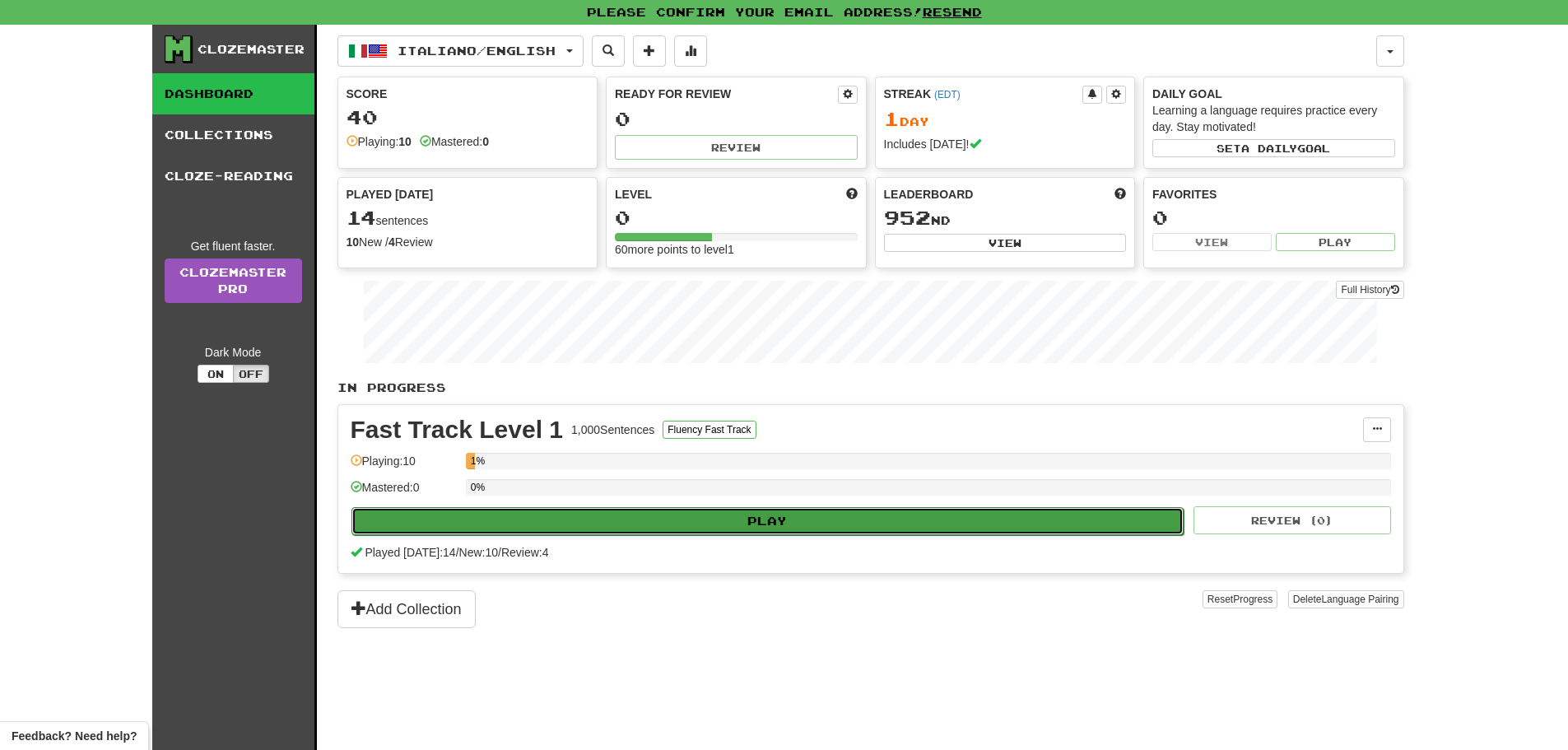
click at [704, 509] on button "Play" at bounding box center [768, 520] width 833 height 28
select select "**"
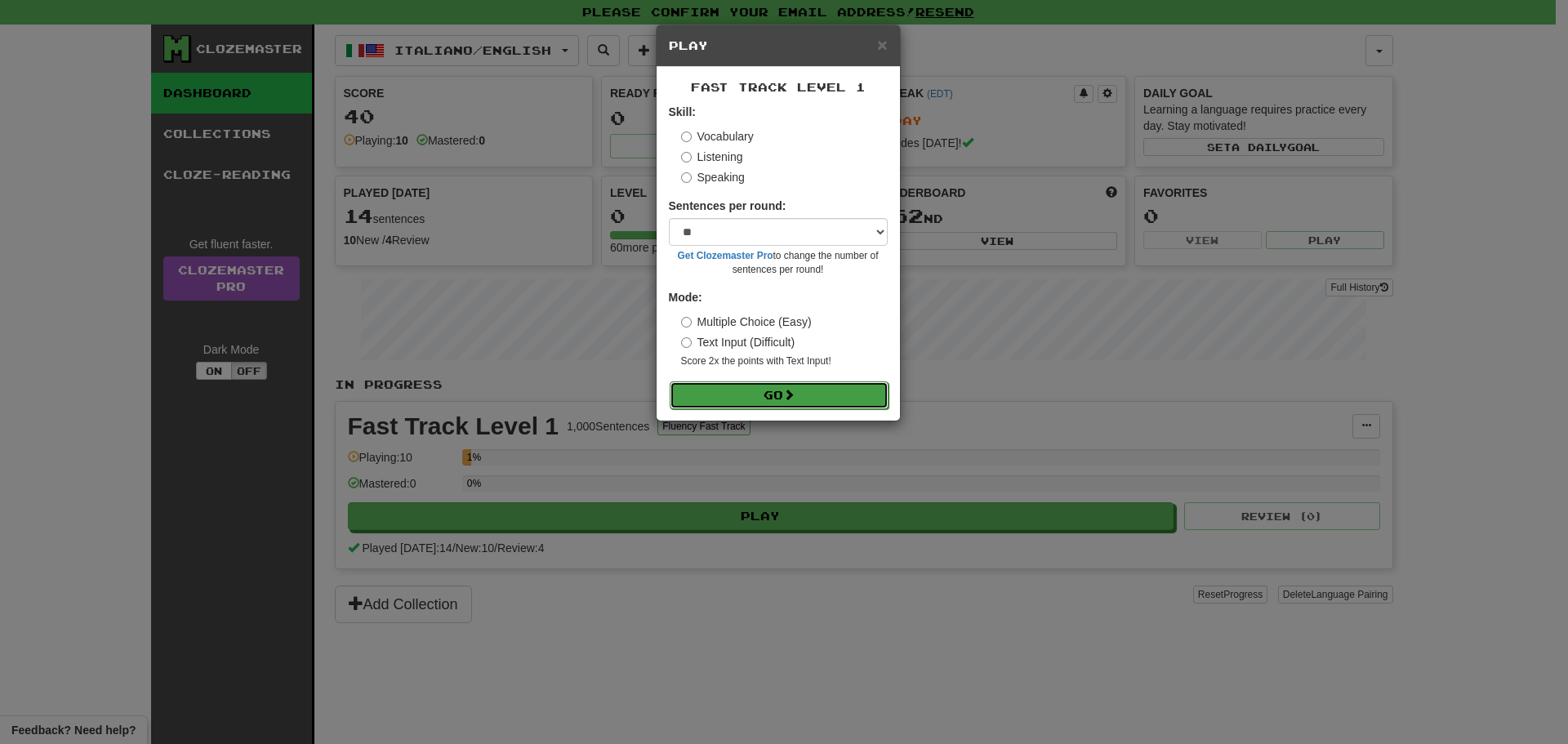
click at [768, 392] on button "Go" at bounding box center [779, 394] width 218 height 28
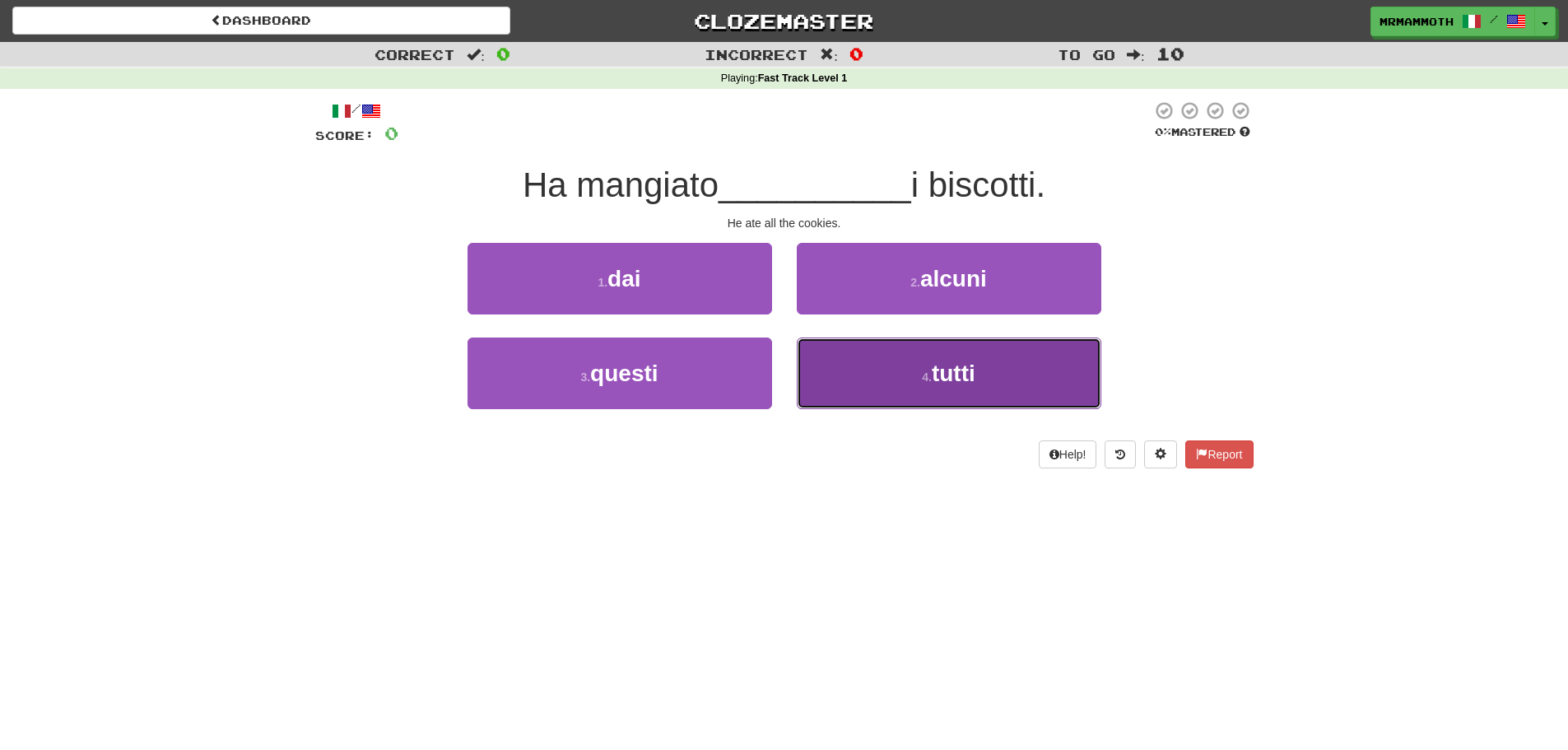
click at [915, 397] on button "4 . tutti" at bounding box center [949, 373] width 304 height 72
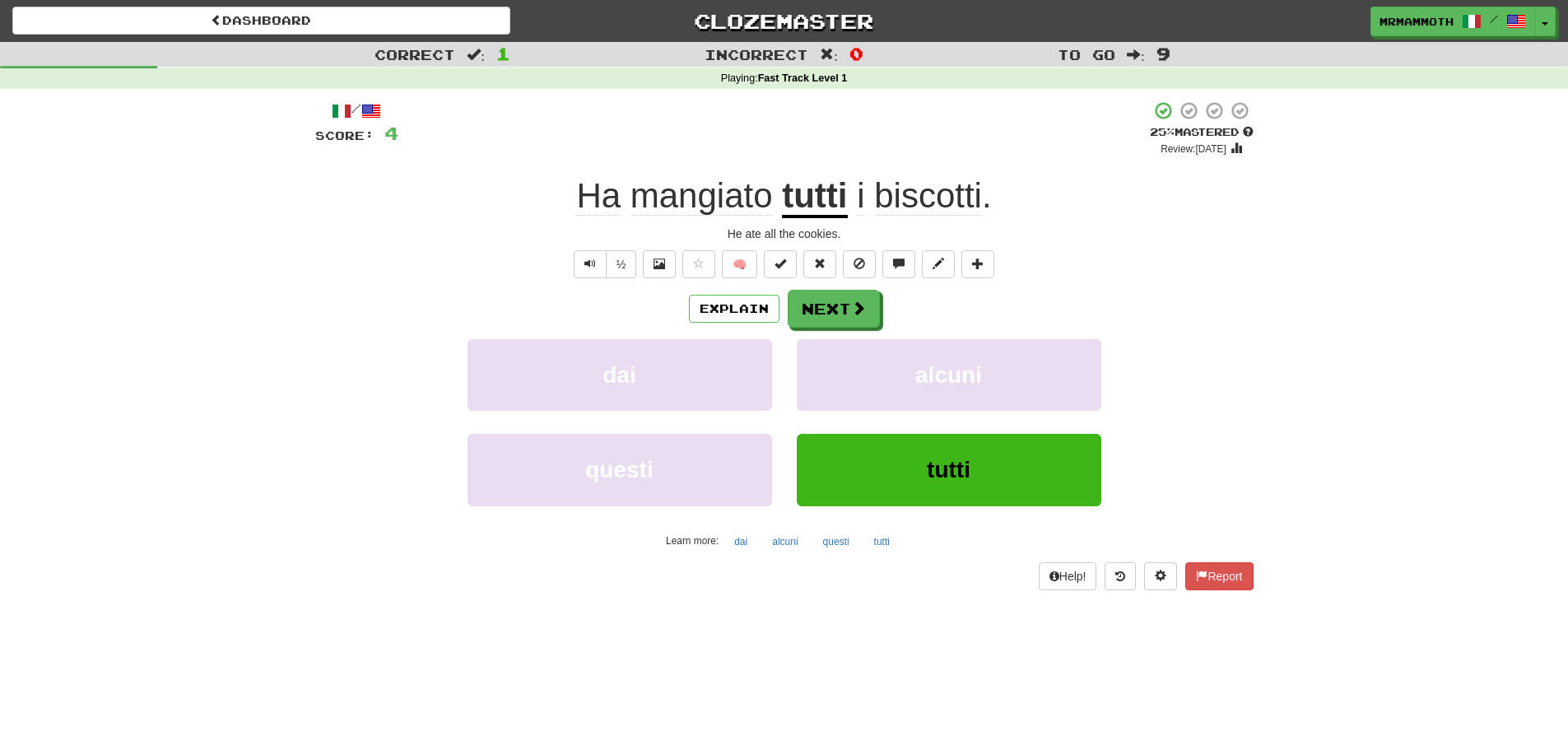
click at [749, 202] on span "mangiato" at bounding box center [701, 196] width 142 height 39
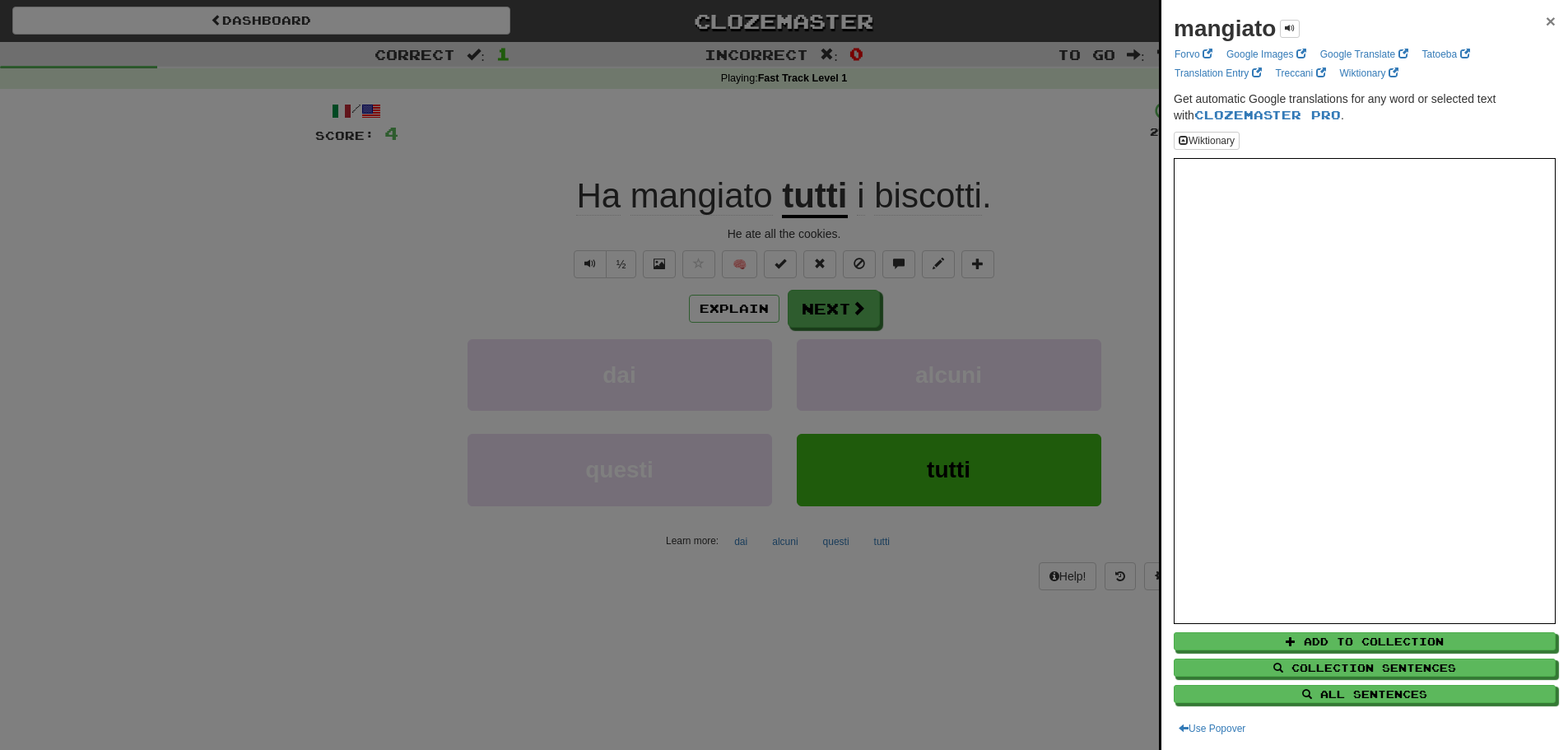
click at [1546, 21] on span "×" at bounding box center [1550, 21] width 10 height 19
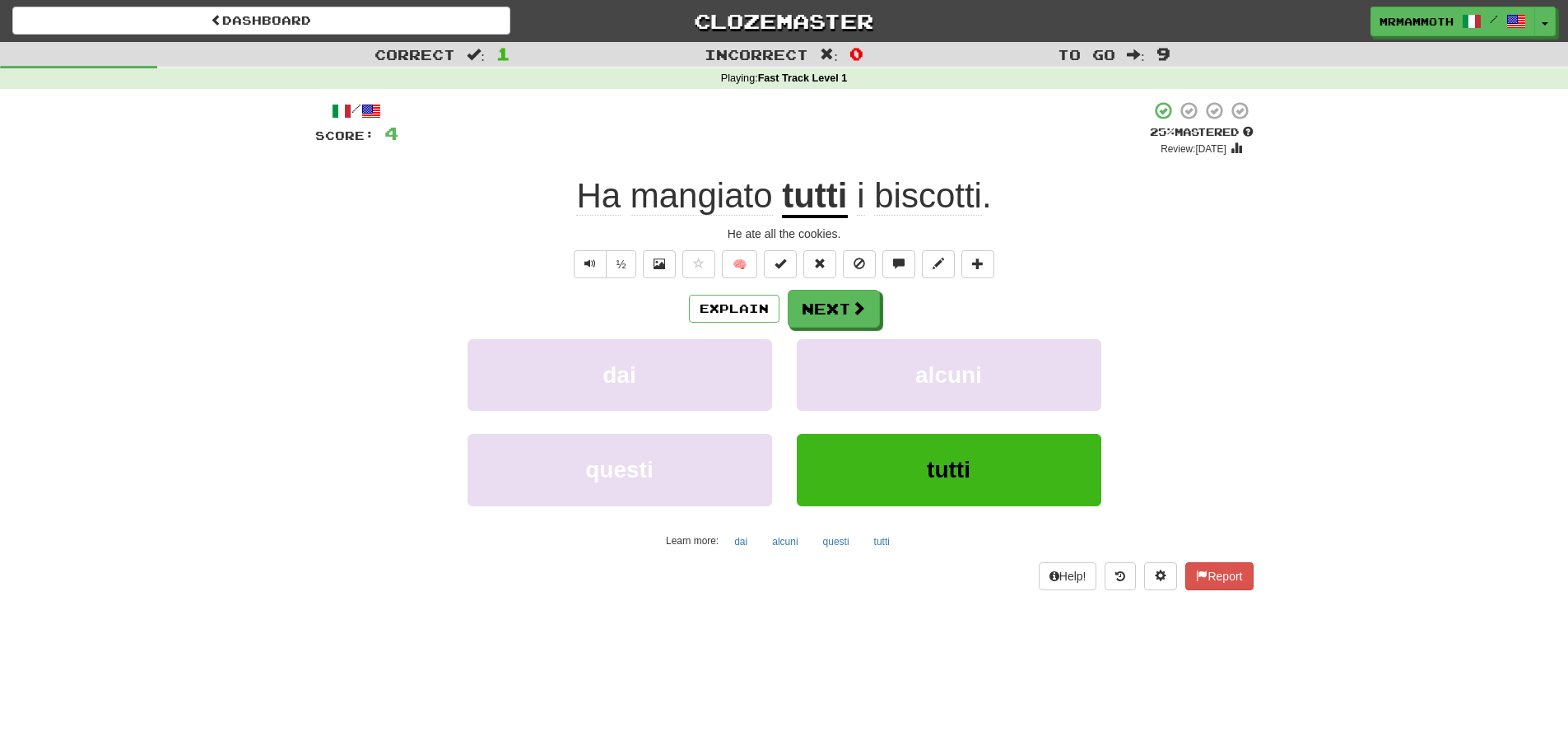
click at [808, 193] on u "tutti" at bounding box center [814, 197] width 65 height 42
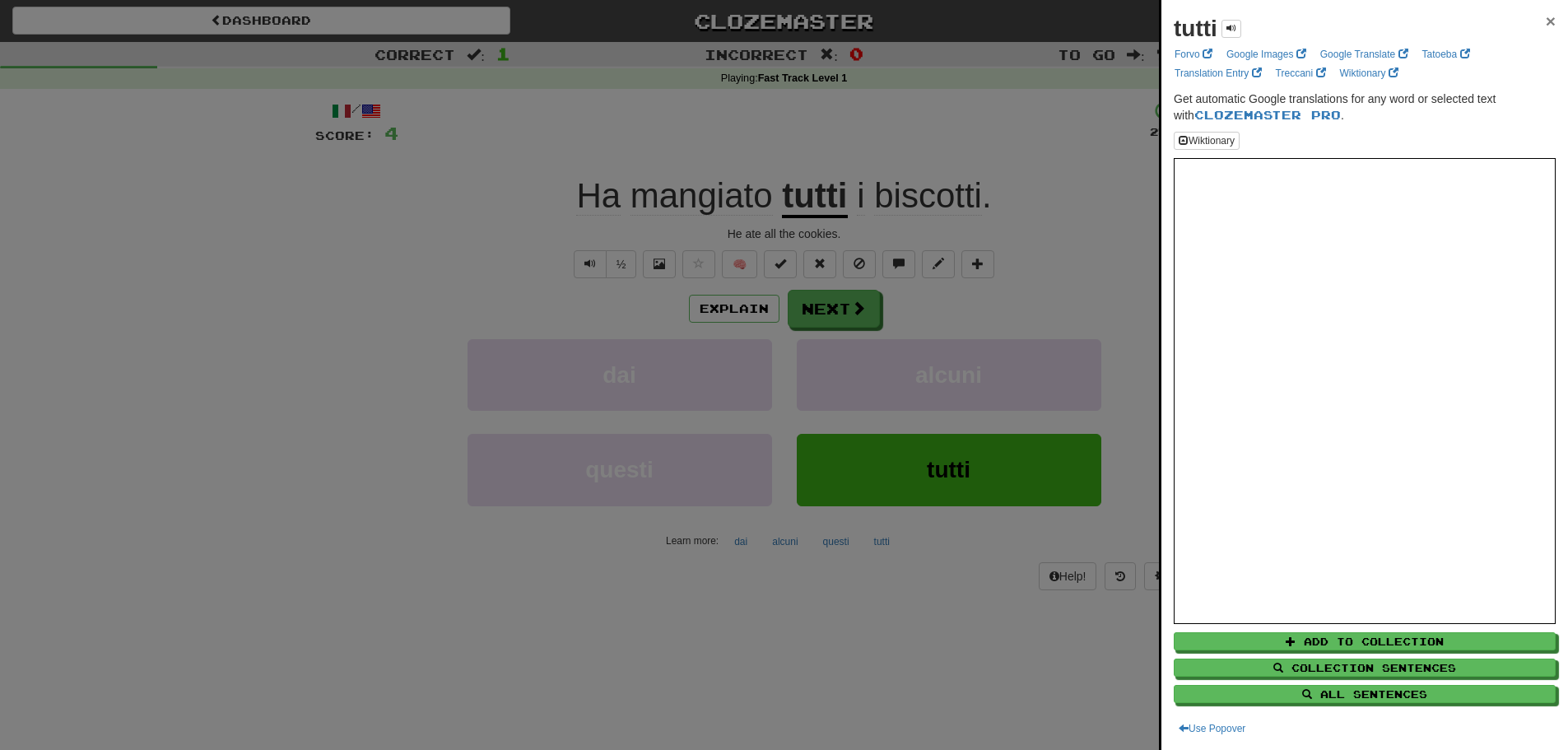
click at [1546, 21] on span "×" at bounding box center [1550, 21] width 10 height 19
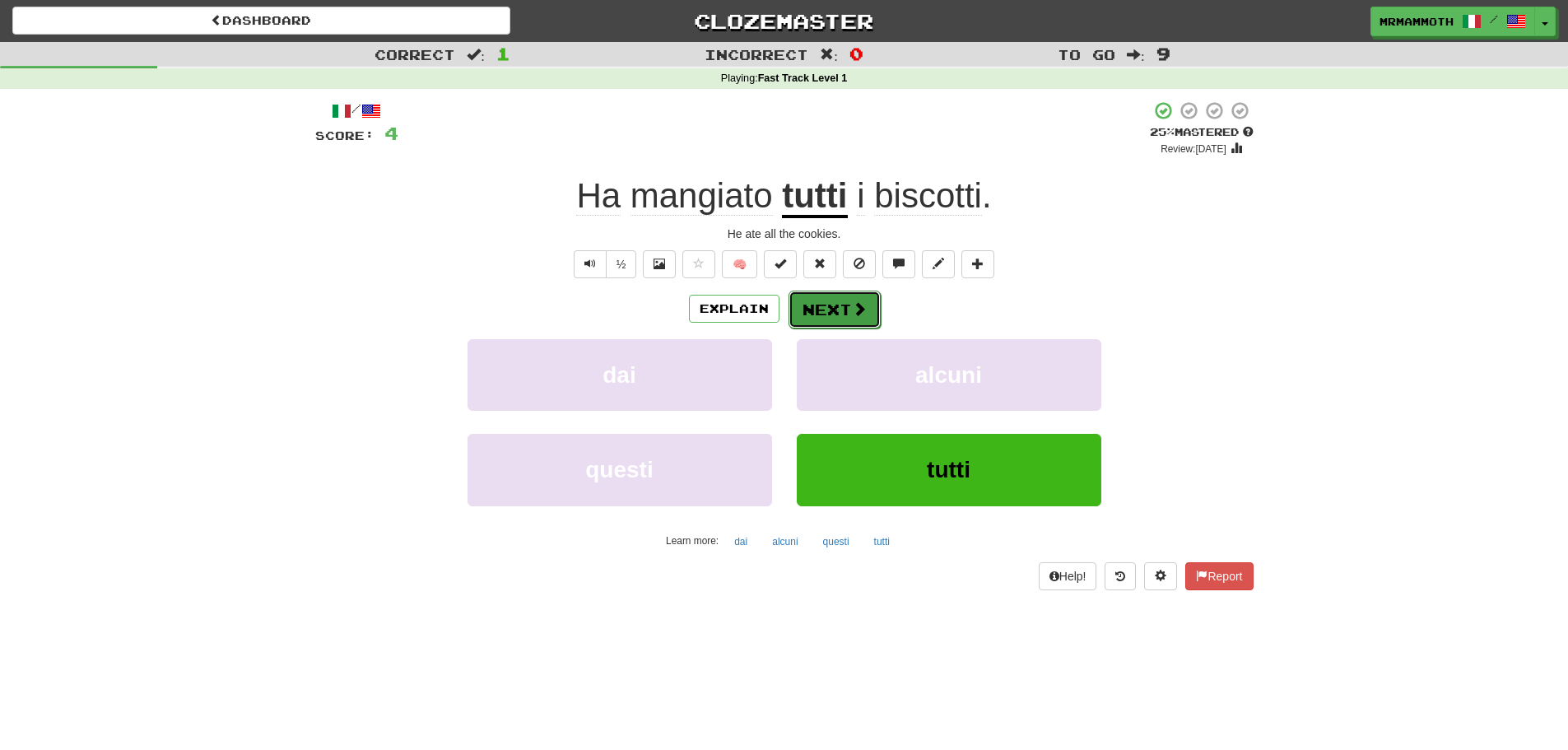
click at [869, 319] on button "Next" at bounding box center [834, 310] width 92 height 38
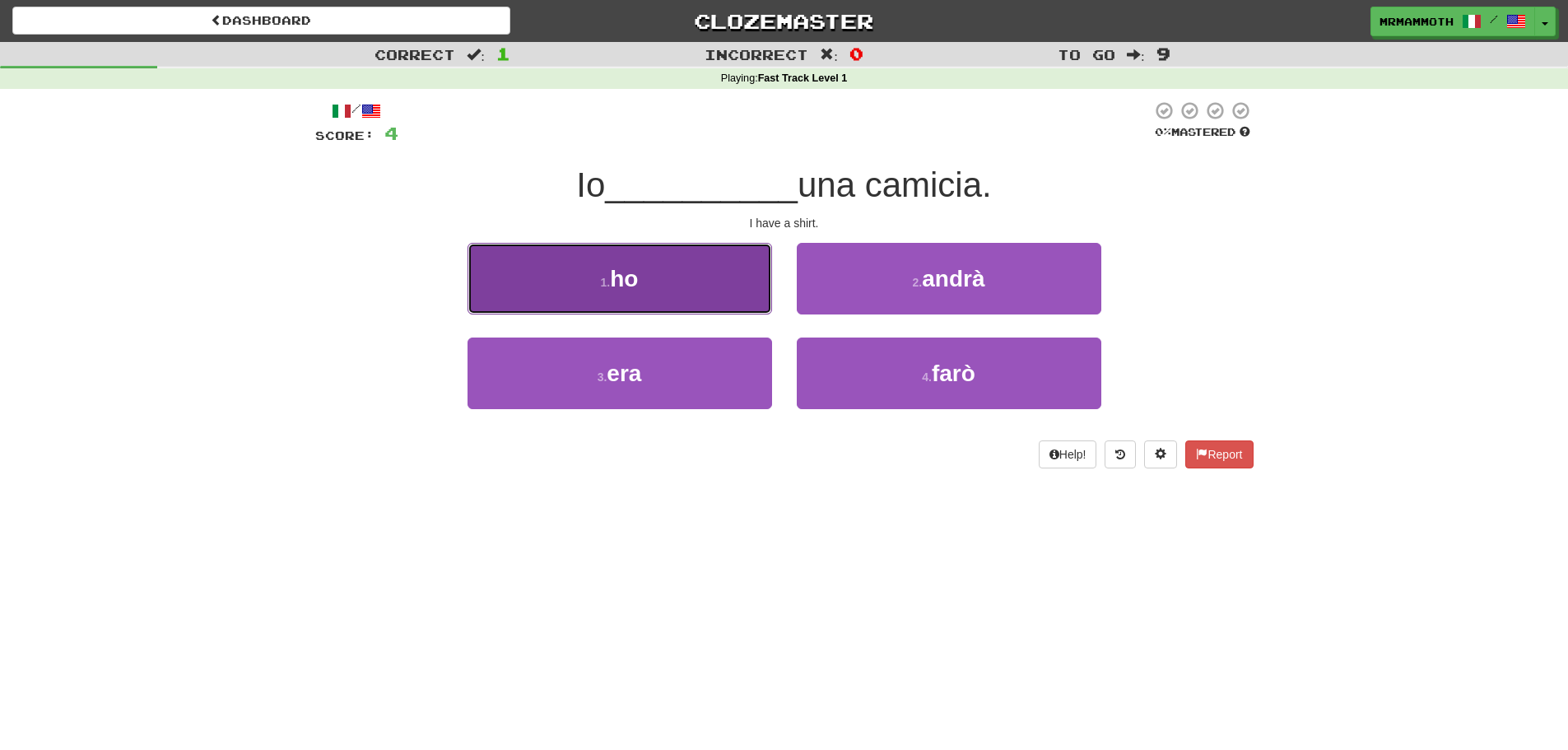
click at [712, 303] on button "1 . ho" at bounding box center [619, 278] width 304 height 72
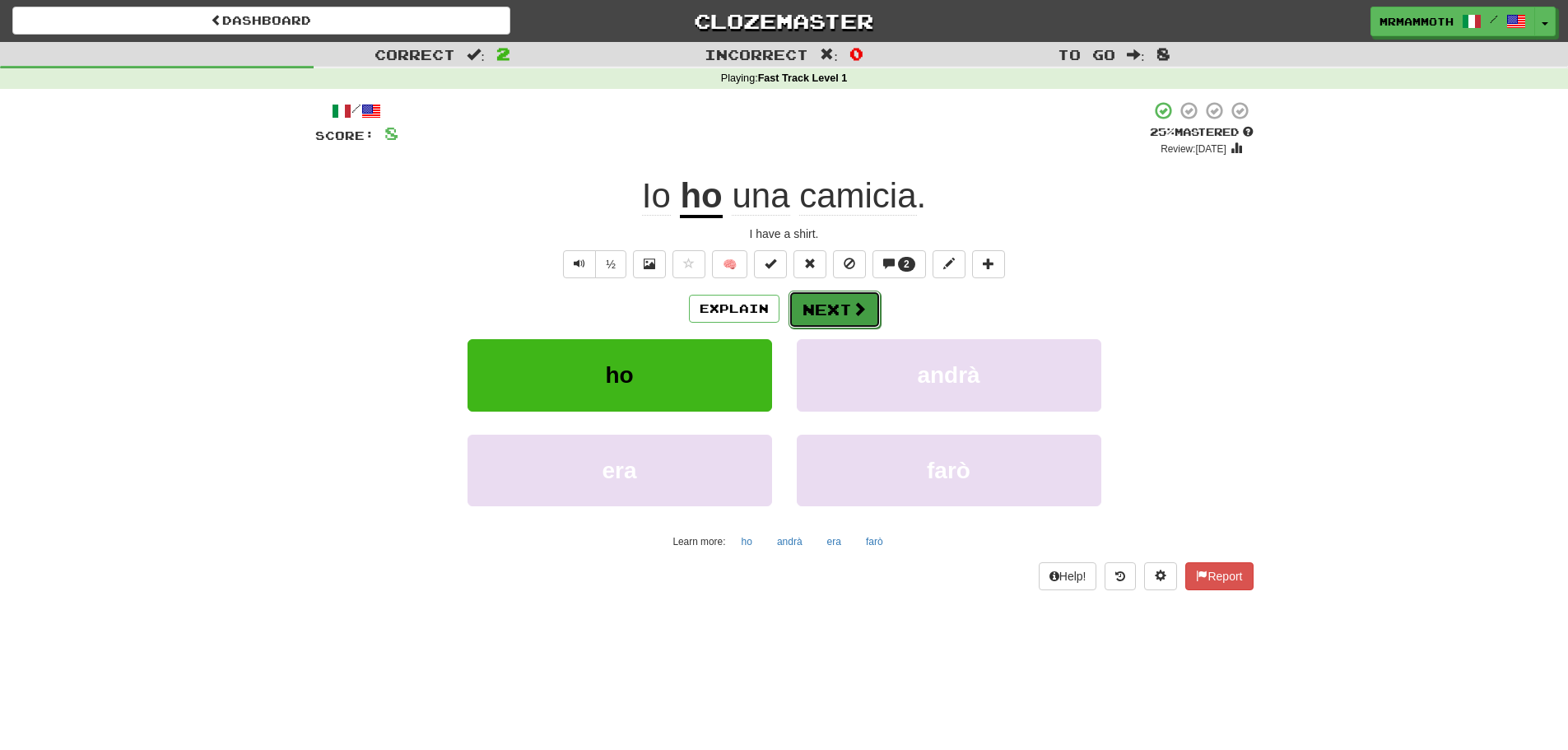
click at [842, 319] on button "Next" at bounding box center [834, 310] width 92 height 38
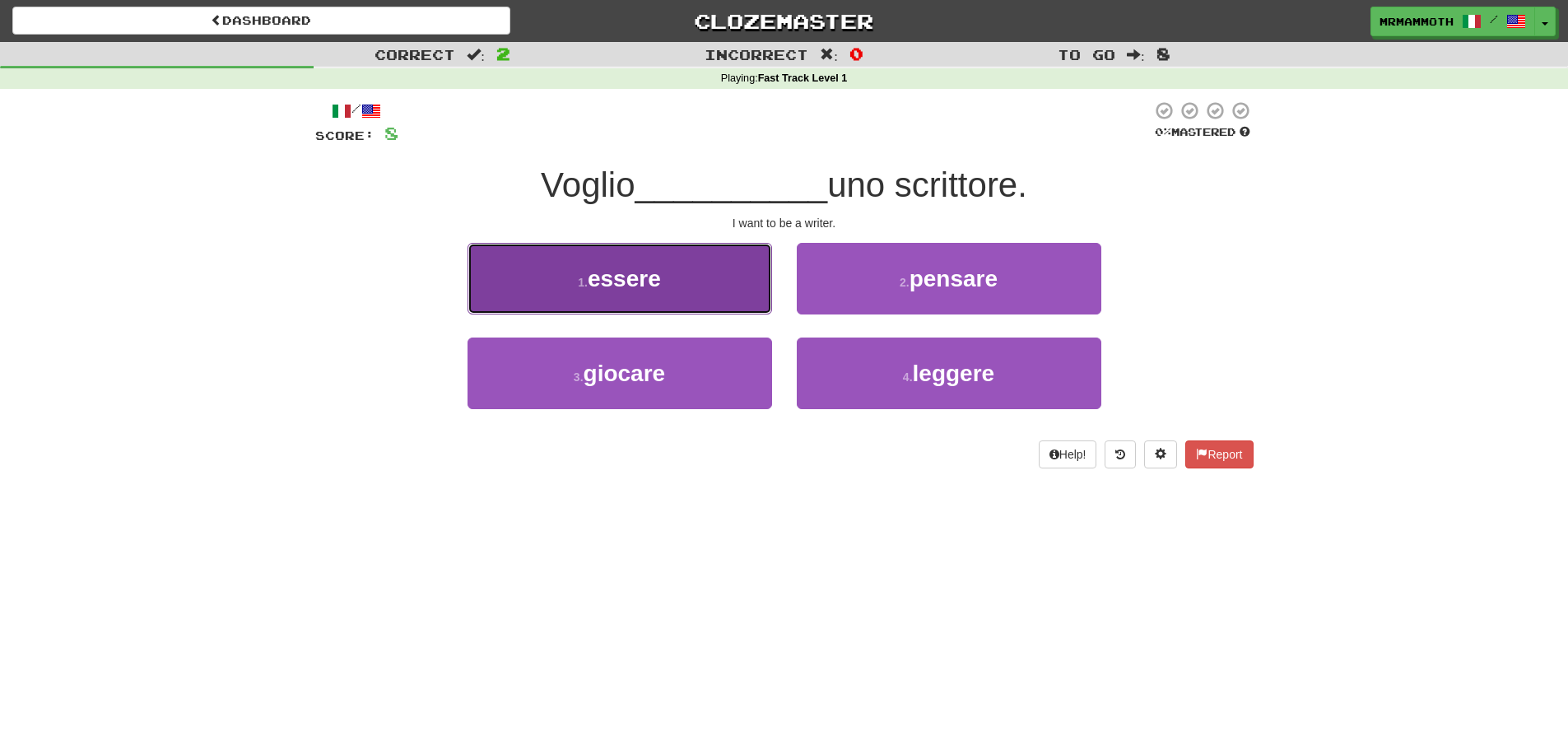
click at [725, 308] on button "1 . essere" at bounding box center [619, 278] width 304 height 72
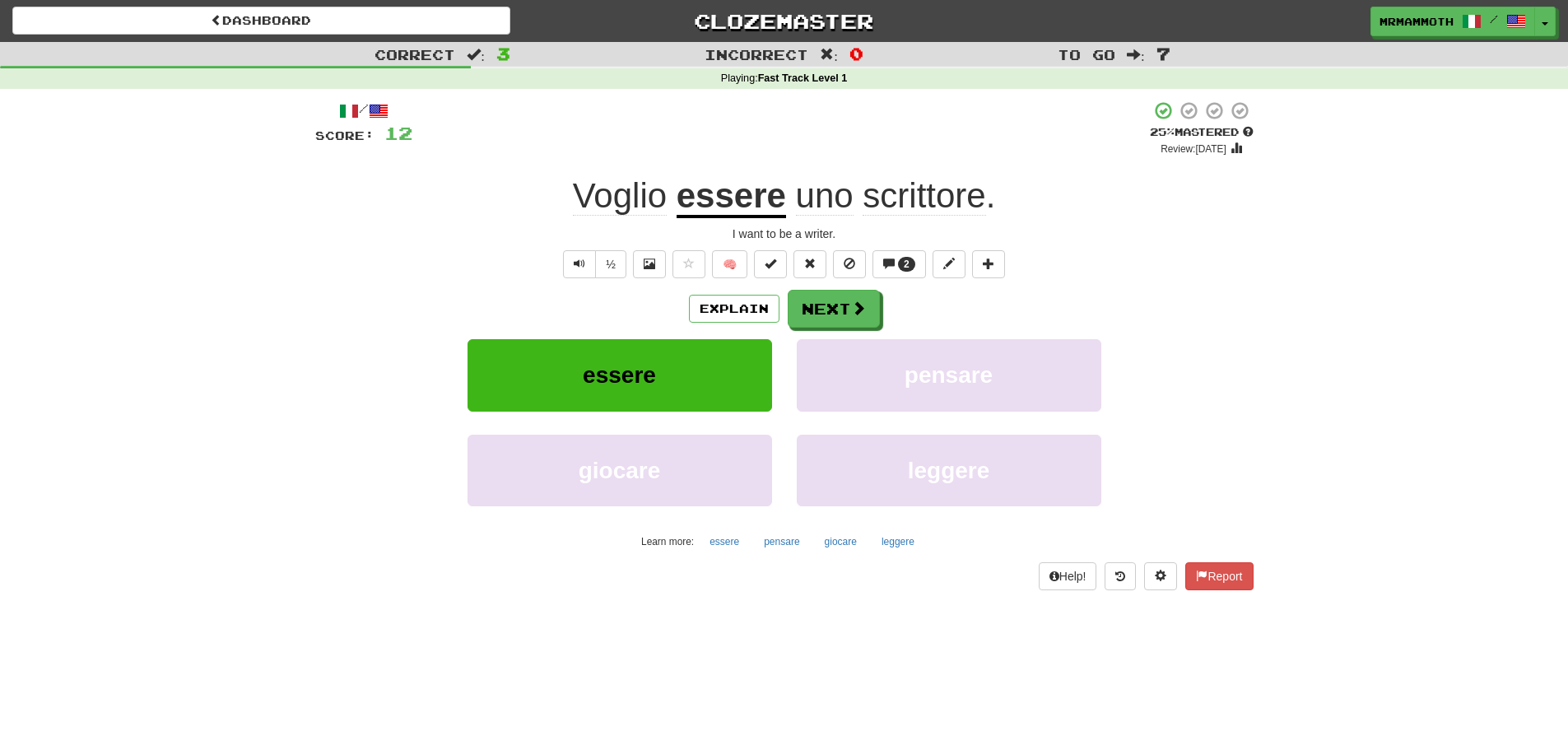
click at [600, 208] on span "Voglio" at bounding box center [619, 196] width 94 height 39
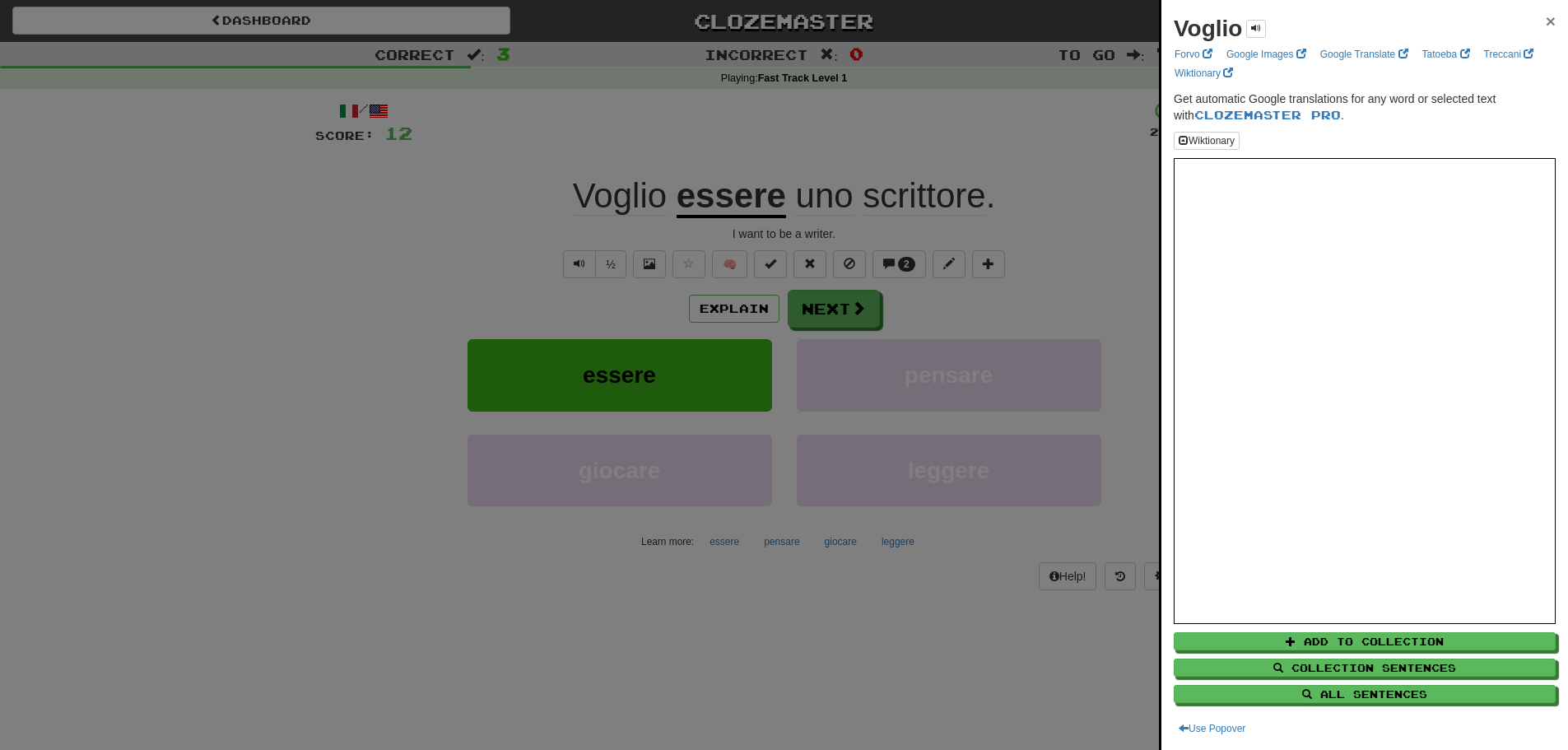
click at [1546, 21] on span "×" at bounding box center [1550, 21] width 10 height 19
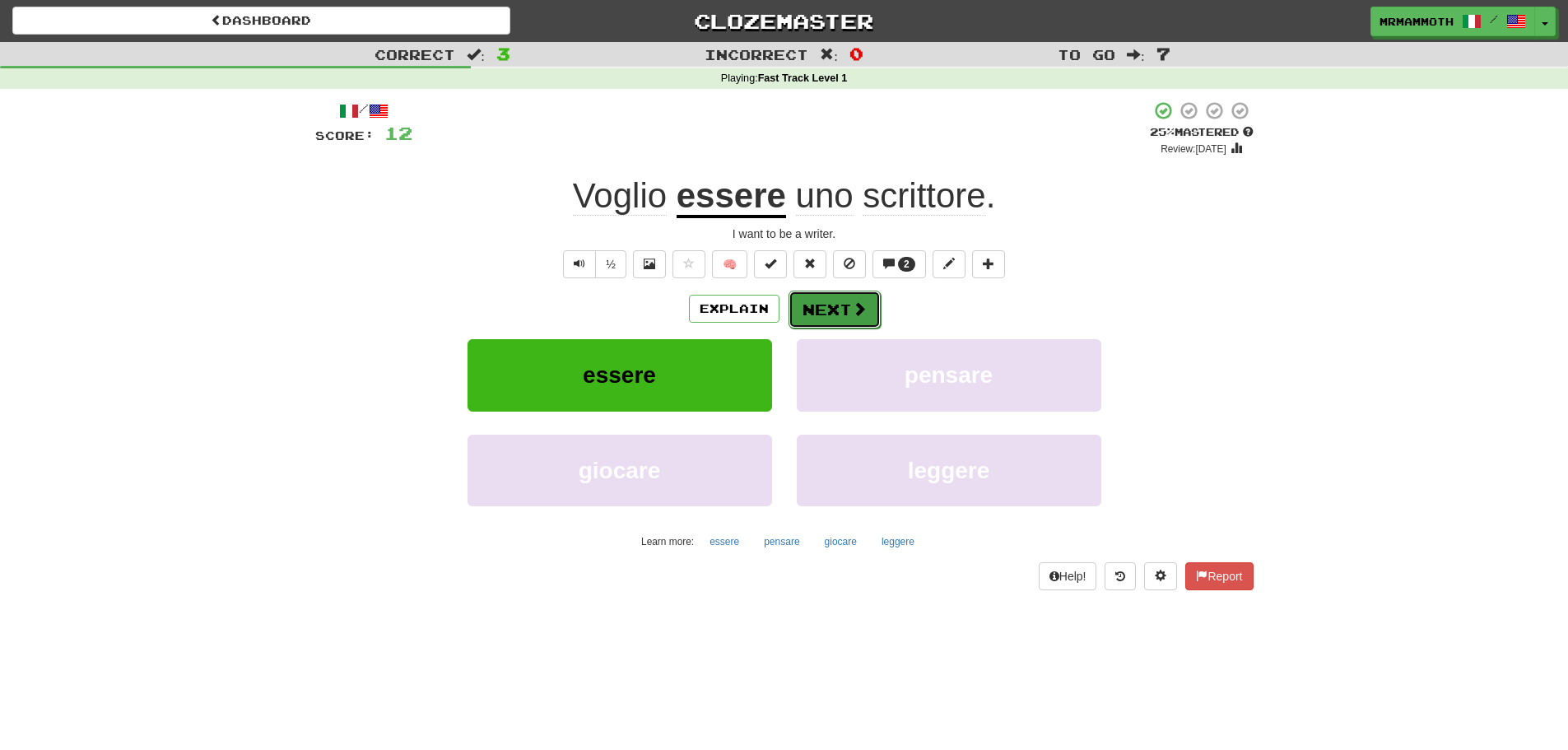
click at [845, 310] on button "Next" at bounding box center [834, 310] width 92 height 38
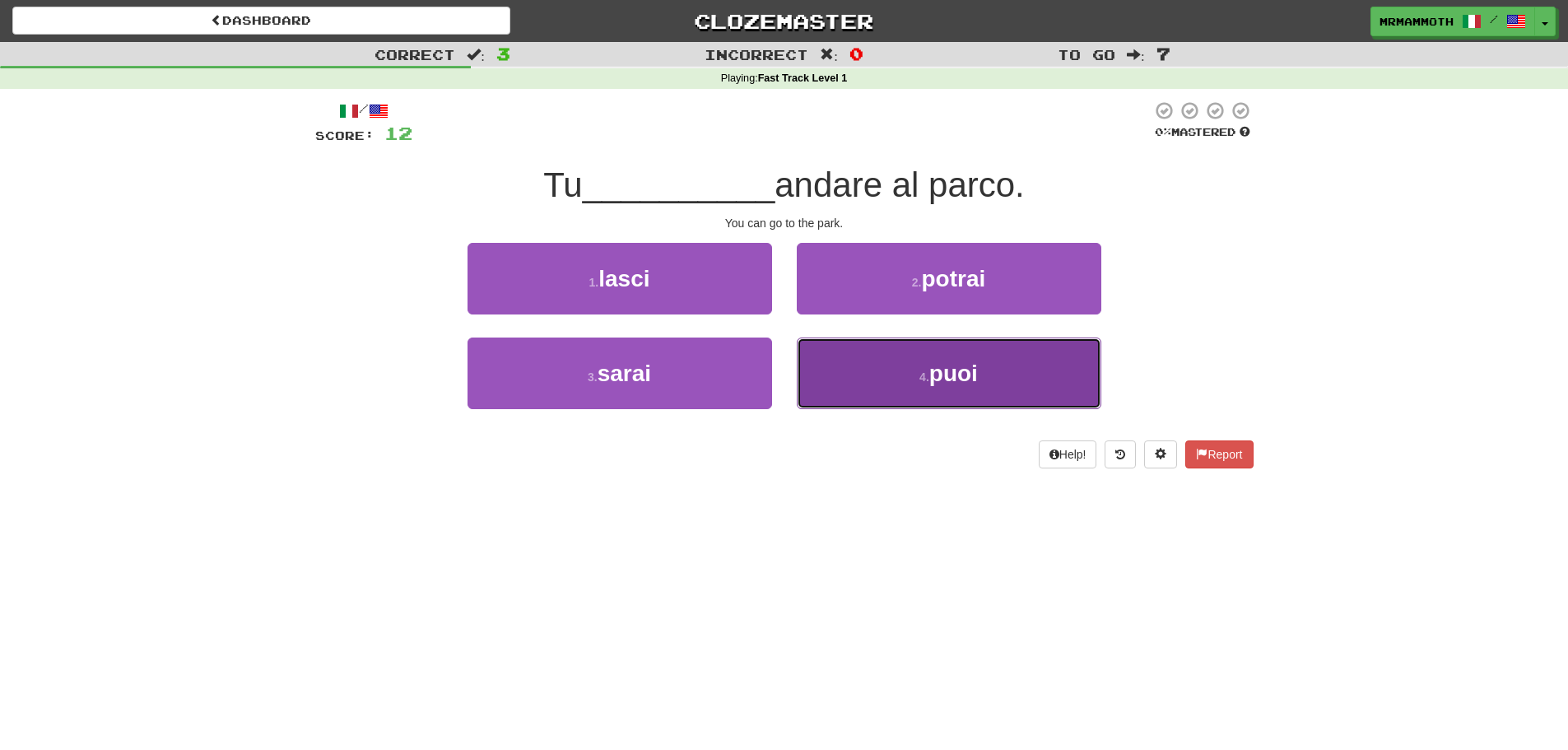
click at [935, 390] on button "4 . puoi" at bounding box center [949, 373] width 304 height 72
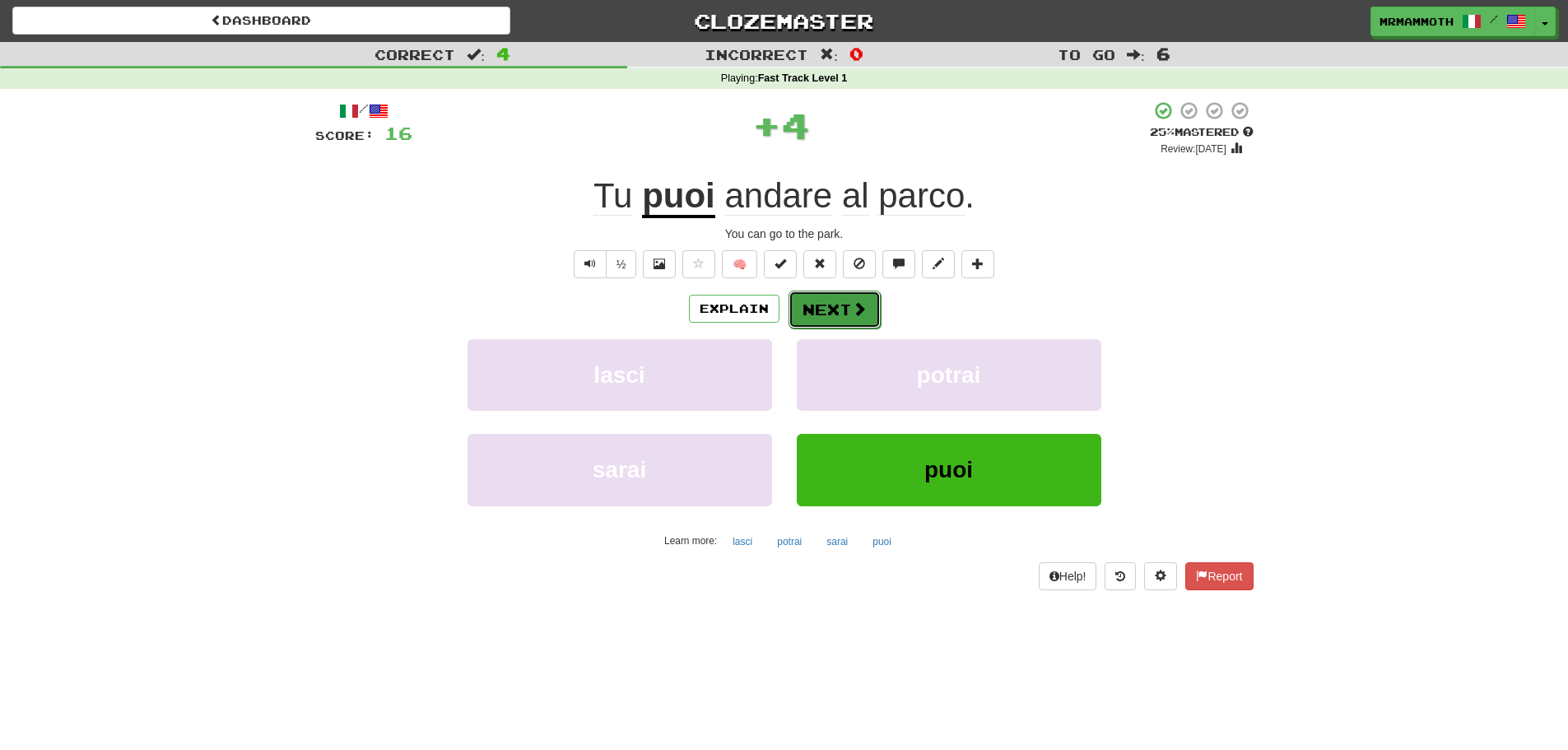
click at [865, 306] on button "Next" at bounding box center [834, 310] width 92 height 38
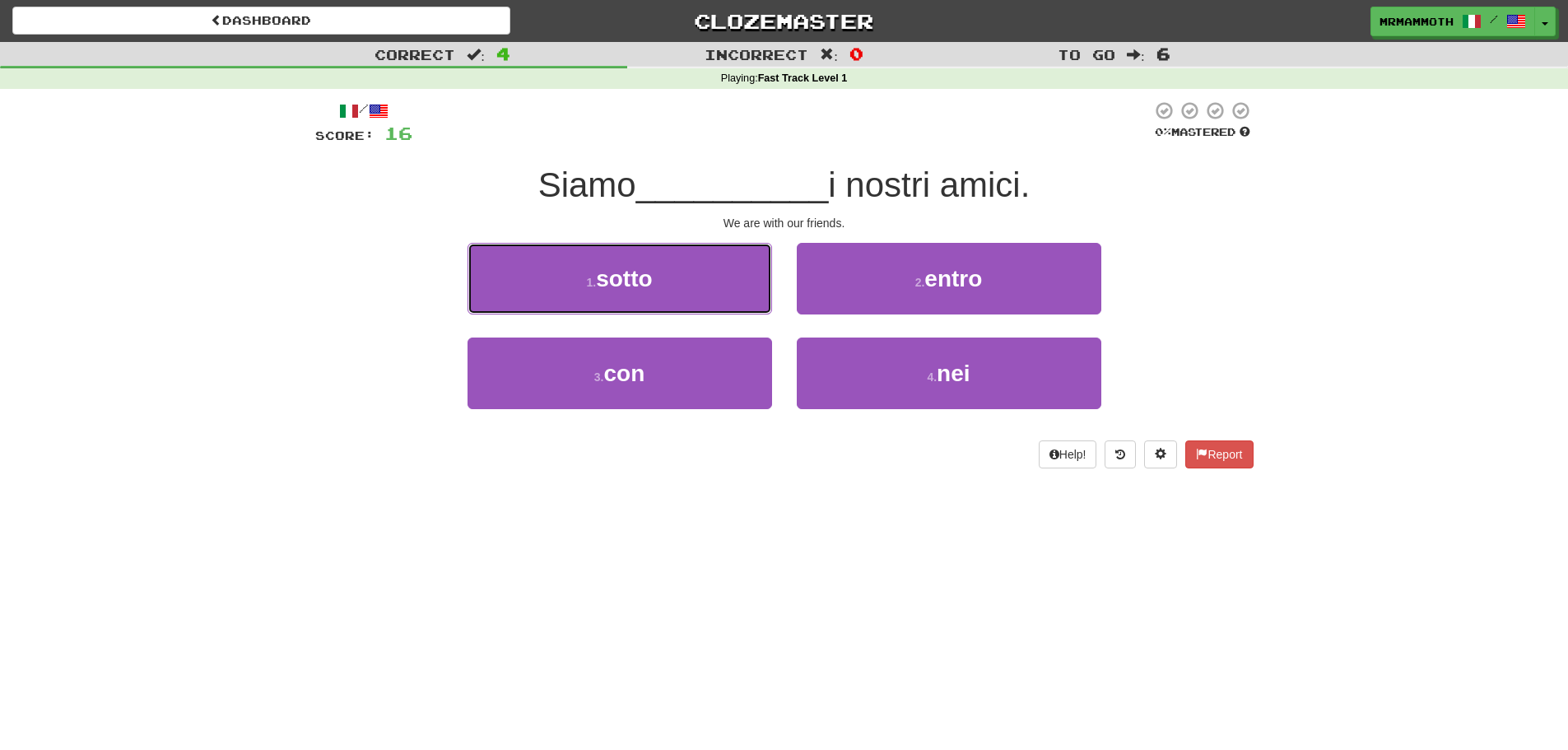
drag, startPoint x: 743, startPoint y: 309, endPoint x: 741, endPoint y: 328, distance: 19.1
click at [741, 328] on div "1 . sotto" at bounding box center [620, 290] width 329 height 95
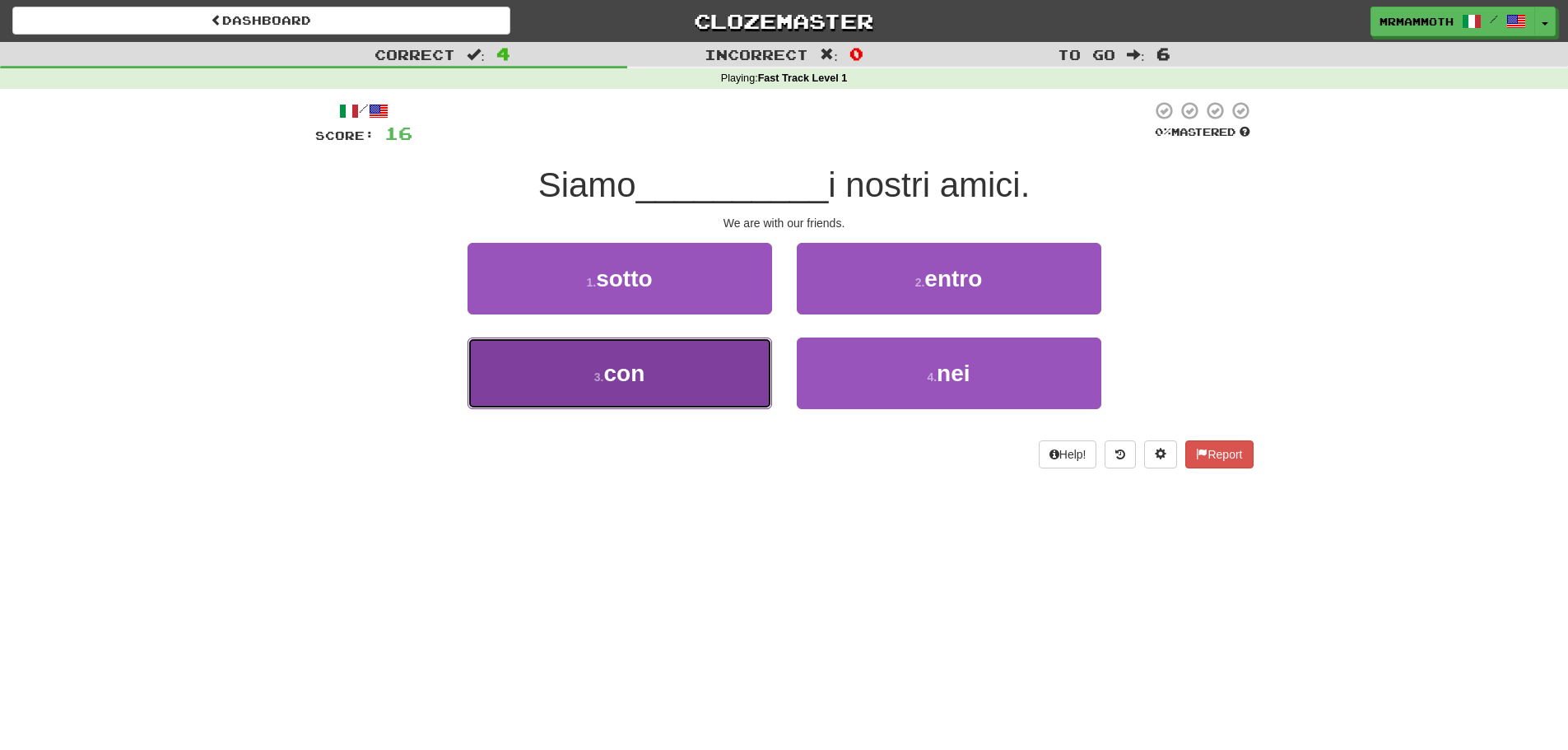
click at [728, 359] on button "3 . con" at bounding box center [619, 373] width 304 height 72
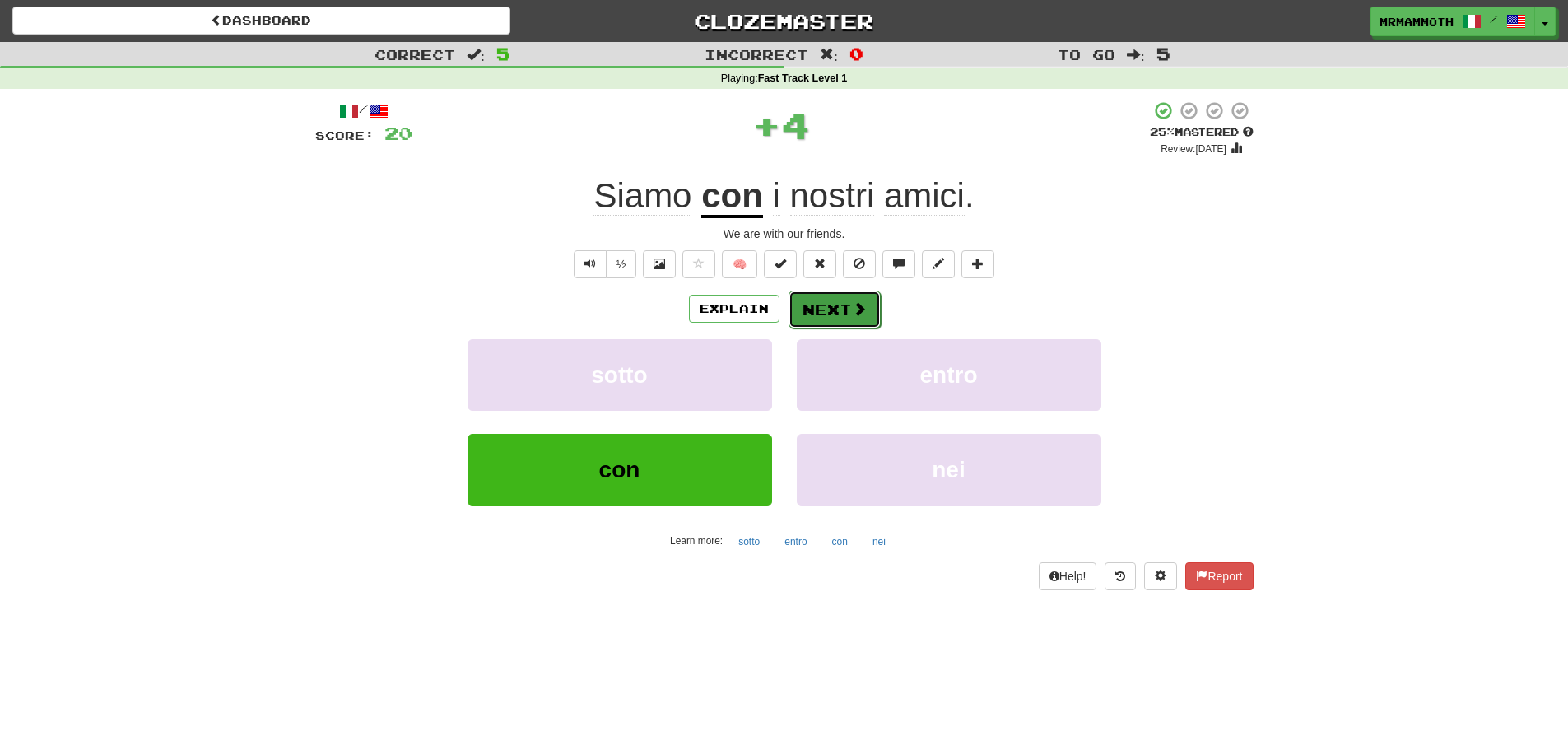
click at [825, 300] on button "Next" at bounding box center [834, 310] width 92 height 38
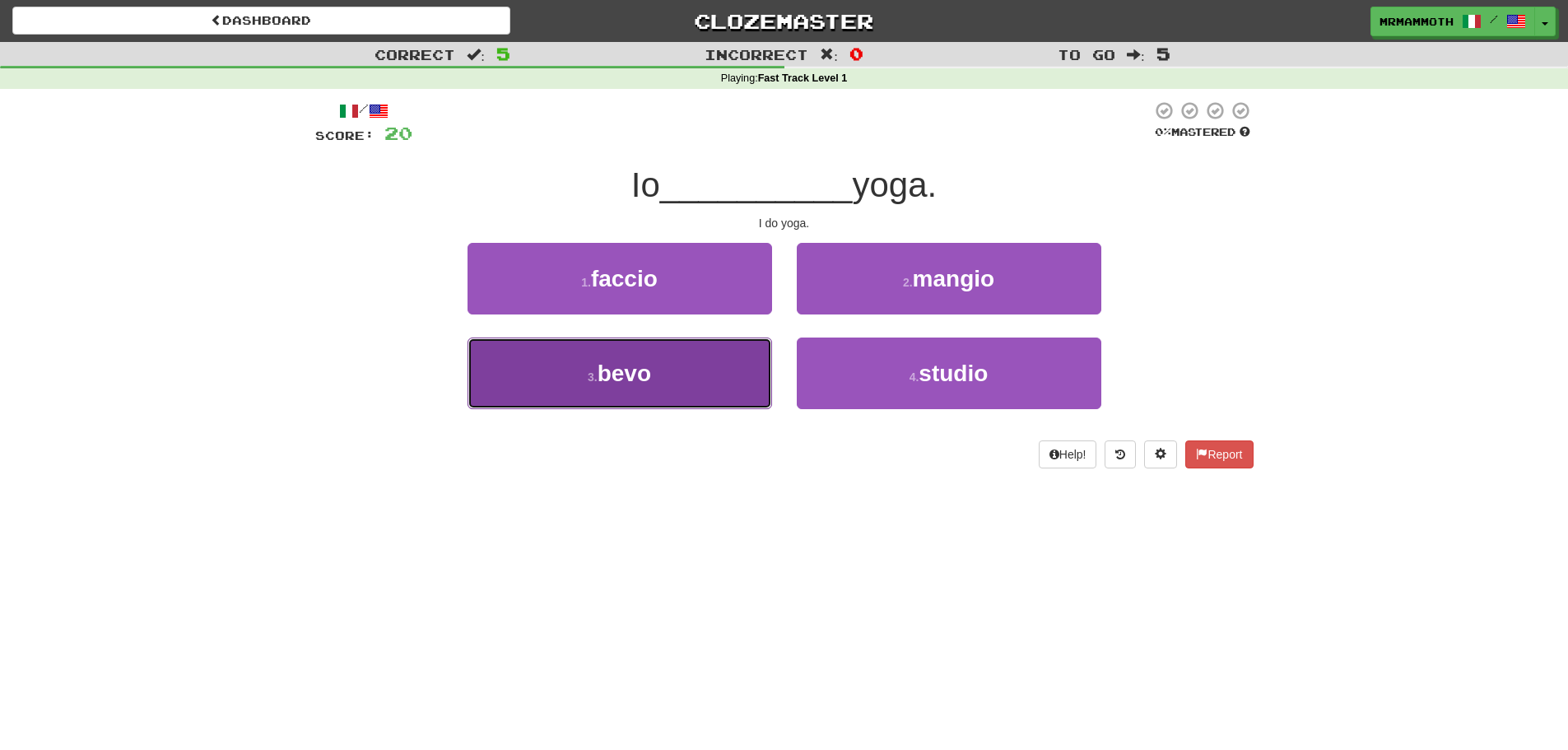
click at [747, 393] on button "3 . bevo" at bounding box center [619, 373] width 304 height 72
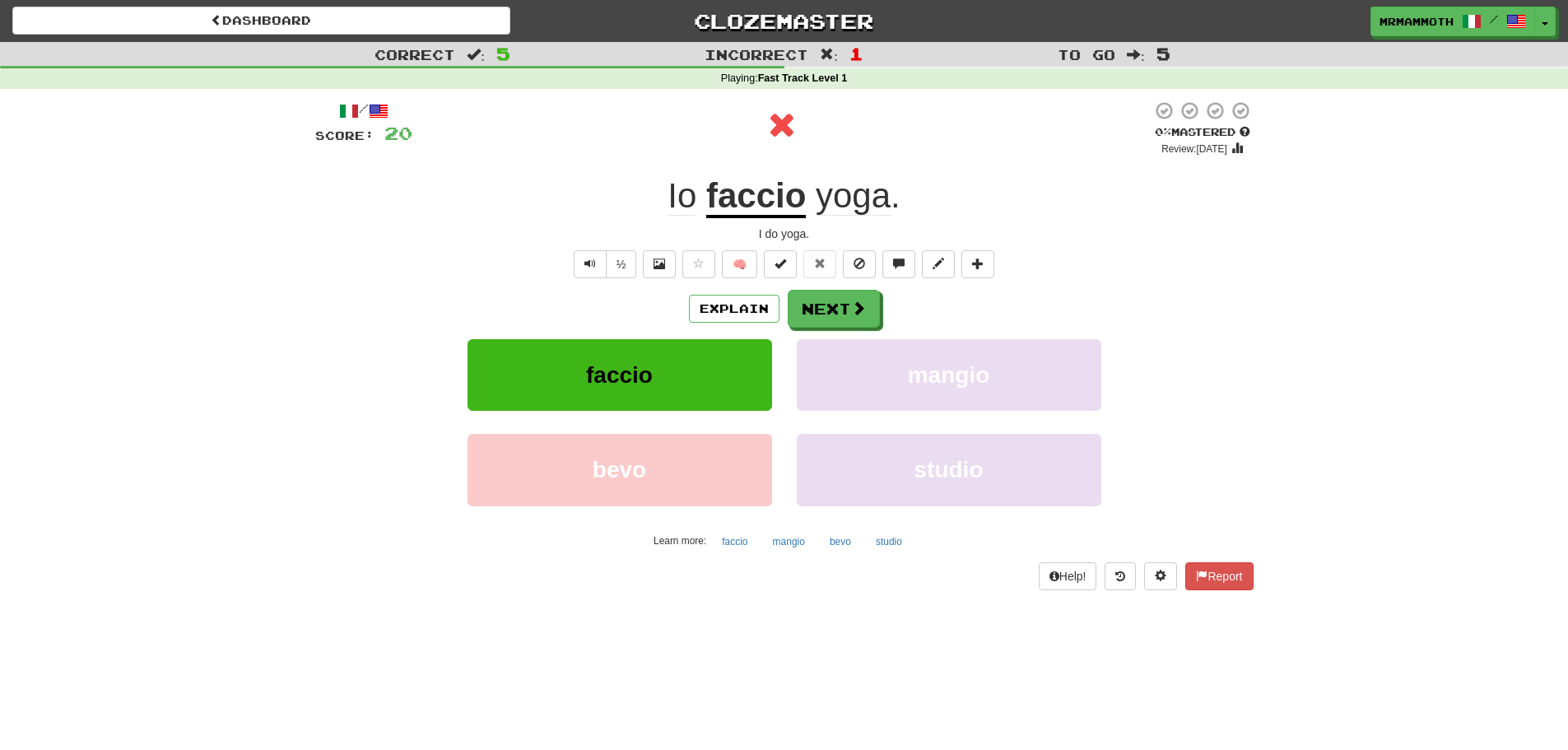
click at [758, 195] on u "faccio" at bounding box center [755, 197] width 99 height 42
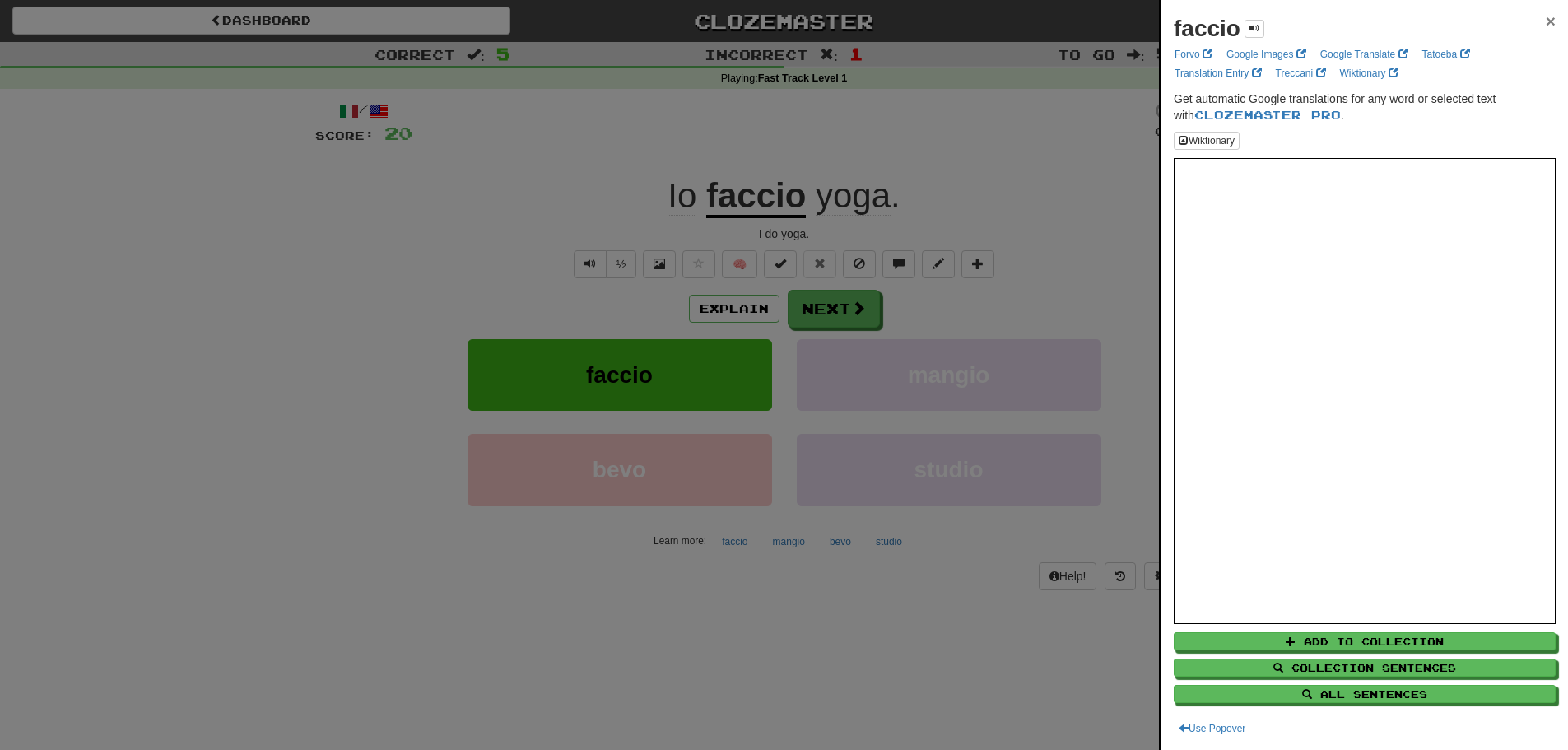
click at [1546, 27] on span "×" at bounding box center [1550, 21] width 10 height 19
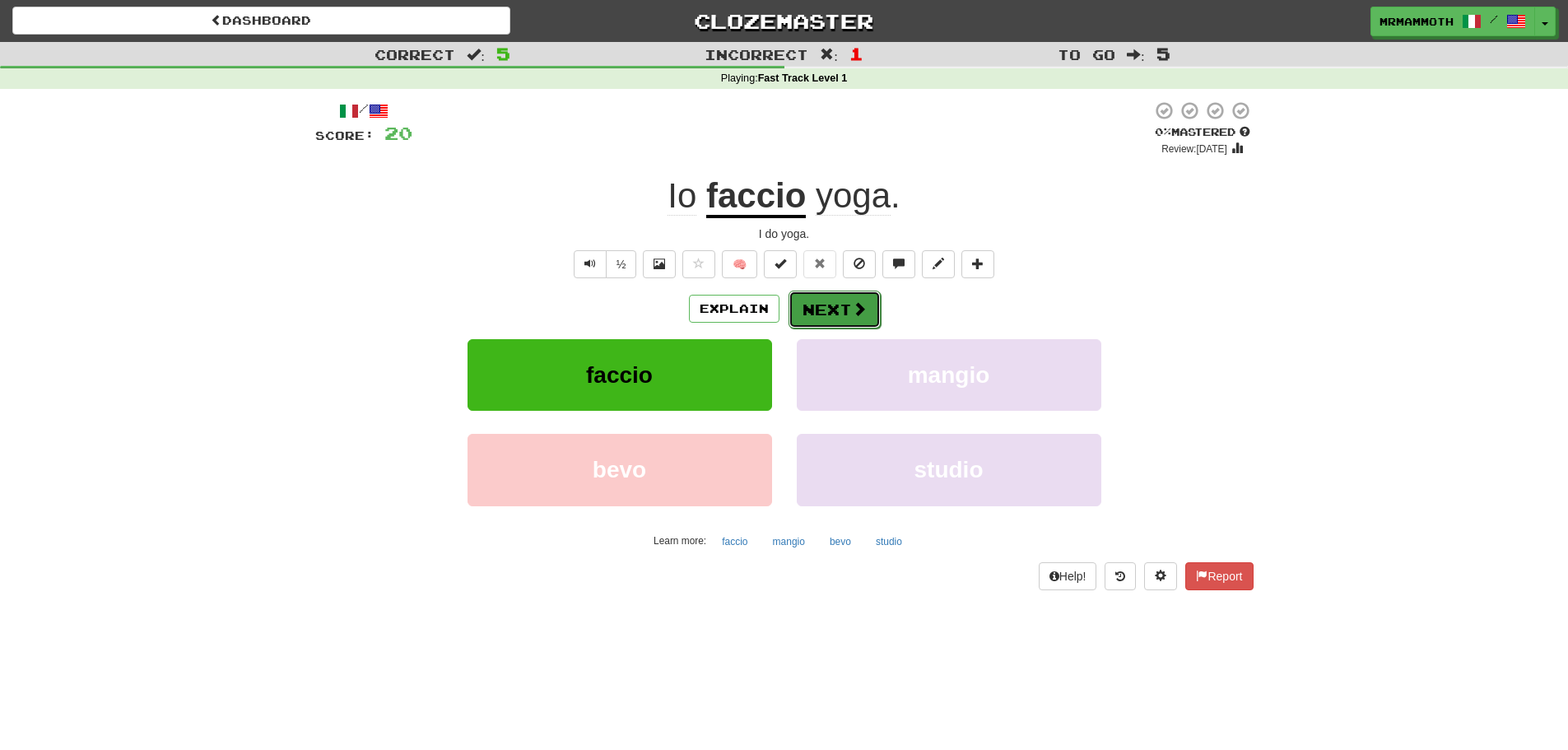
click at [846, 311] on button "Next" at bounding box center [834, 310] width 92 height 38
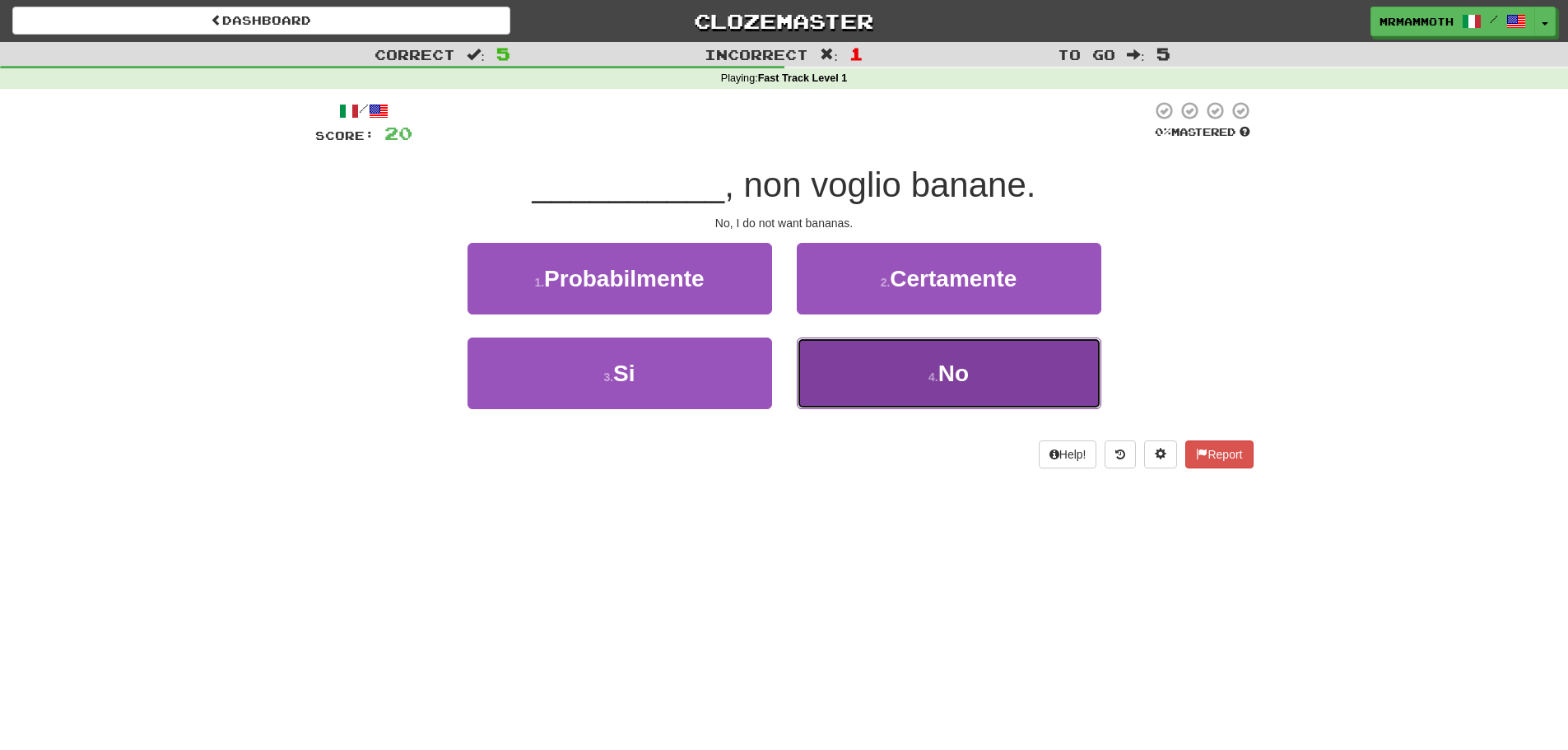
click at [875, 399] on button "4 . No" at bounding box center [949, 373] width 304 height 72
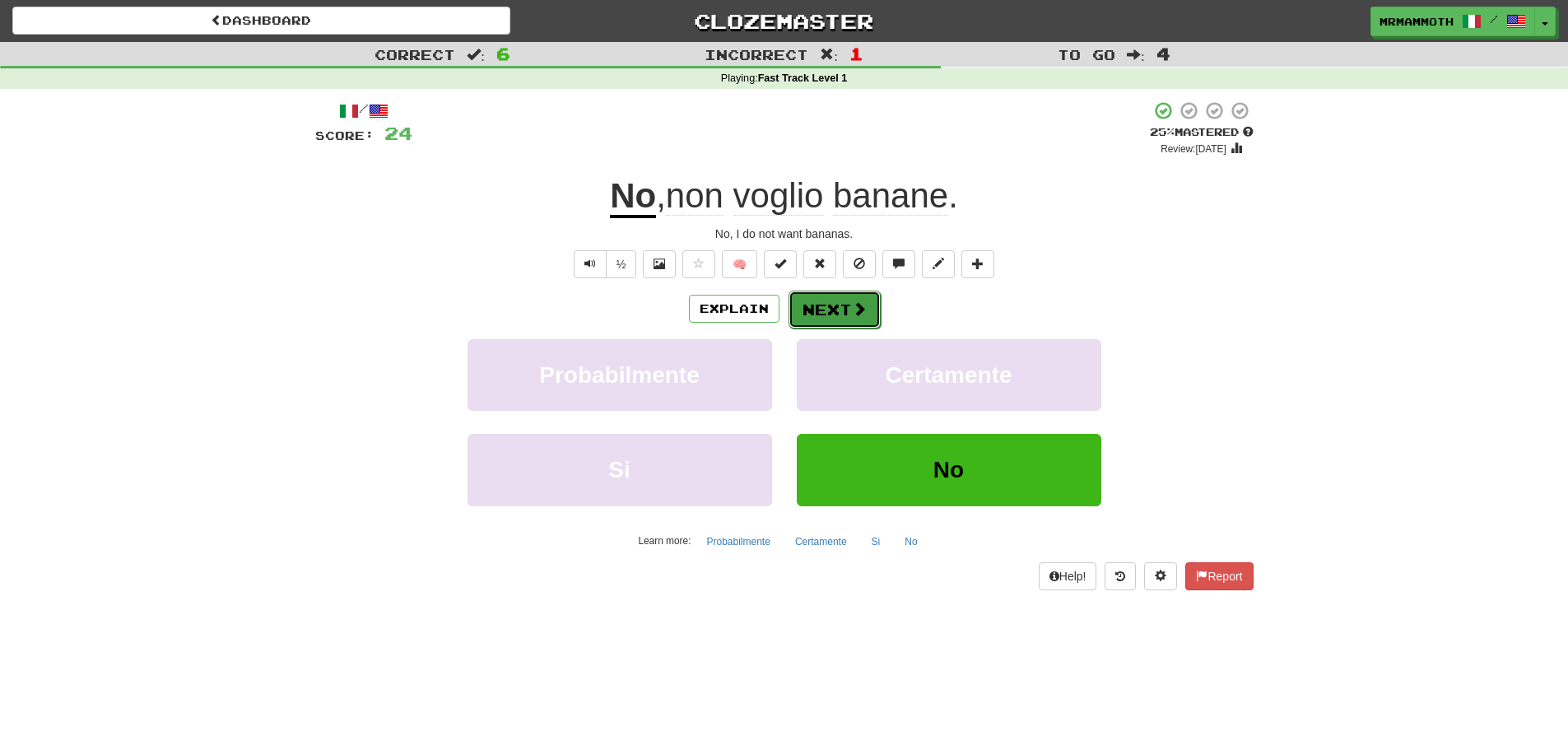
click at [844, 315] on button "Next" at bounding box center [834, 310] width 92 height 38
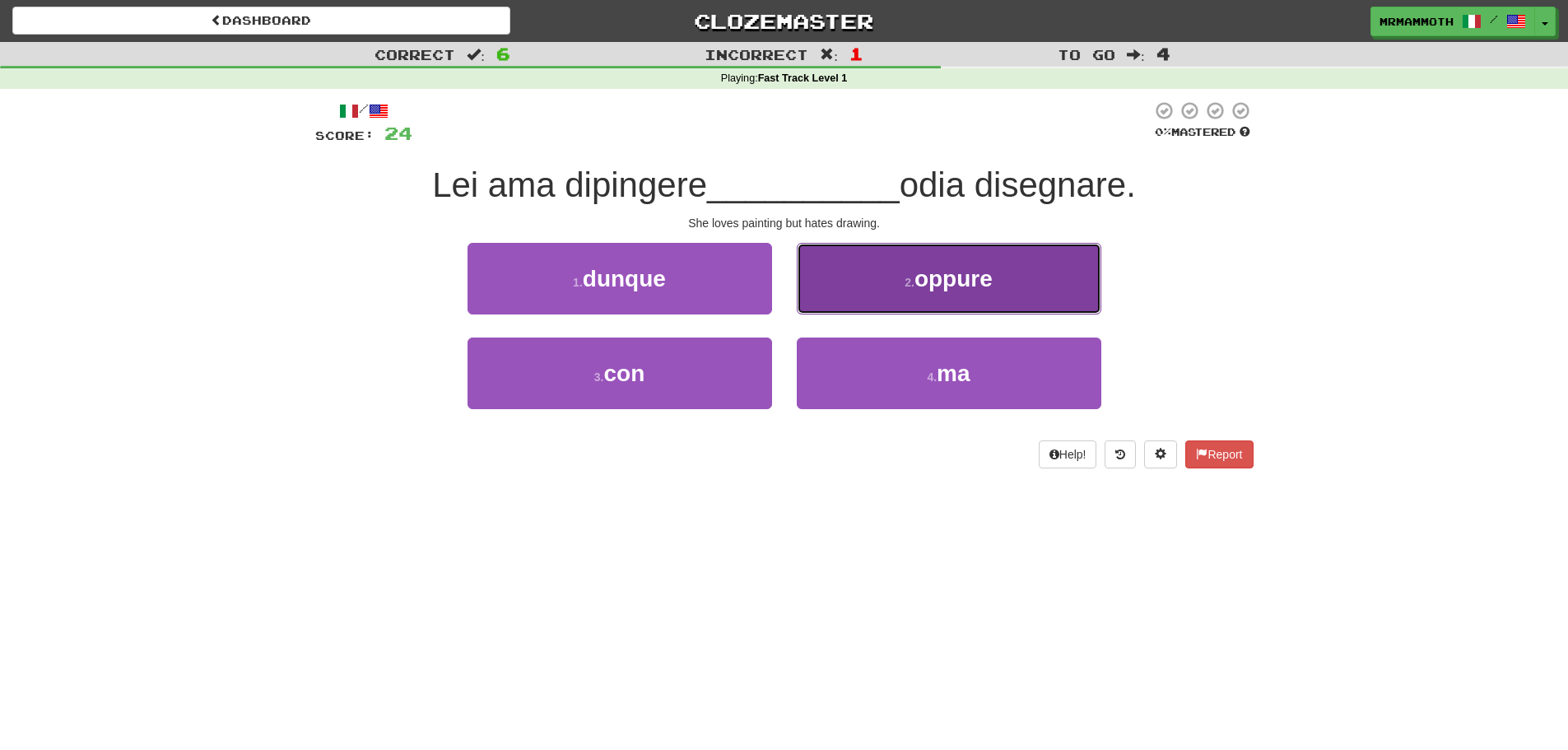
click at [880, 289] on button "2 . oppure" at bounding box center [949, 278] width 304 height 72
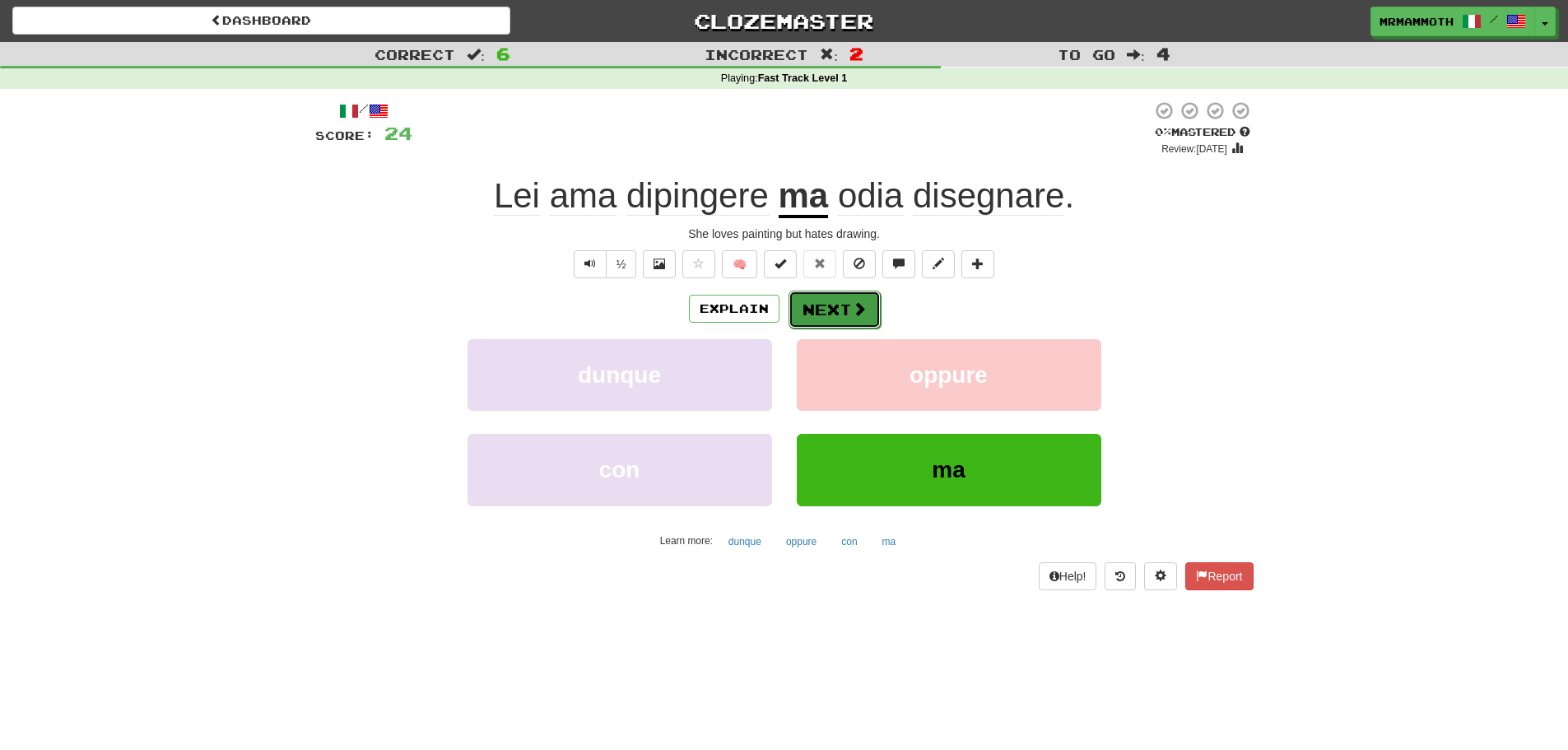
click at [852, 311] on span at bounding box center [859, 309] width 15 height 15
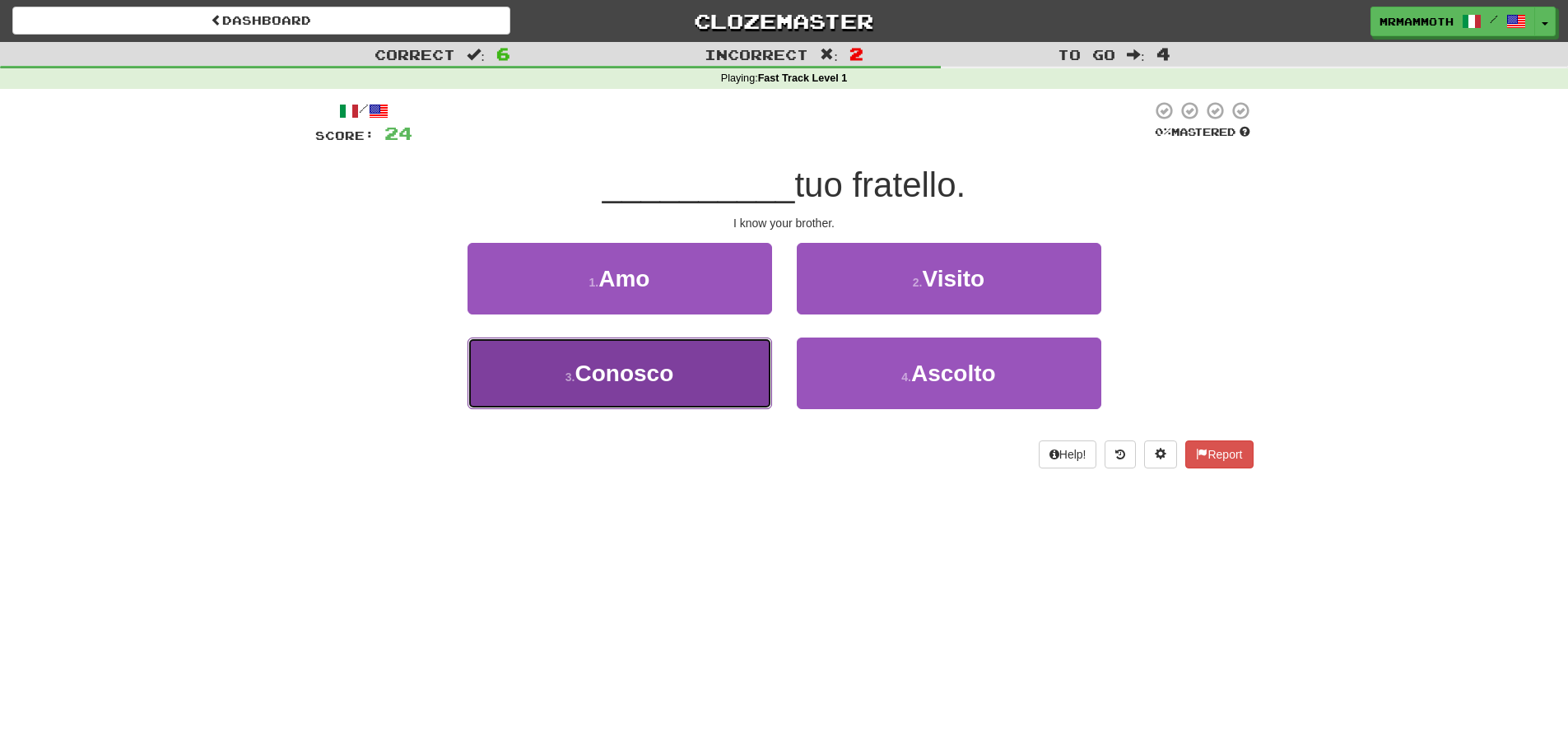
click at [729, 387] on button "3 . Conosco" at bounding box center [619, 373] width 304 height 72
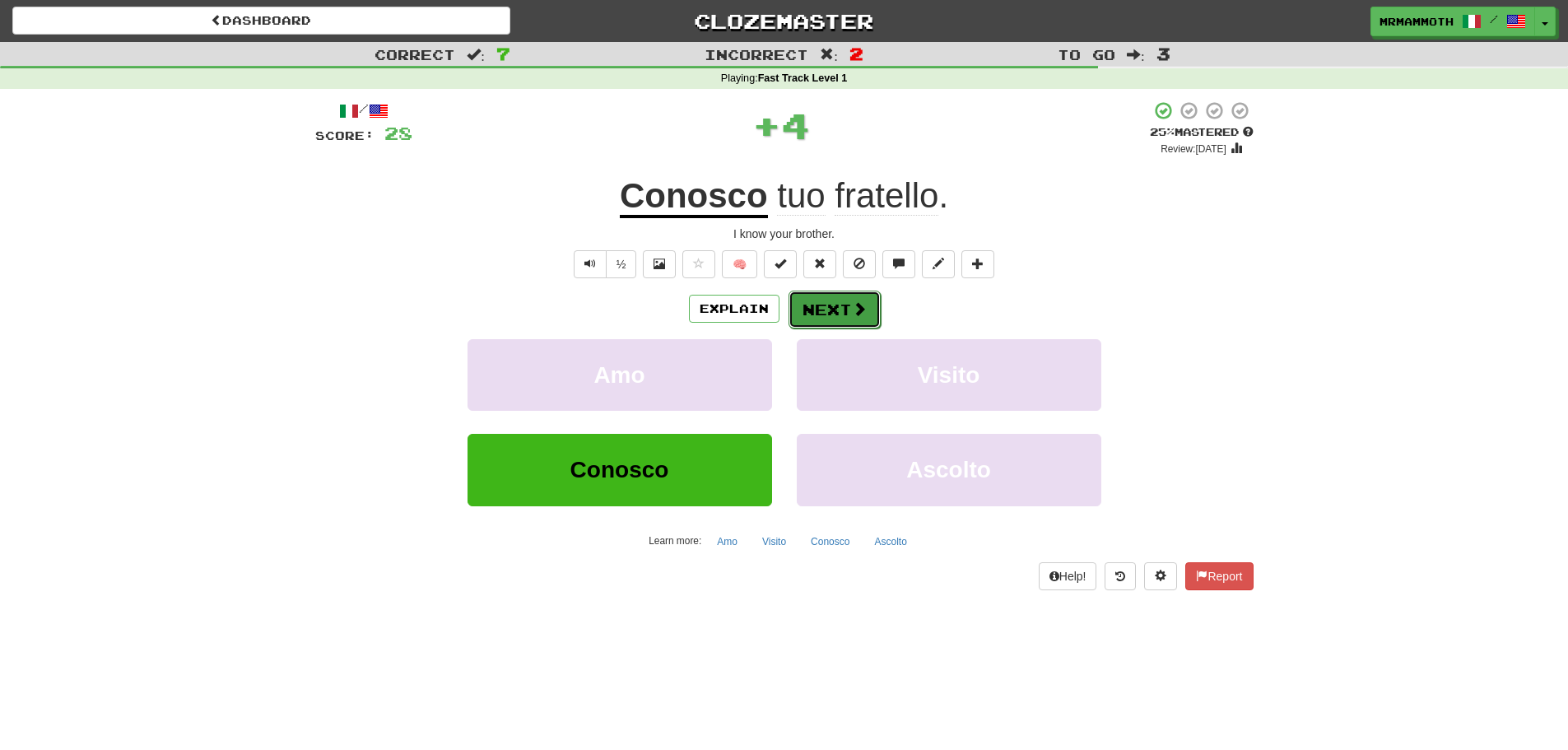
click at [839, 311] on button "Next" at bounding box center [834, 310] width 92 height 38
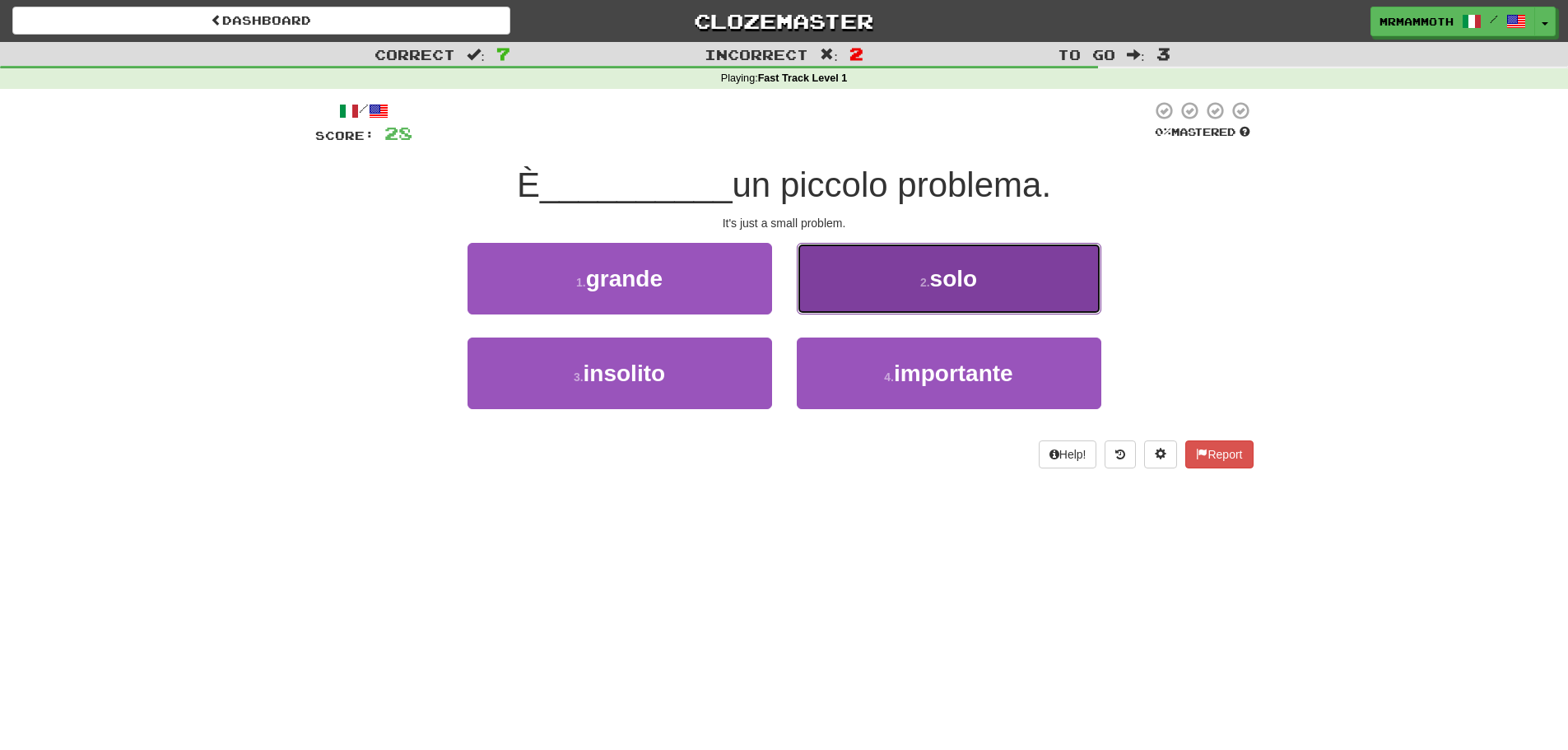
click at [845, 304] on button "2 . solo" at bounding box center [949, 278] width 304 height 72
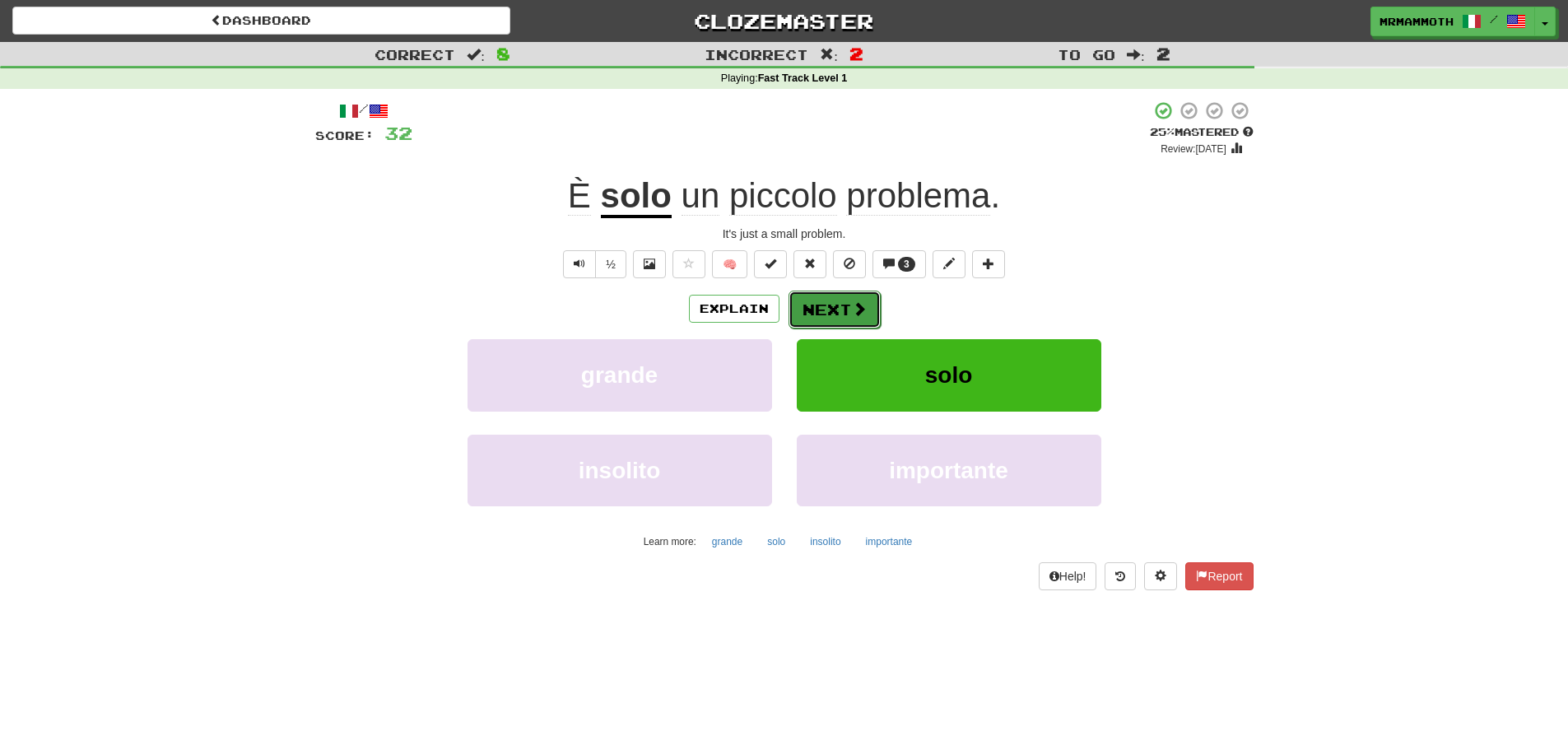
click at [845, 312] on button "Next" at bounding box center [834, 310] width 92 height 38
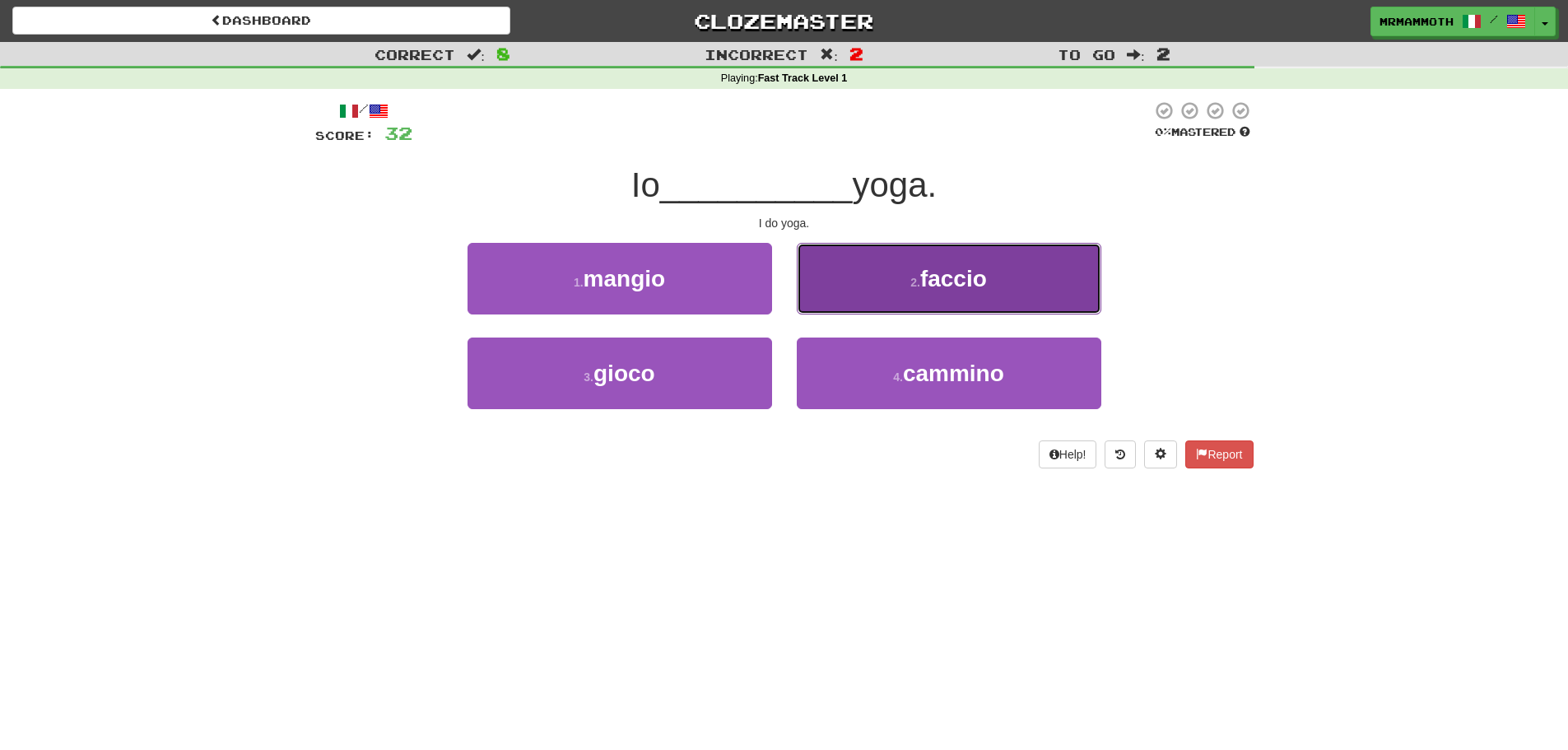
click at [874, 309] on button "2 . faccio" at bounding box center [949, 278] width 304 height 72
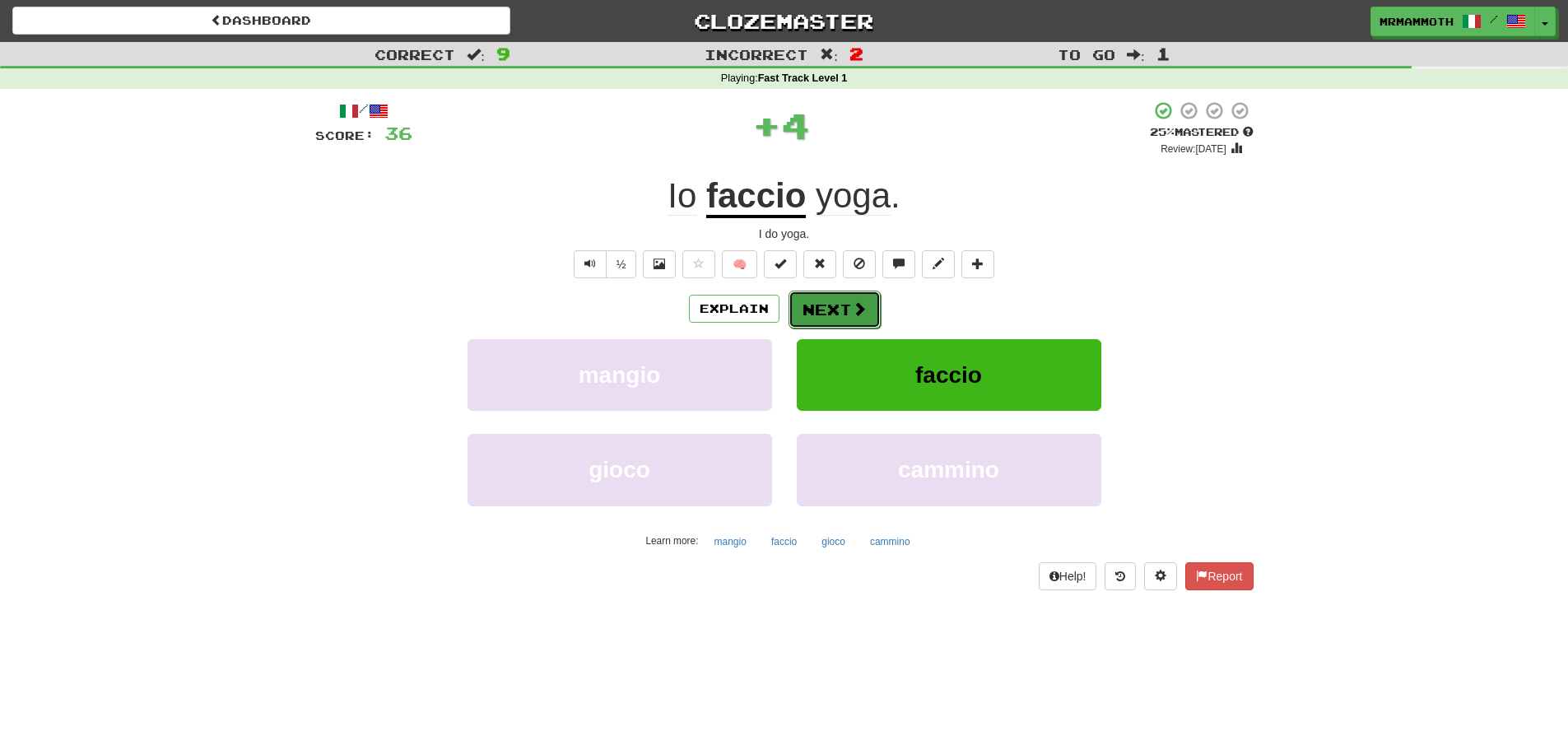
click at [824, 308] on button "Next" at bounding box center [834, 310] width 92 height 38
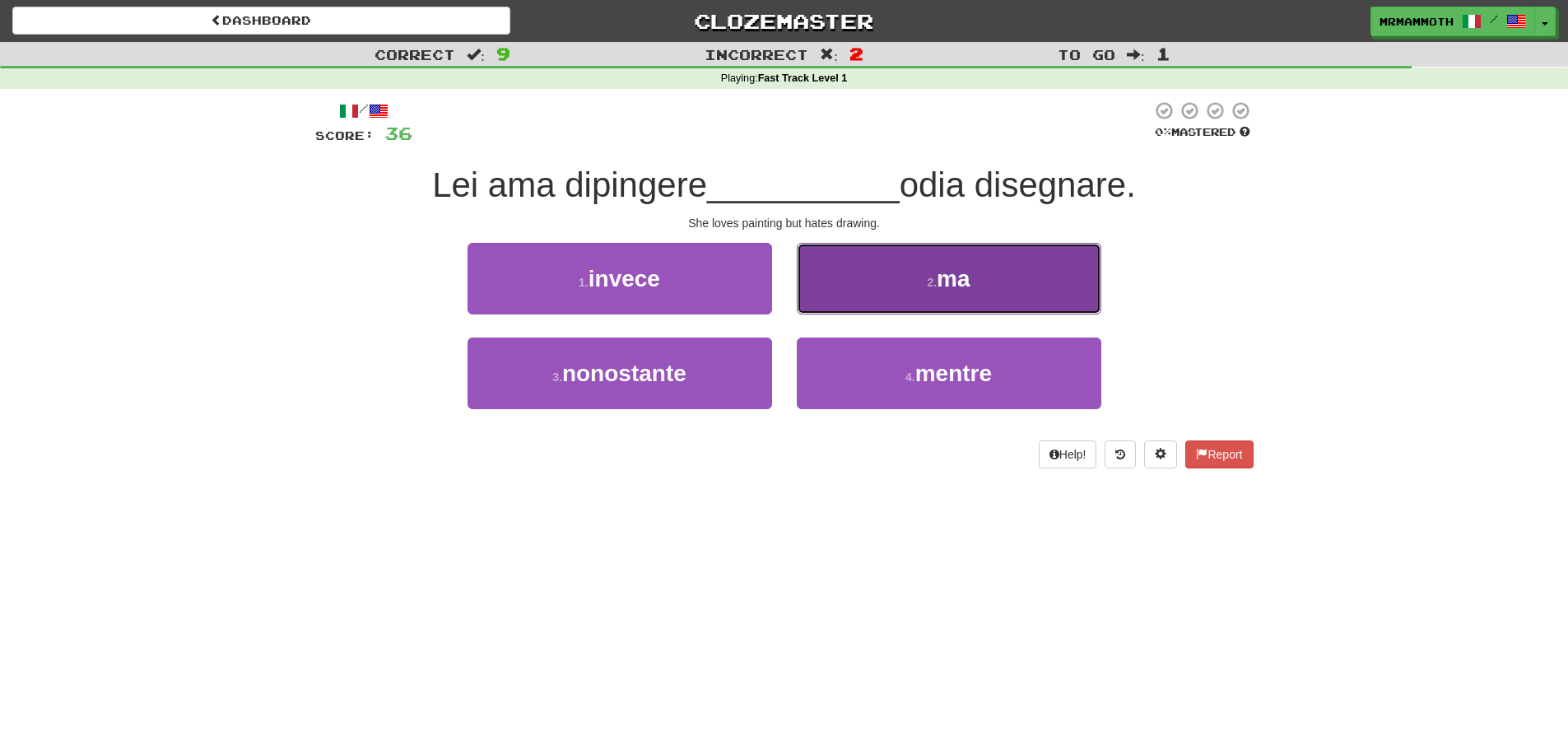
click at [917, 308] on button "2 . ma" at bounding box center [949, 278] width 304 height 72
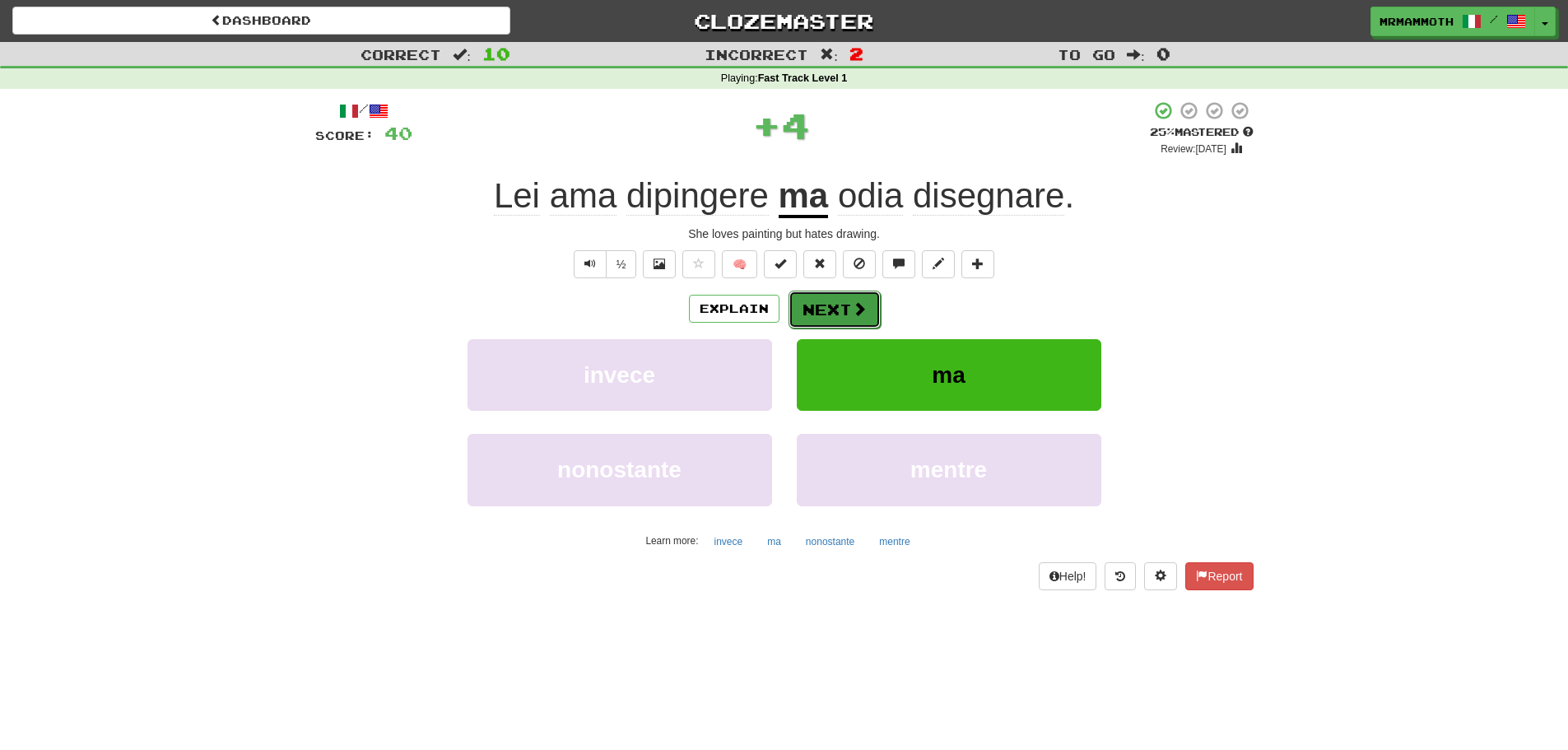
click at [852, 313] on span at bounding box center [859, 309] width 15 height 15
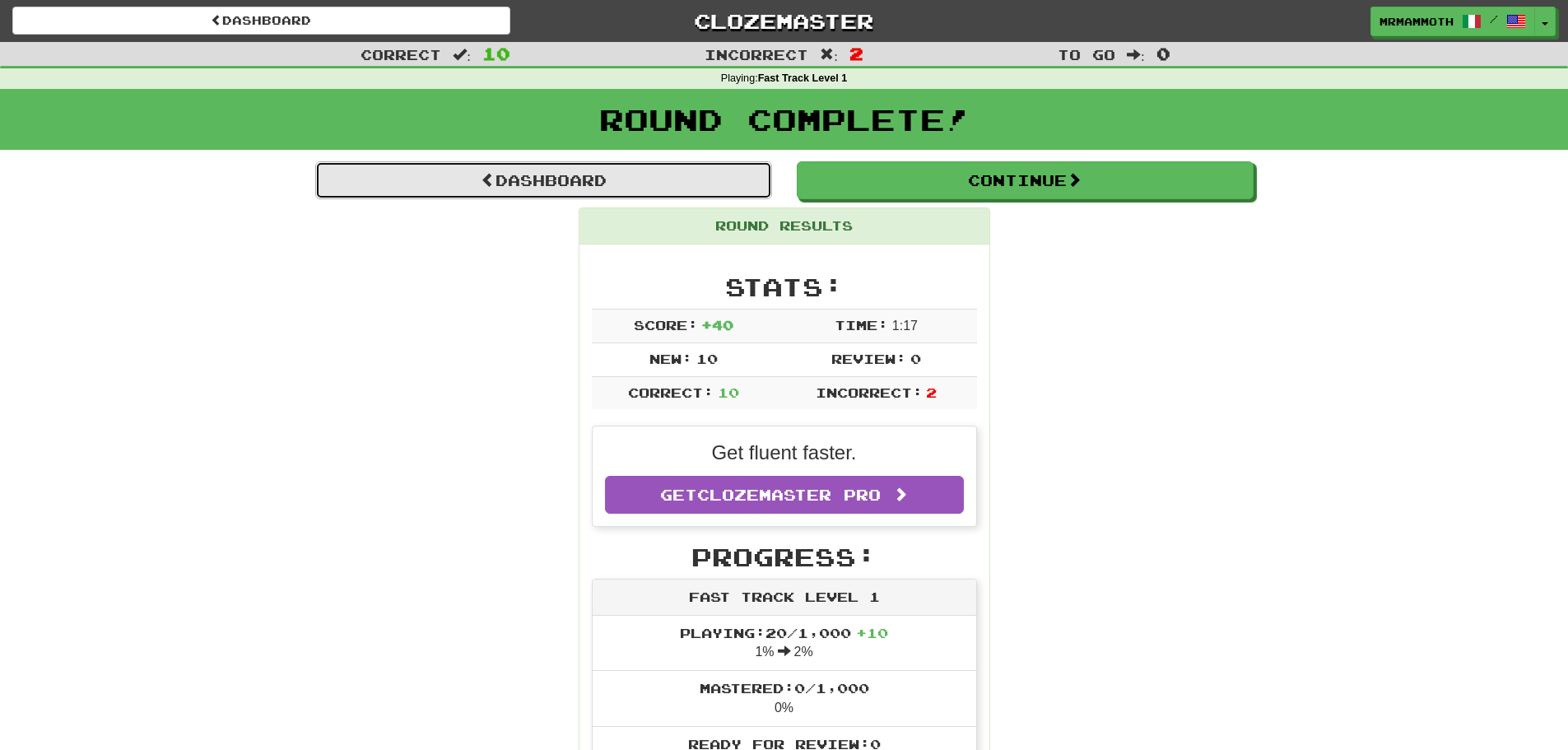
click at [608, 183] on link "Dashboard" at bounding box center [543, 180] width 456 height 38
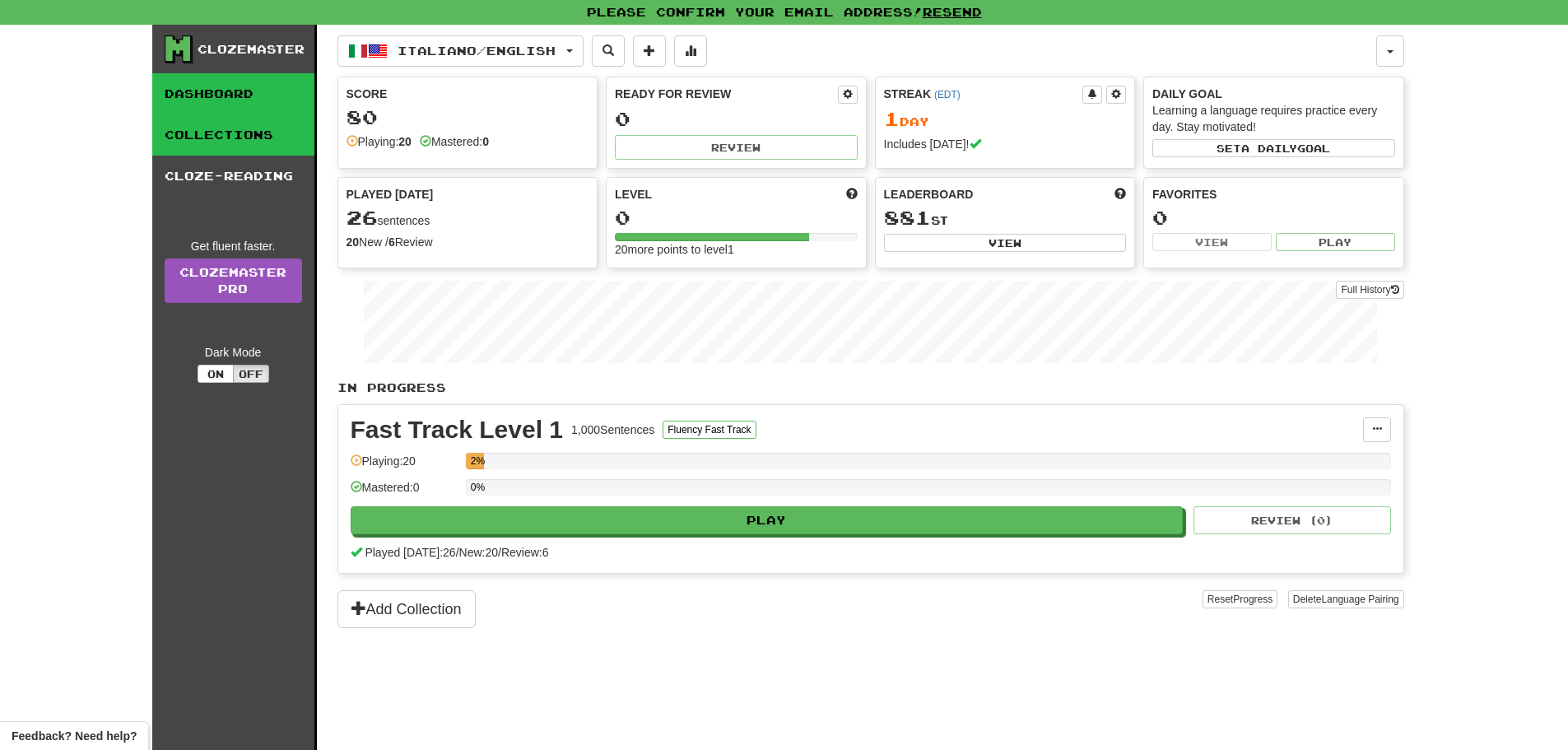
click at [285, 132] on link "Collections" at bounding box center [233, 135] width 162 height 41
